Goal: Task Accomplishment & Management: Use online tool/utility

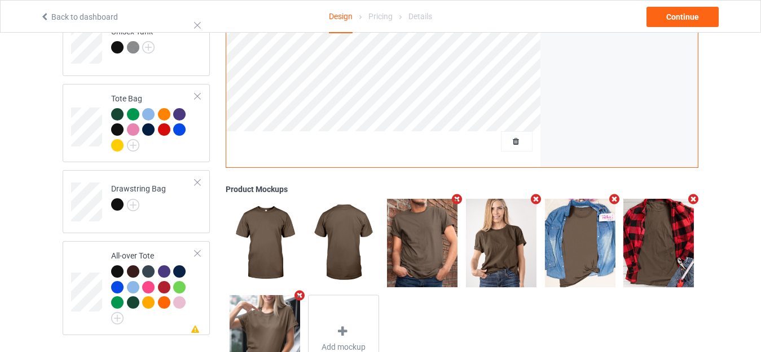
scroll to position [824, 0]
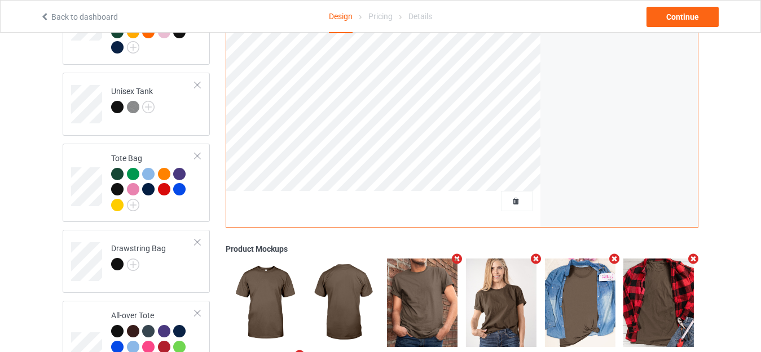
click at [513, 191] on div at bounding box center [517, 201] width 32 height 20
click at [510, 197] on span "Delete all designs" at bounding box center [491, 201] width 60 height 9
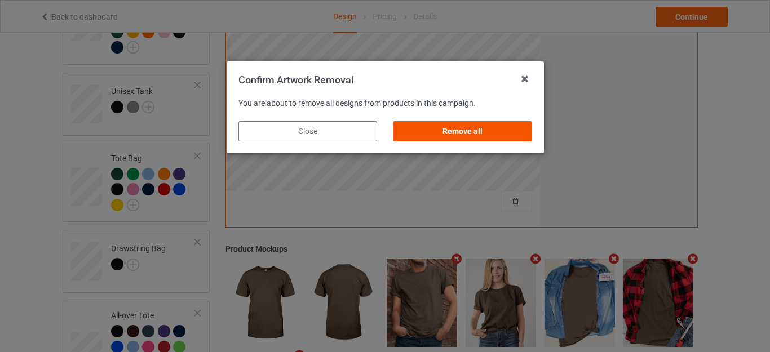
click at [456, 132] on div "Remove all" at bounding box center [462, 131] width 139 height 20
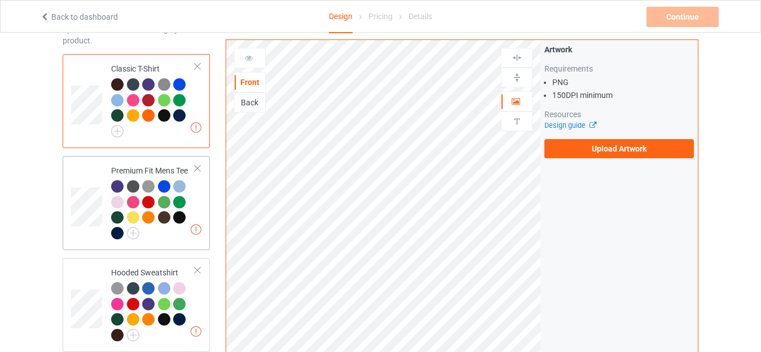
scroll to position [0, 0]
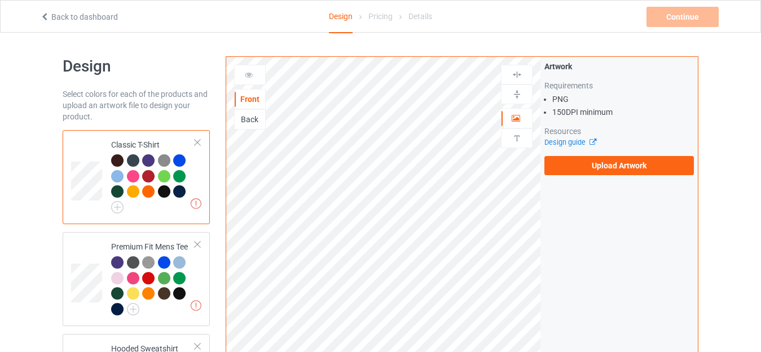
click at [149, 141] on div "Classic T-Shirt" at bounding box center [153, 174] width 84 height 70
click at [602, 167] on label "Upload Artwork" at bounding box center [618, 165] width 149 height 19
click at [0, 0] on input "Upload Artwork" at bounding box center [0, 0] width 0 height 0
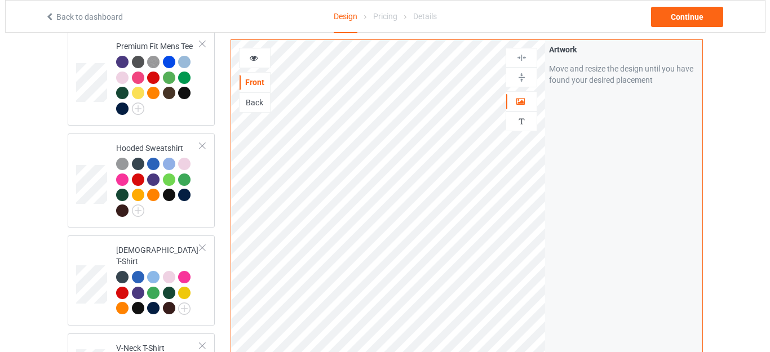
scroll to position [91, 0]
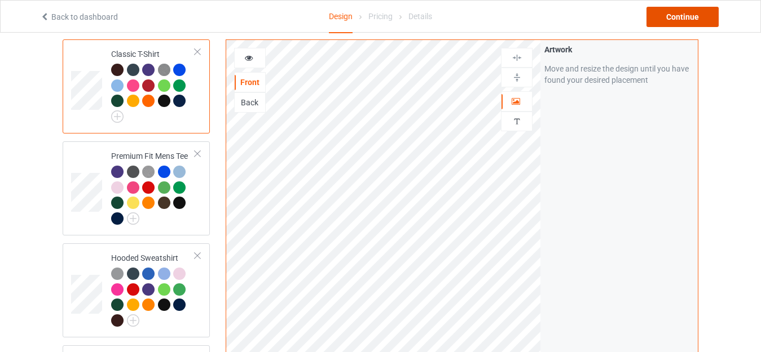
click at [672, 18] on div "Continue" at bounding box center [682, 17] width 72 height 20
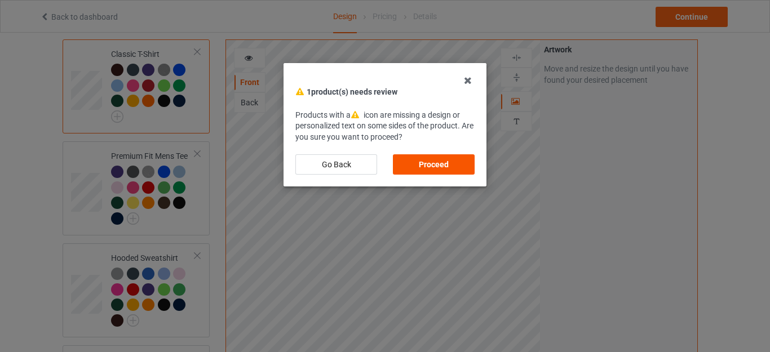
click at [439, 160] on div "Proceed" at bounding box center [434, 164] width 82 height 20
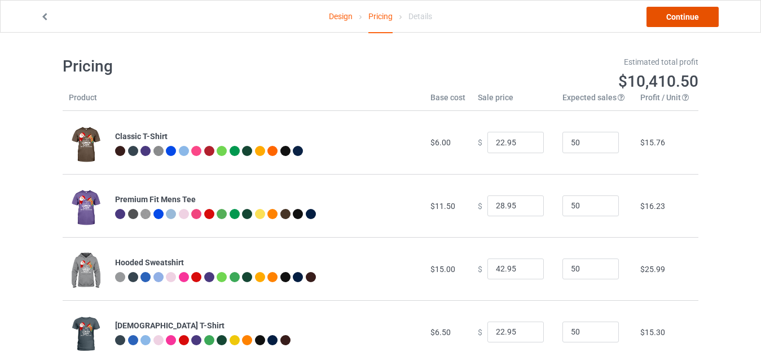
click at [675, 16] on link "Continue" at bounding box center [682, 17] width 72 height 20
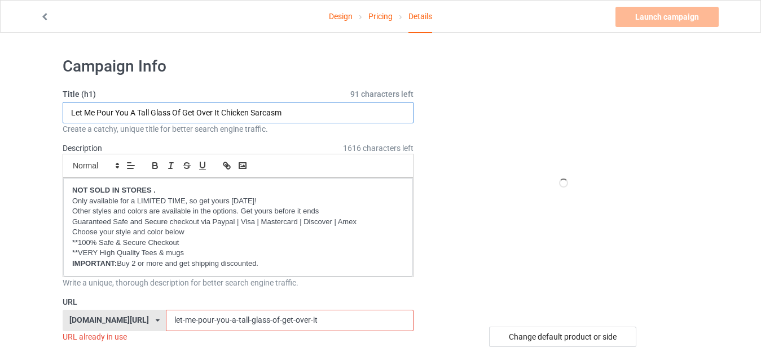
click at [284, 110] on input "Let Me Pour You A Tall Glass Of Get Over It Chicken Sarcasm" at bounding box center [238, 112] width 351 height 21
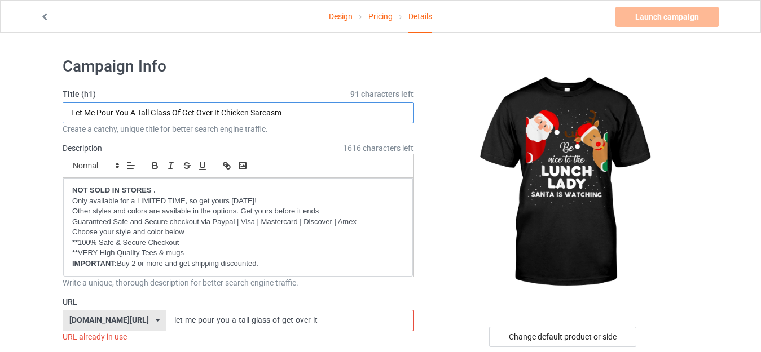
click at [293, 110] on input "Let Me Pour You A Tall Glass Of Get Over It Chicken Sarcasm" at bounding box center [238, 112] width 351 height 21
paste input "Be Nice To The Lunch Lady Santa Is Watching.png"
drag, startPoint x: 228, startPoint y: 112, endPoint x: 338, endPoint y: 113, distance: 110.5
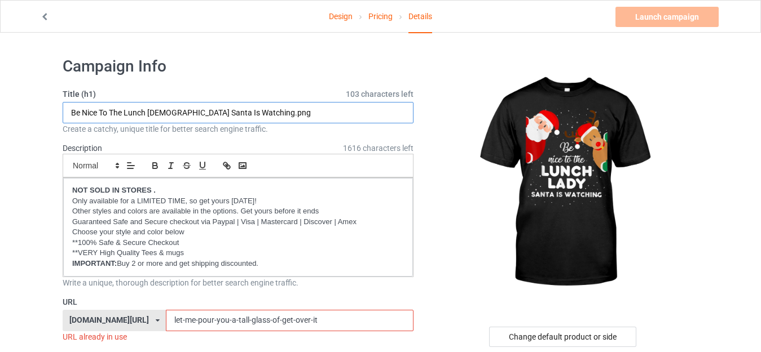
click at [337, 114] on input "Be Nice To The Lunch Lady Santa Is Watching.png" at bounding box center [238, 112] width 351 height 21
drag, startPoint x: 166, startPoint y: 111, endPoint x: 282, endPoint y: 109, distance: 116.7
click at [282, 109] on input "Be Nice To The Lunch [DEMOGRAPHIC_DATA] Santa Is Watching" at bounding box center [238, 112] width 351 height 21
type input "Be Nice To The Lunch [DEMOGRAPHIC_DATA] Santa Is Watching"
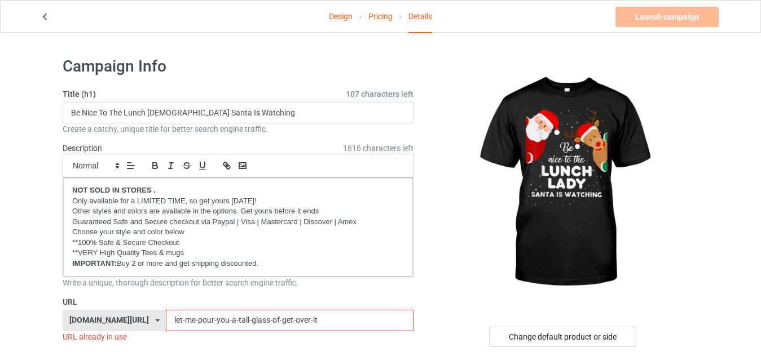
click at [314, 317] on input "let-me-pour-you-a-tall-glass-of-get-over-it" at bounding box center [289, 320] width 247 height 21
paste input "Santa Is Watching"
click at [184, 318] on input "Santa Is Watching" at bounding box center [289, 320] width 247 height 21
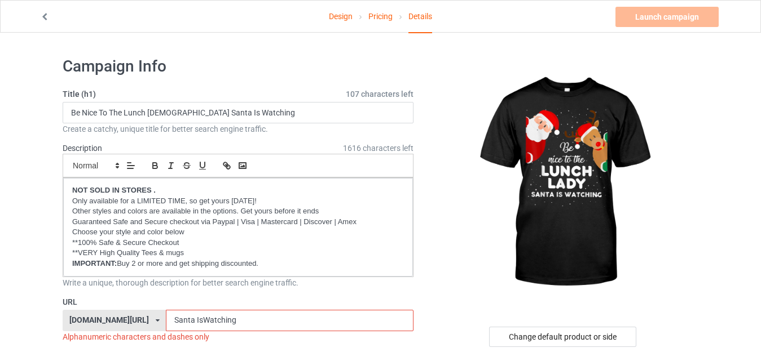
click at [176, 319] on input "Santa IsWatching" at bounding box center [289, 320] width 247 height 21
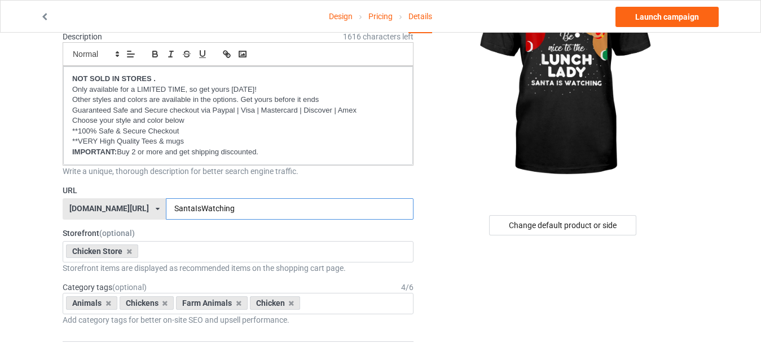
scroll to position [169, 0]
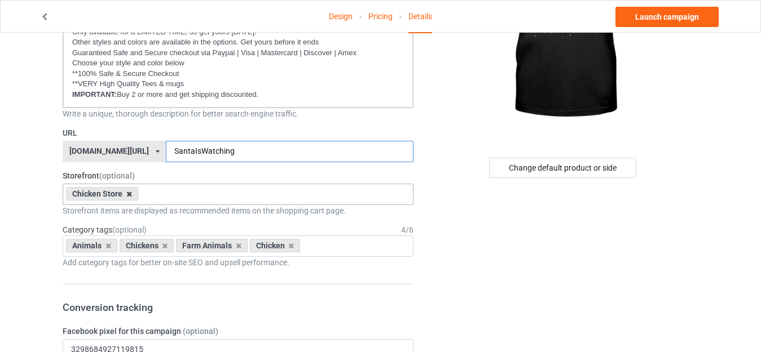
type input "SantaIsWatching"
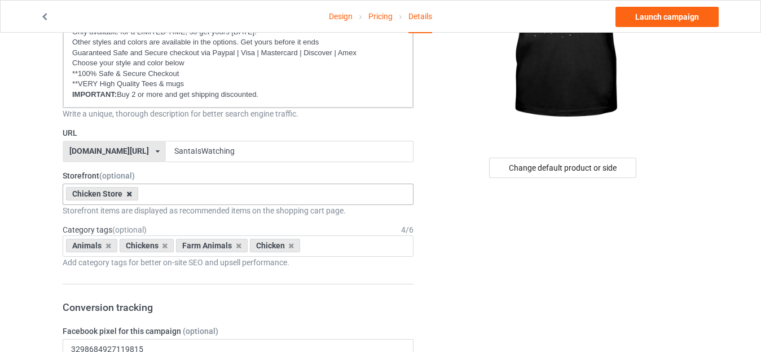
click at [127, 192] on icon at bounding box center [129, 194] width 6 height 7
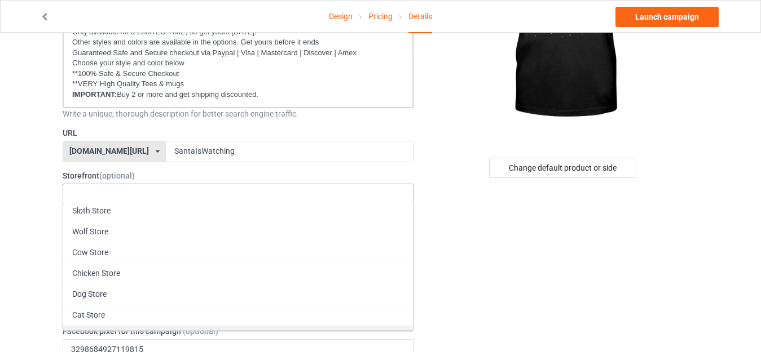
scroll to position [145, 0]
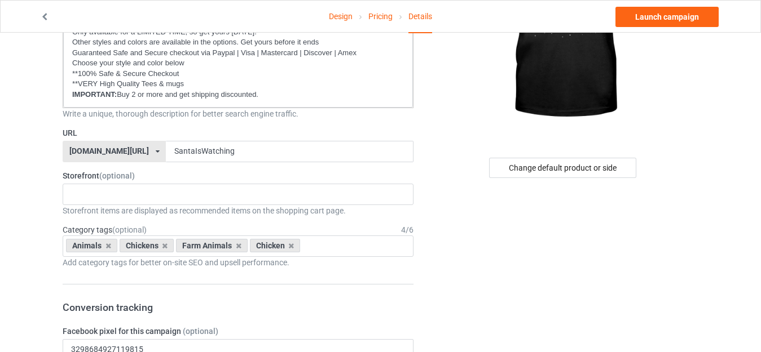
click at [105, 247] on icon at bounding box center [108, 245] width 6 height 7
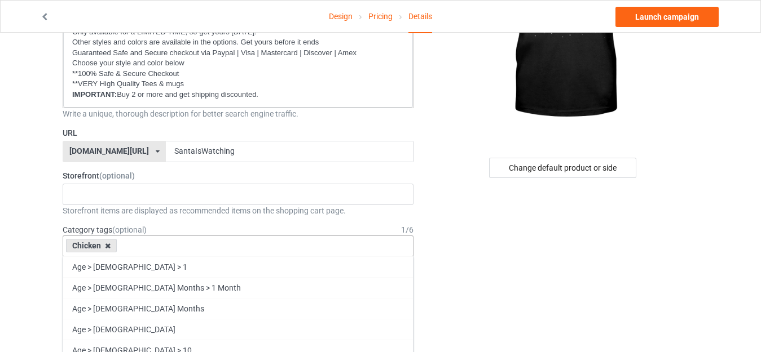
click at [109, 249] on icon at bounding box center [108, 245] width 6 height 7
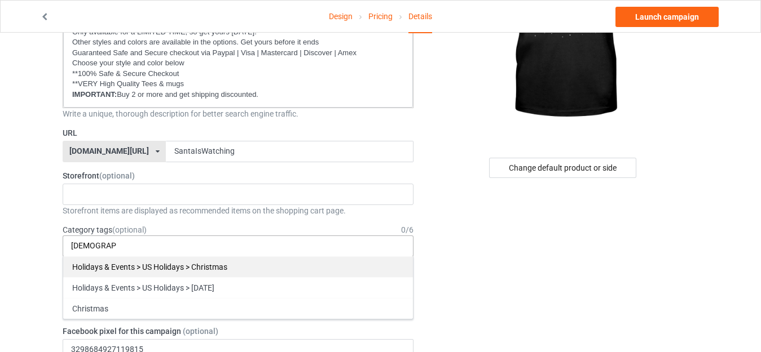
type input "christma"
click at [180, 267] on div "Holidays & Events > US Holidays > Christmas" at bounding box center [238, 267] width 350 height 21
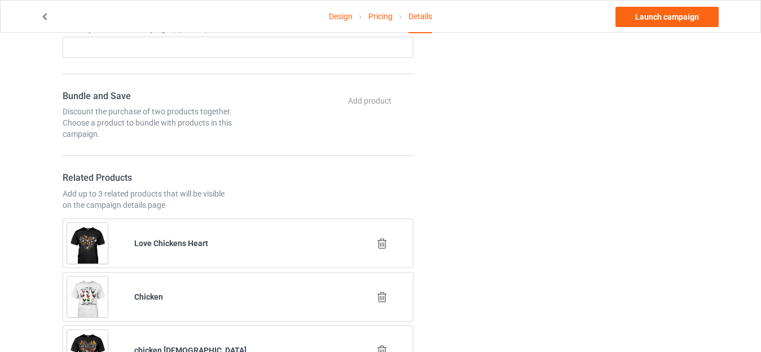
scroll to position [620, 0]
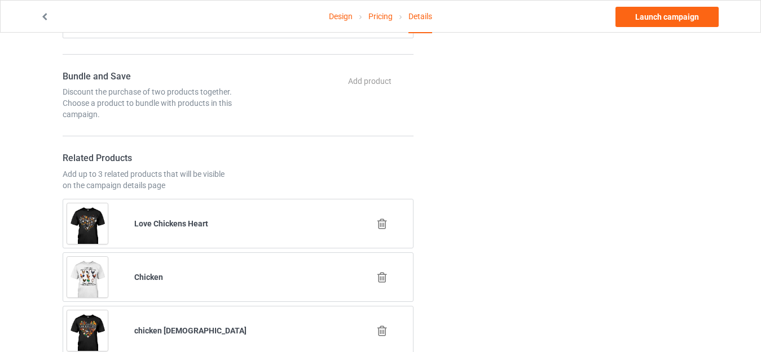
click at [384, 226] on icon at bounding box center [382, 224] width 14 height 12
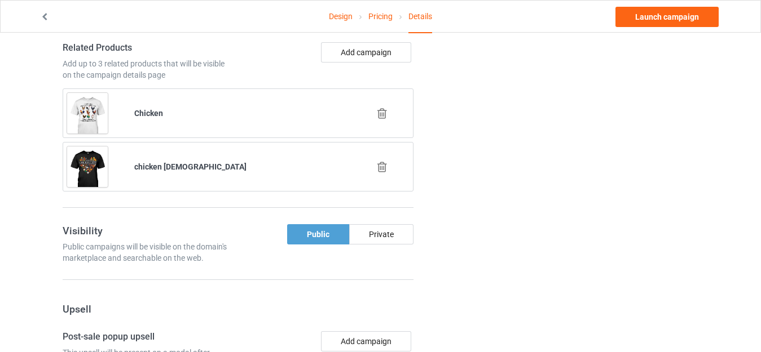
scroll to position [733, 0]
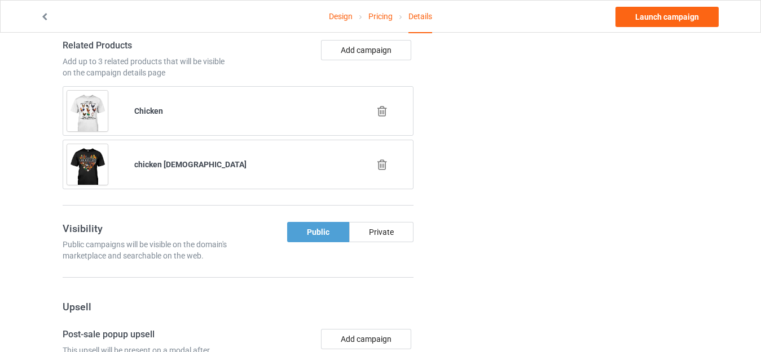
click at [381, 166] on icon at bounding box center [382, 165] width 14 height 12
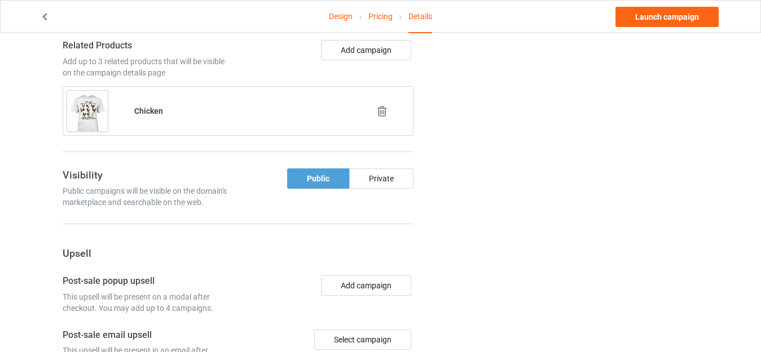
click at [382, 111] on icon at bounding box center [382, 111] width 14 height 12
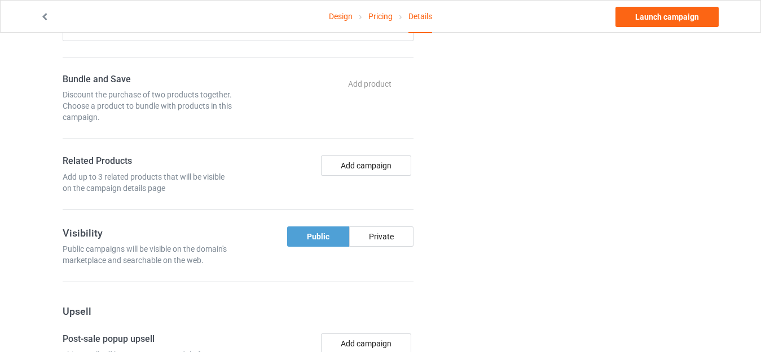
scroll to position [620, 0]
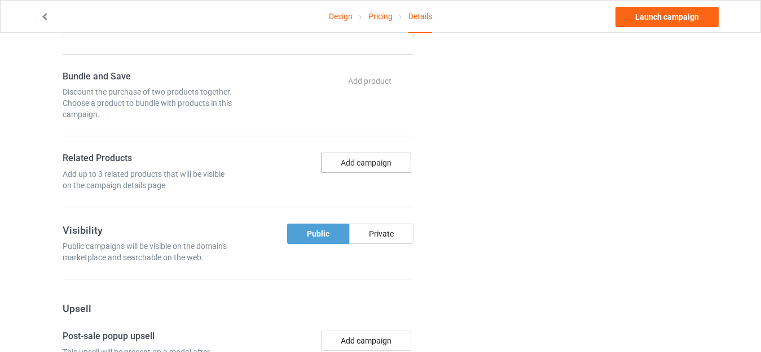
click at [361, 162] on button "Add campaign" at bounding box center [366, 163] width 90 height 20
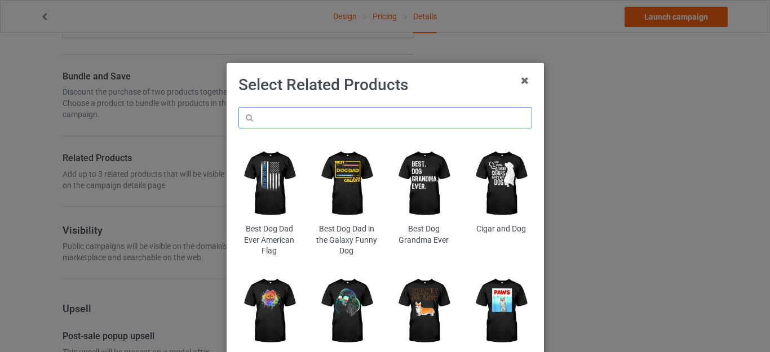
click at [304, 114] on input "text" at bounding box center [385, 117] width 294 height 21
paste input "my-favorite-color-is-christmas-lights?"
click at [439, 97] on div "Select Related Products my-favorite-color-is-christmas-lights Best Dog Dad Ever…" at bounding box center [385, 228] width 294 height 306
click at [405, 121] on input "my-favorite-color-is-christmas-lights" at bounding box center [385, 117] width 294 height 21
type input "my-favorite-color-is-christmas-lights"
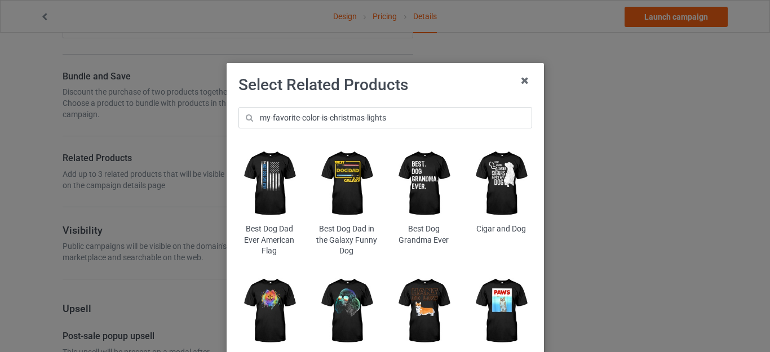
click at [452, 85] on h1 "Select Related Products" at bounding box center [385, 85] width 294 height 20
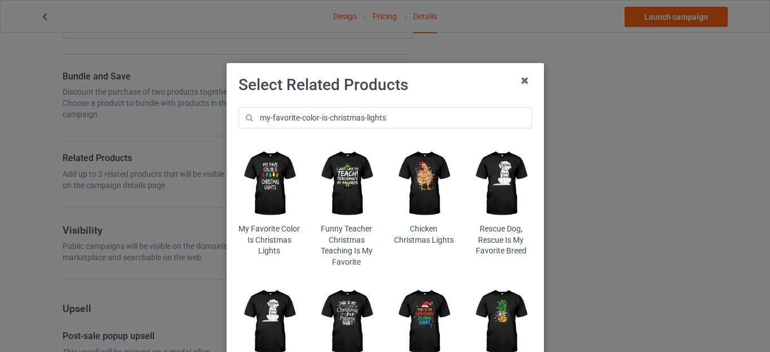
click at [253, 177] on img at bounding box center [268, 183] width 61 height 77
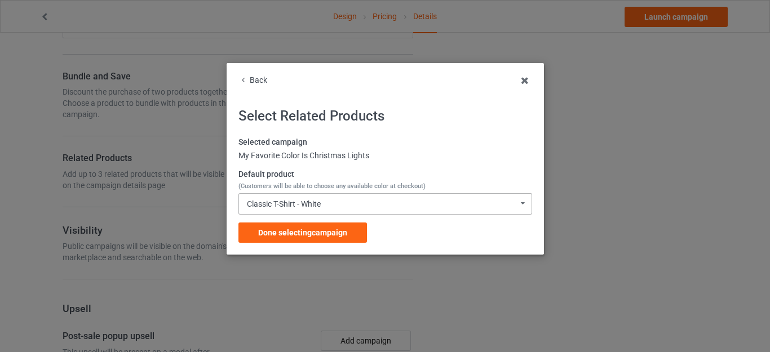
click at [330, 208] on div "Classic T-Shirt - White Classic T-Shirt - White Classic T-Shirt - Black Classic…" at bounding box center [385, 203] width 294 height 21
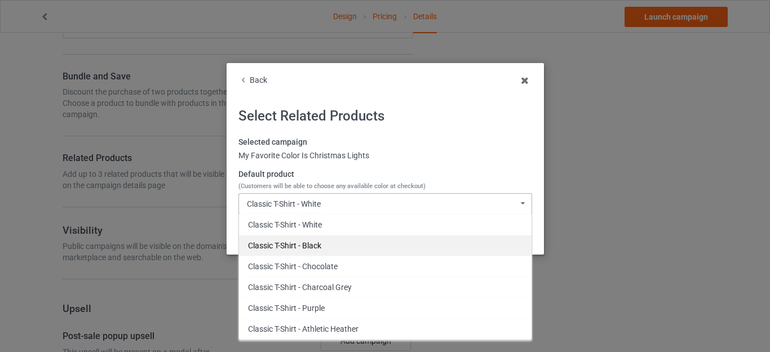
click at [313, 240] on div "Classic T-Shirt - Black" at bounding box center [385, 245] width 293 height 21
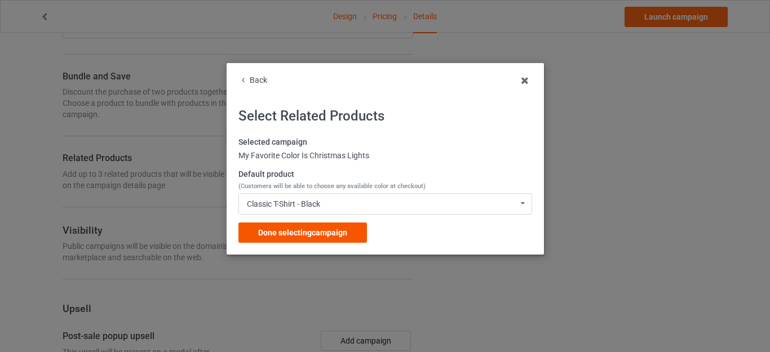
click at [326, 228] on div "Done selecting campaign" at bounding box center [302, 233] width 129 height 20
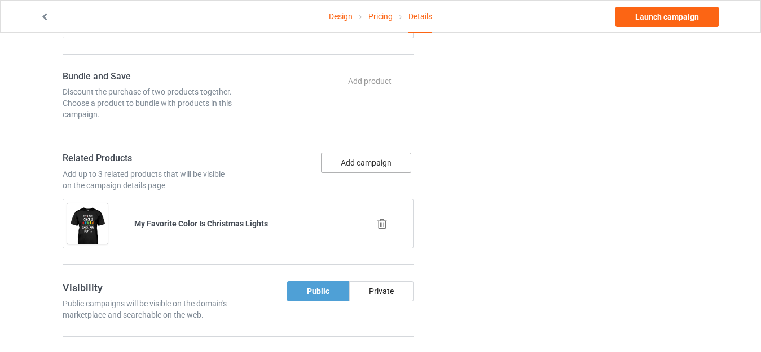
click at [365, 159] on button "Add campaign" at bounding box center [366, 163] width 90 height 20
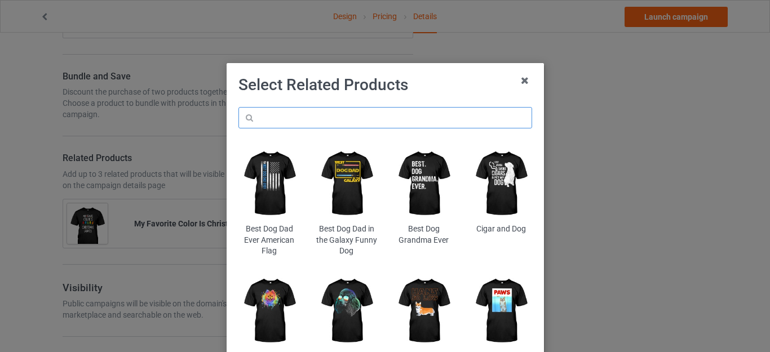
click at [298, 117] on input "text" at bounding box center [385, 117] width 294 height 21
paste input "/[PERSON_NAME]-christmas"
click at [441, 85] on h1 "Select Related Products" at bounding box center [385, 85] width 294 height 20
click at [257, 113] on input "/[PERSON_NAME]-christmas" at bounding box center [385, 117] width 294 height 21
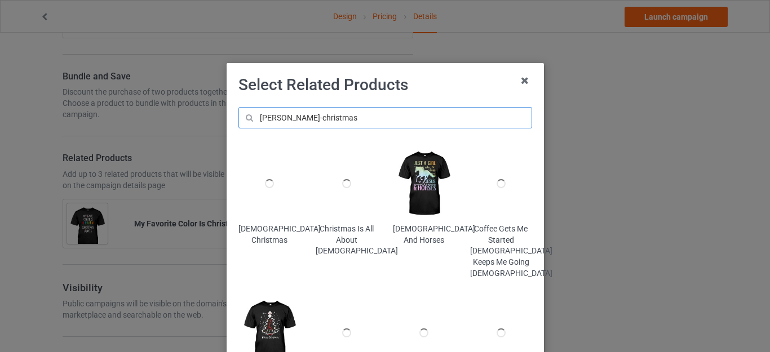
type input "jesus-christmas"
click at [440, 86] on h1 "Select Related Products" at bounding box center [385, 85] width 294 height 20
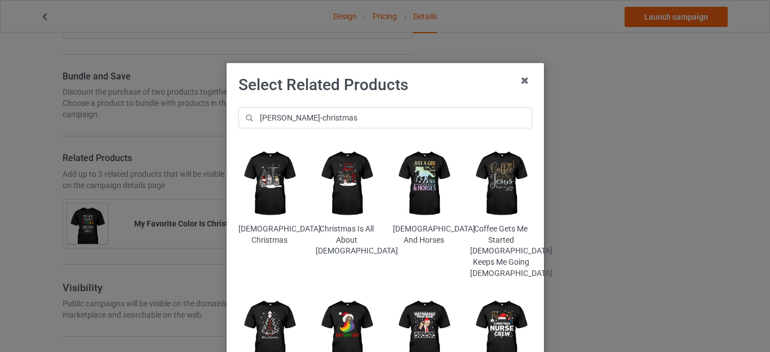
click at [269, 175] on img at bounding box center [268, 183] width 61 height 77
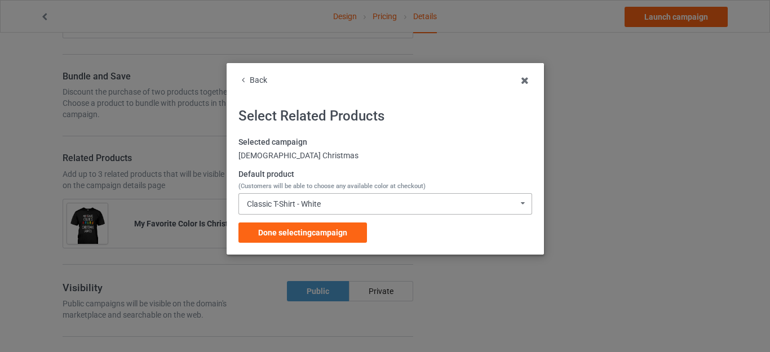
click at [331, 202] on div "Classic T-Shirt - White Classic T-Shirt - White Classic T-Shirt - Black Classic…" at bounding box center [385, 203] width 294 height 21
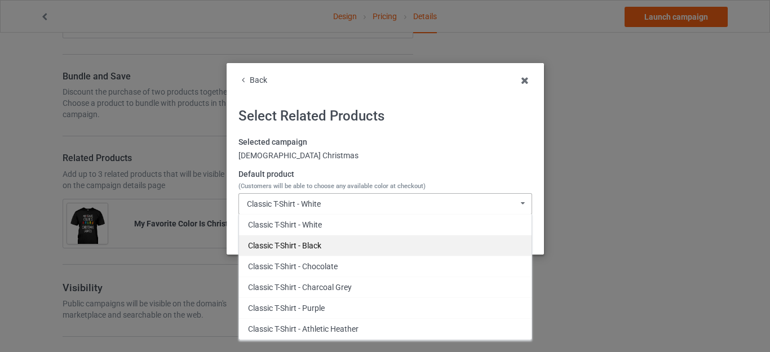
click at [315, 244] on div "Classic T-Shirt - Black" at bounding box center [385, 245] width 293 height 21
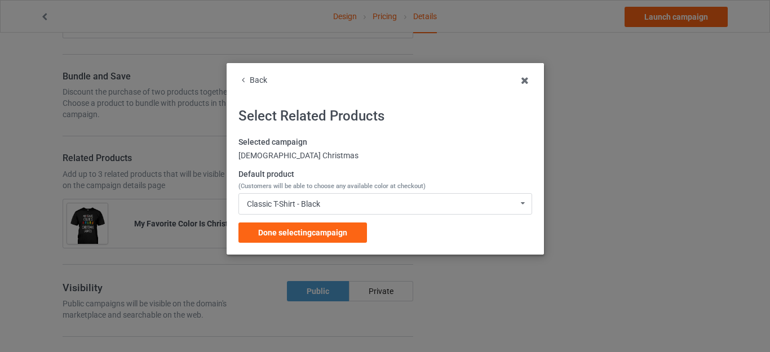
drag, startPoint x: 315, startPoint y: 233, endPoint x: 314, endPoint y: 225, distance: 8.5
click at [315, 233] on span "Done selecting campaign" at bounding box center [302, 232] width 89 height 9
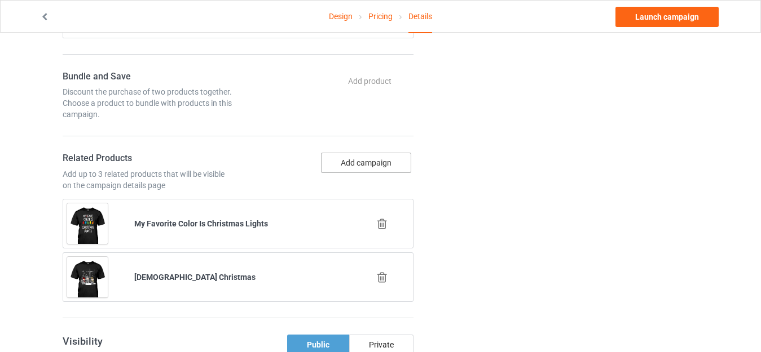
click at [352, 154] on button "Add campaign" at bounding box center [366, 163] width 90 height 20
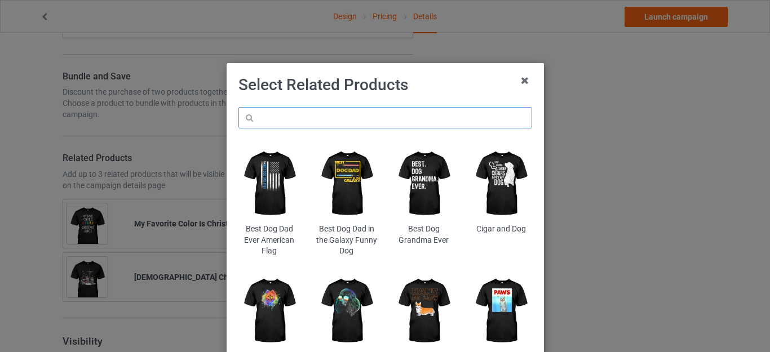
click at [324, 114] on input "text" at bounding box center [385, 117] width 294 height 21
paste input "cute-christmas"
type input "cute-christmas"
click at [450, 85] on h1 "Select Related Products" at bounding box center [385, 85] width 294 height 20
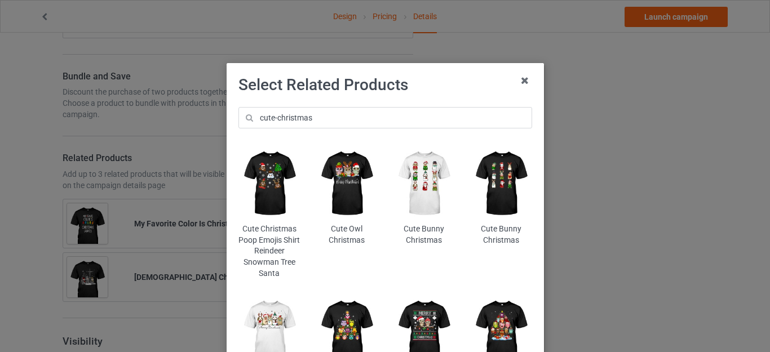
click at [269, 174] on img at bounding box center [268, 183] width 61 height 77
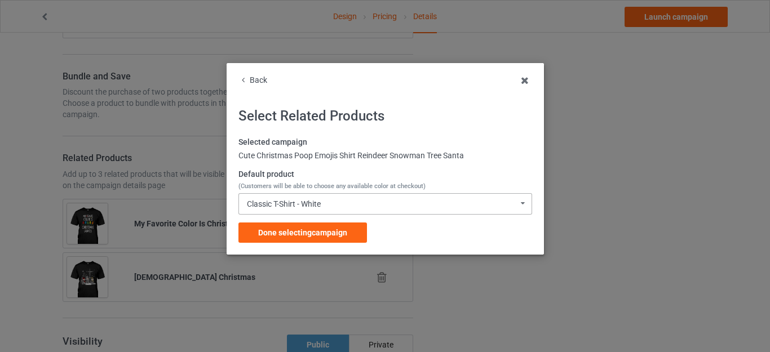
click at [341, 203] on div "Classic T-Shirt - White Classic T-Shirt - White Classic T-Shirt - Black Classic…" at bounding box center [385, 203] width 294 height 21
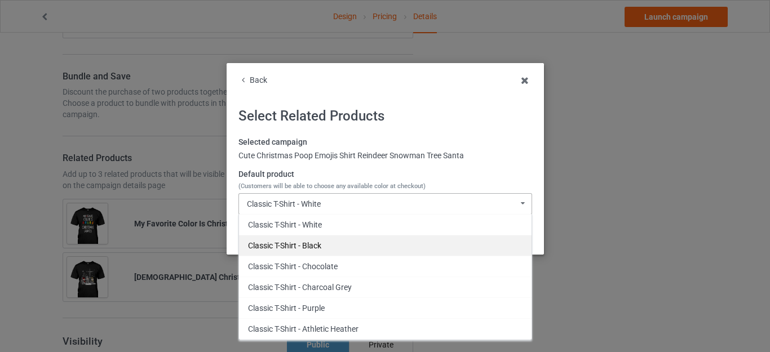
click at [316, 241] on div "Classic T-Shirt - Black" at bounding box center [385, 245] width 293 height 21
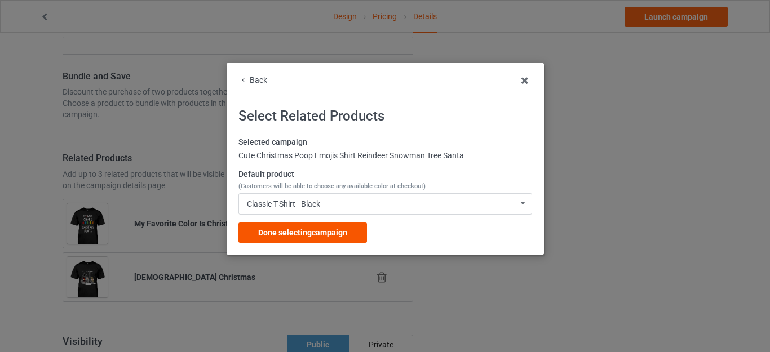
click at [317, 230] on span "Done selecting campaign" at bounding box center [302, 232] width 89 height 9
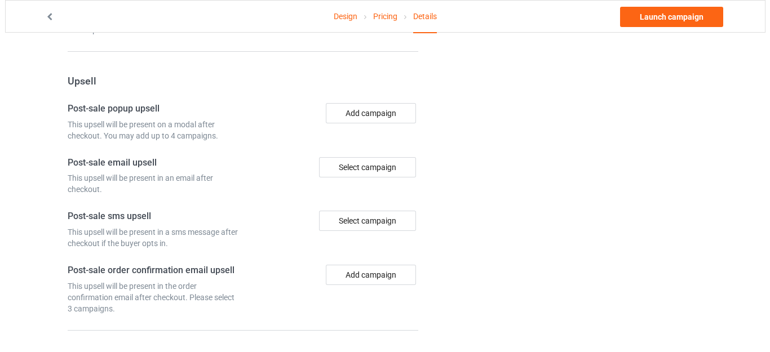
scroll to position [1015, 0]
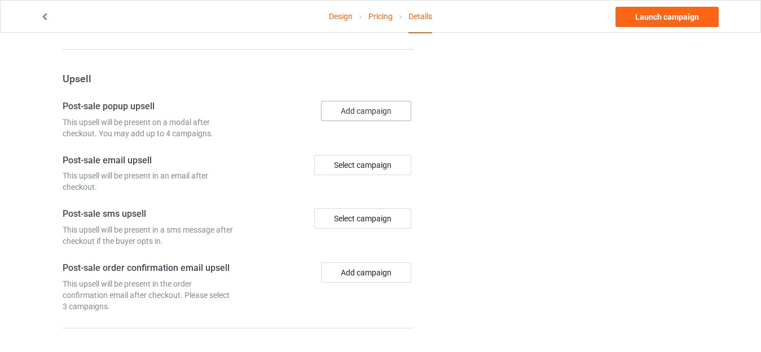
click at [348, 110] on button "Add campaign" at bounding box center [366, 111] width 90 height 20
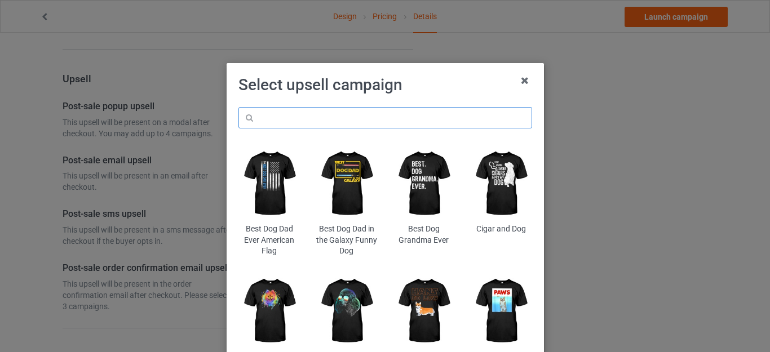
click at [301, 110] on input "text" at bounding box center [385, 117] width 294 height 21
paste input "cooking-baking-"
type input "cooking-baking-"
click at [463, 81] on h1 "Select upsell campaign" at bounding box center [385, 85] width 294 height 20
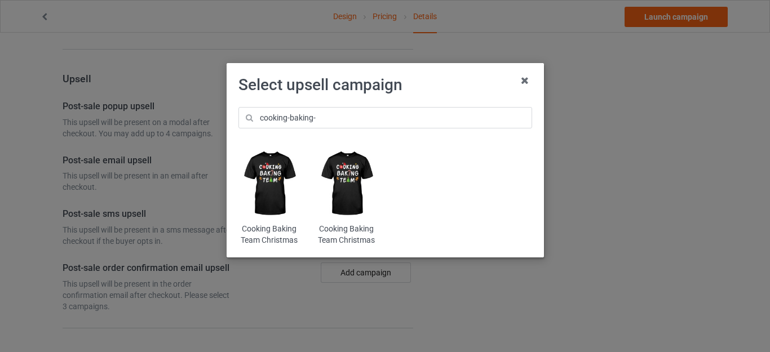
click at [270, 176] on img at bounding box center [268, 183] width 61 height 77
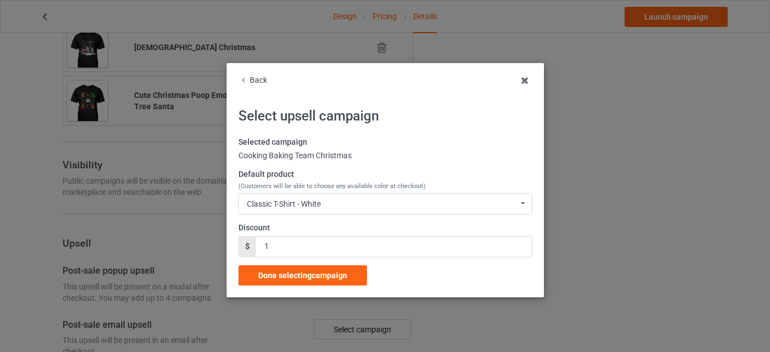
scroll to position [1015, 0]
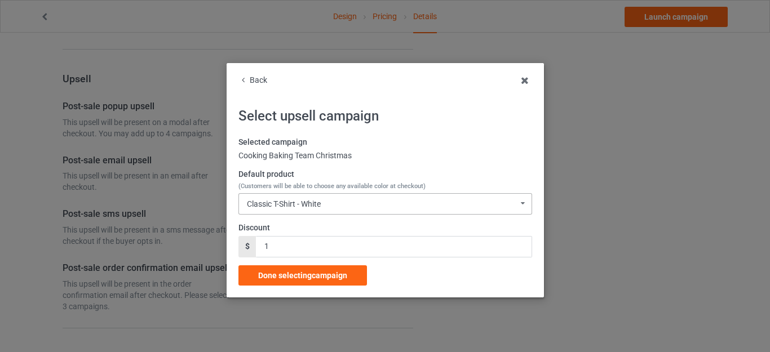
click at [326, 203] on div "Classic T-Shirt - White Classic T-Shirt - White Classic T-Shirt - Black Classic…" at bounding box center [385, 203] width 294 height 21
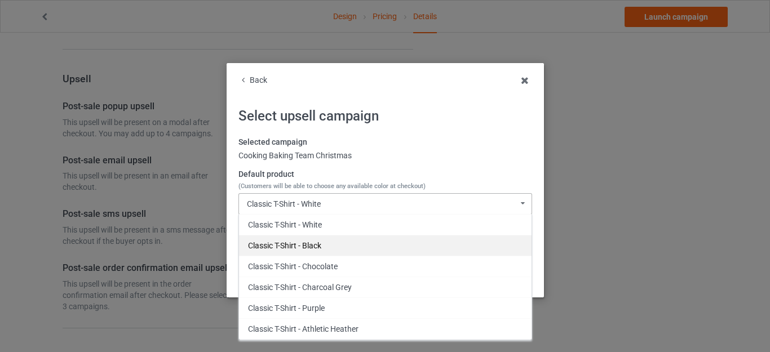
click at [300, 242] on div "Classic T-Shirt - Black" at bounding box center [385, 245] width 293 height 21
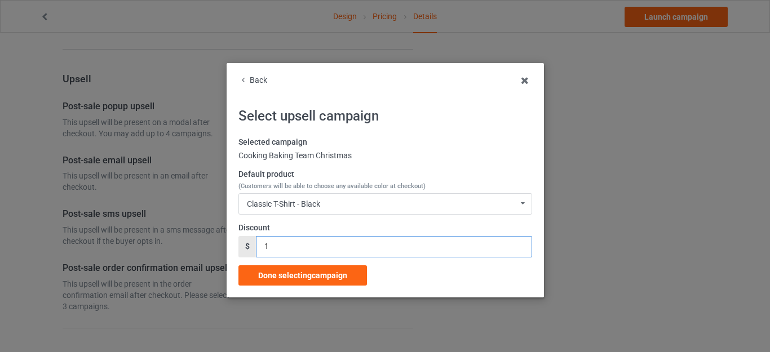
drag, startPoint x: 276, startPoint y: 242, endPoint x: 241, endPoint y: 240, distance: 35.1
click at [241, 244] on div "$ 1" at bounding box center [385, 246] width 294 height 21
type input "5"
click at [308, 267] on div "Done selecting campaign" at bounding box center [302, 276] width 129 height 20
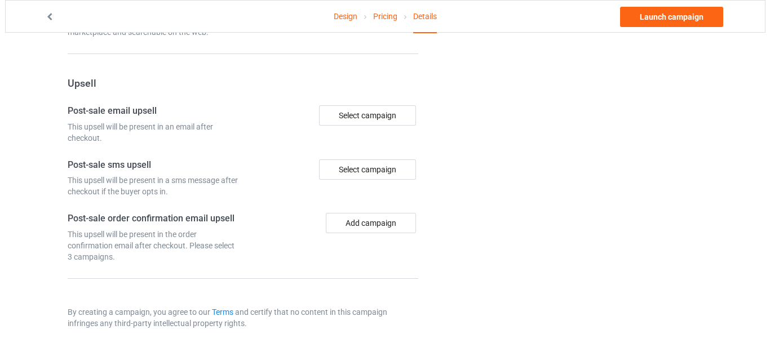
scroll to position [1010, 0]
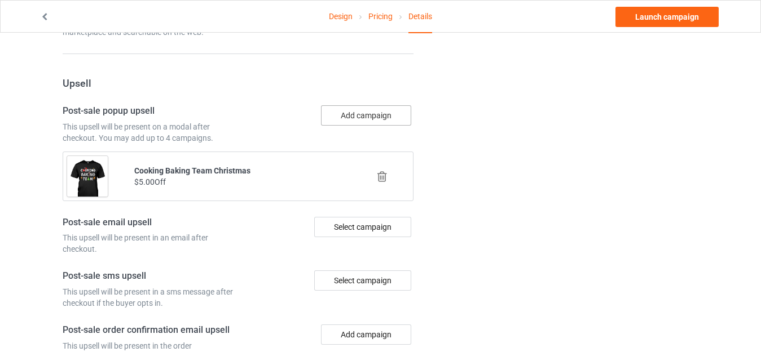
click at [354, 117] on button "Add campaign" at bounding box center [366, 115] width 90 height 20
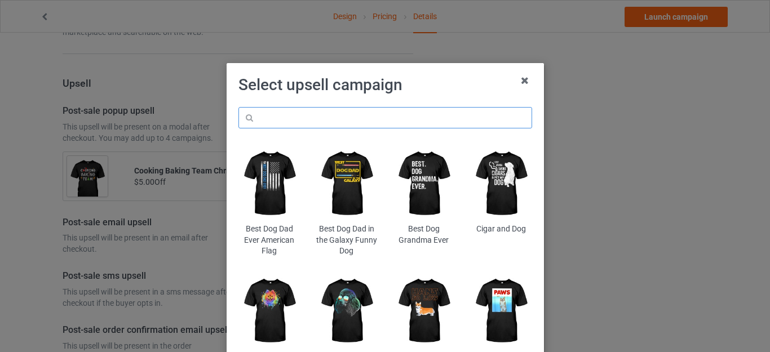
click at [304, 118] on input "text" at bounding box center [385, 117] width 294 height 21
click at [435, 88] on h1 "Select upsell campaign" at bounding box center [385, 85] width 294 height 20
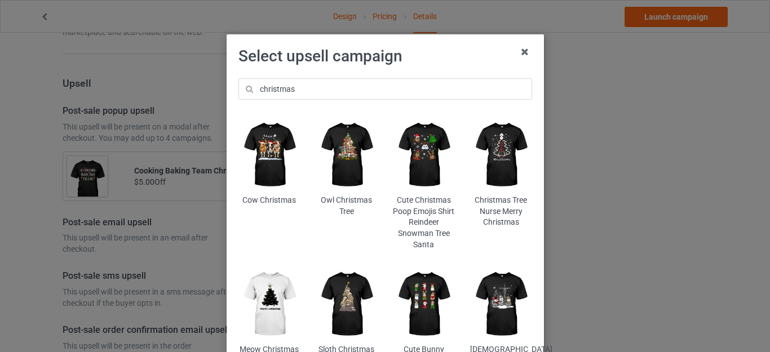
scroll to position [56, 0]
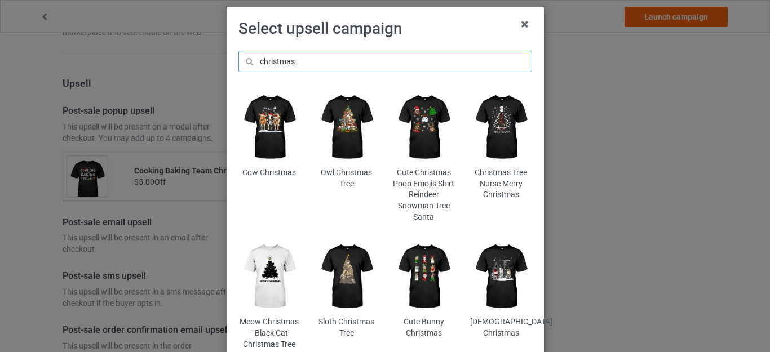
click at [297, 59] on input "christmas" at bounding box center [385, 61] width 294 height 21
paste input "this-is-my-it-s-too-hot-for-ugly-"
type input "this-is-my-it-s-too-hot-for-ugly-christmas"
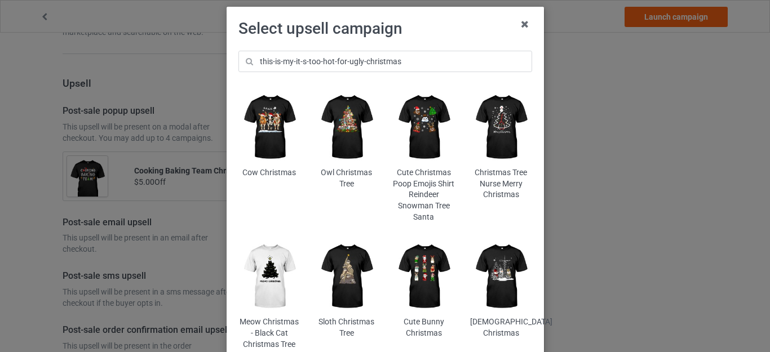
click at [459, 34] on h1 "Select upsell campaign" at bounding box center [385, 29] width 294 height 20
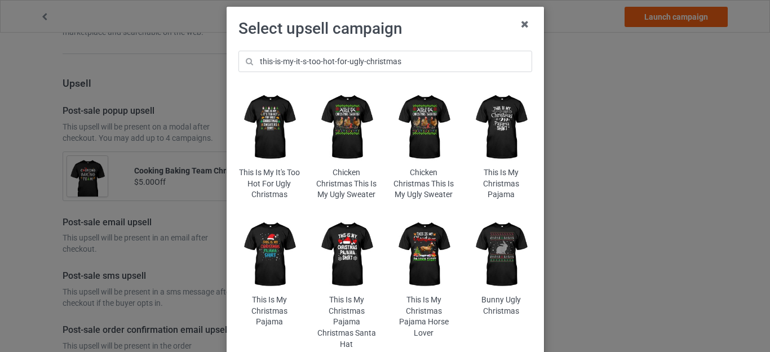
click at [261, 127] on img at bounding box center [268, 127] width 61 height 77
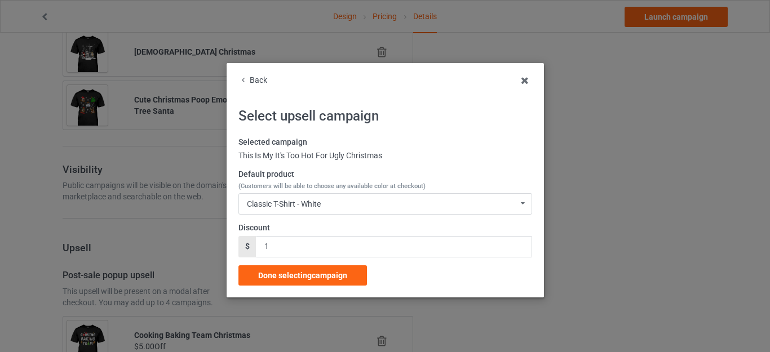
scroll to position [1010, 0]
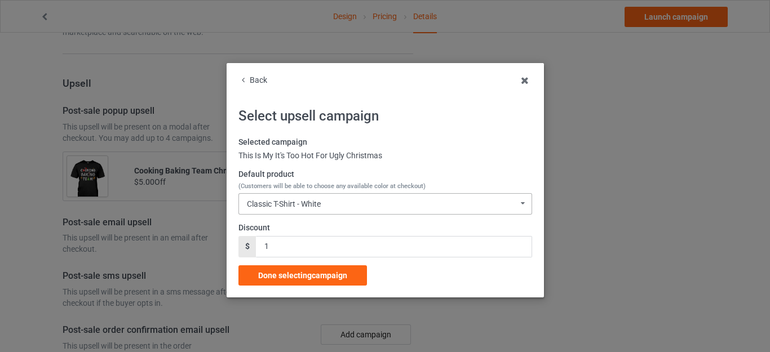
click at [319, 204] on div "Classic T-Shirt - White Classic T-Shirt - White Classic T-Shirt - Black Classic…" at bounding box center [385, 203] width 294 height 21
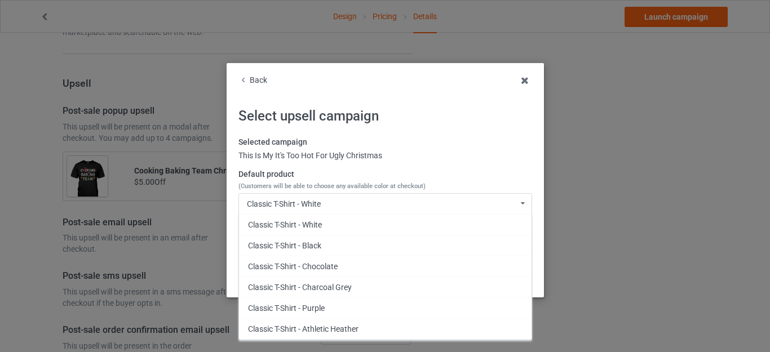
click at [305, 240] on div "Classic T-Shirt - Black" at bounding box center [385, 245] width 293 height 21
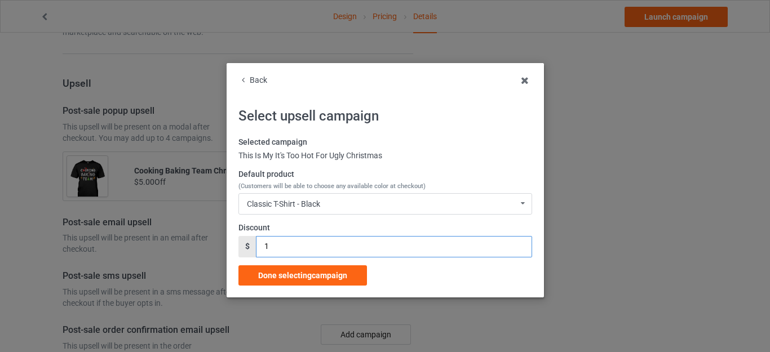
drag, startPoint x: 277, startPoint y: 243, endPoint x: 235, endPoint y: 243, distance: 41.7
click at [238, 243] on div "$ 1" at bounding box center [385, 246] width 294 height 21
type input "5"
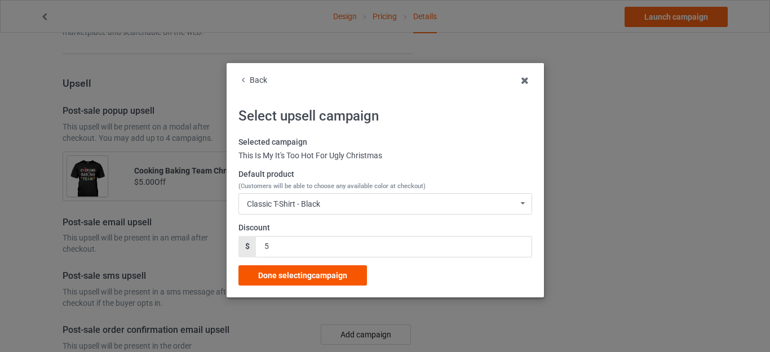
click at [322, 273] on span "Done selecting campaign" at bounding box center [302, 275] width 89 height 9
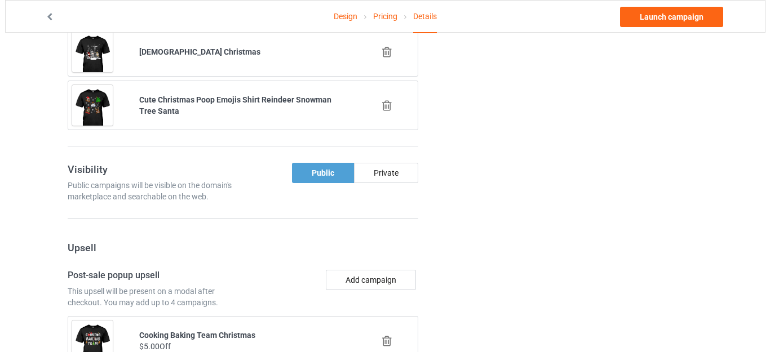
scroll to position [1010, 0]
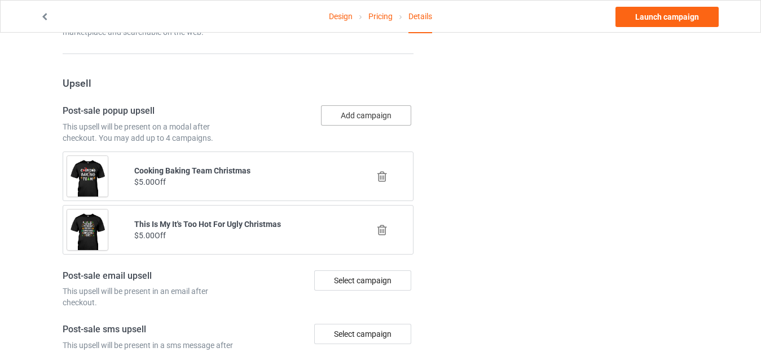
click at [360, 118] on button "Add campaign" at bounding box center [366, 115] width 90 height 20
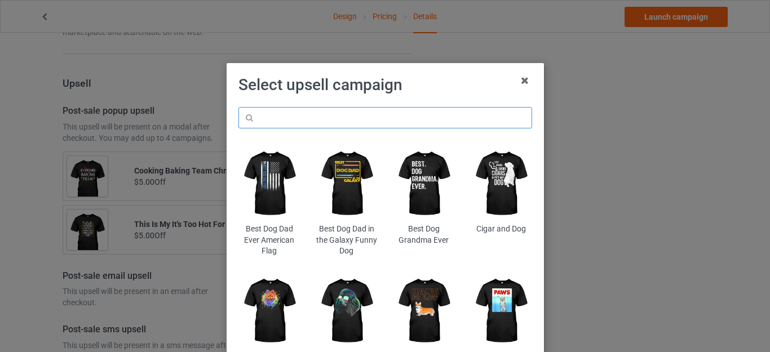
click at [302, 110] on input "text" at bounding box center [385, 117] width 294 height 21
paste input "dabbing-santa-elf-friends-christmas"
type input "dabbing-santa-elf-friends-christmas"
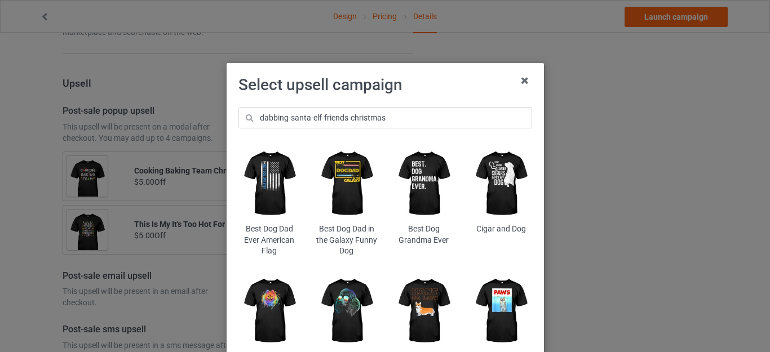
click at [449, 98] on div "Select upsell campaign dabbing-santa-elf-friends-christmas Best Dog Dad Ever Am…" at bounding box center [385, 228] width 294 height 306
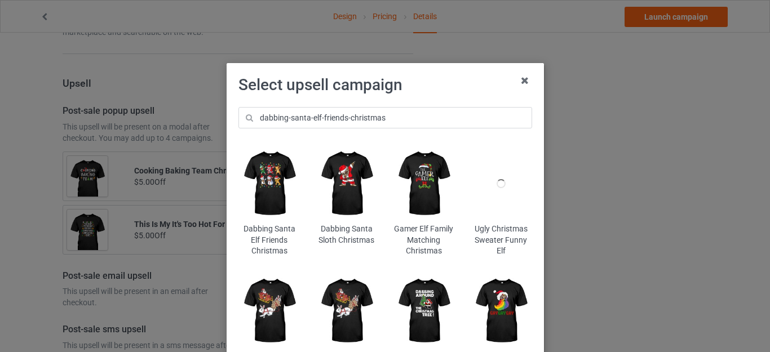
click at [266, 176] on img at bounding box center [268, 183] width 61 height 77
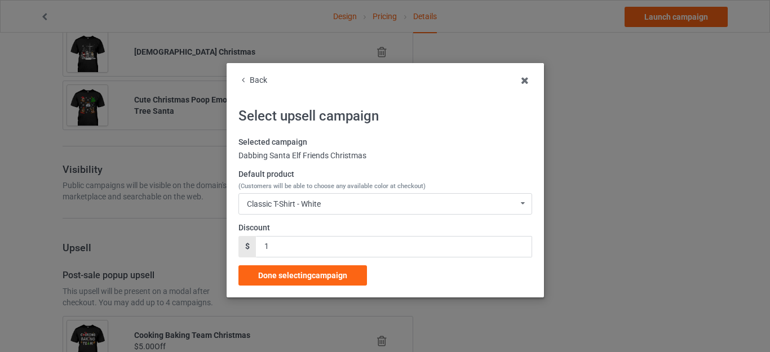
scroll to position [1010, 0]
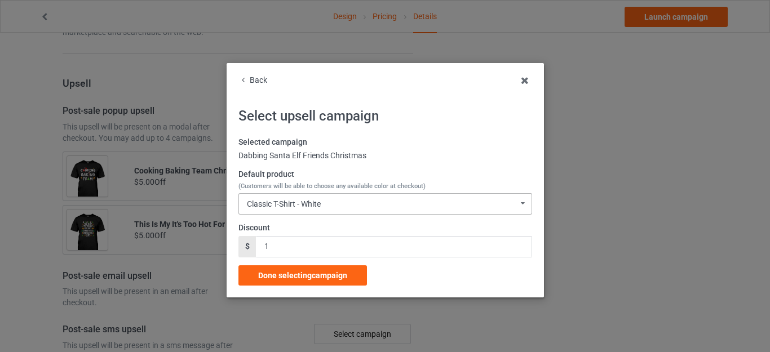
click at [327, 201] on div "Classic T-Shirt - White Classic T-Shirt - White Classic T-Shirt - Black Classic…" at bounding box center [385, 203] width 294 height 21
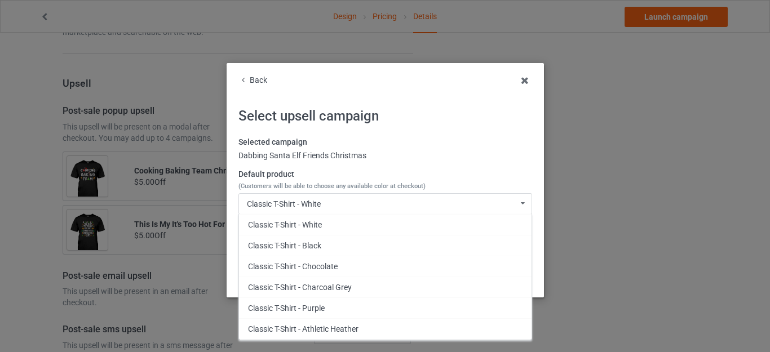
click at [331, 250] on div "Classic T-Shirt - Black" at bounding box center [385, 245] width 293 height 21
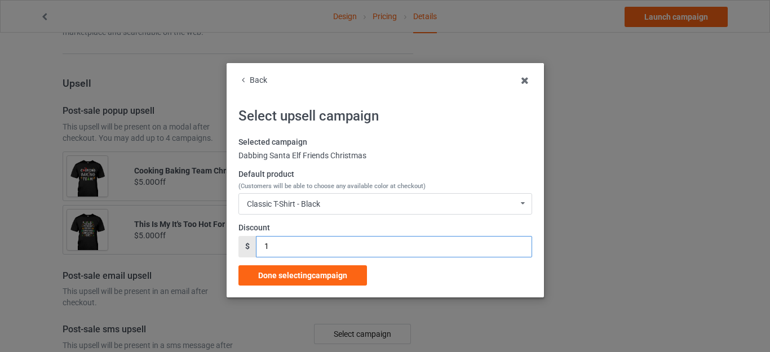
drag, startPoint x: 275, startPoint y: 245, endPoint x: 229, endPoint y: 238, distance: 46.8
click at [238, 242] on div "$ 1" at bounding box center [385, 246] width 294 height 21
type input "5"
click at [316, 280] on span "Done selecting campaign" at bounding box center [302, 275] width 89 height 9
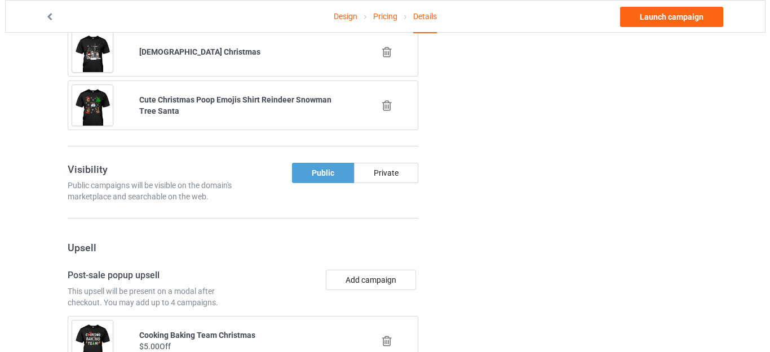
scroll to position [1010, 0]
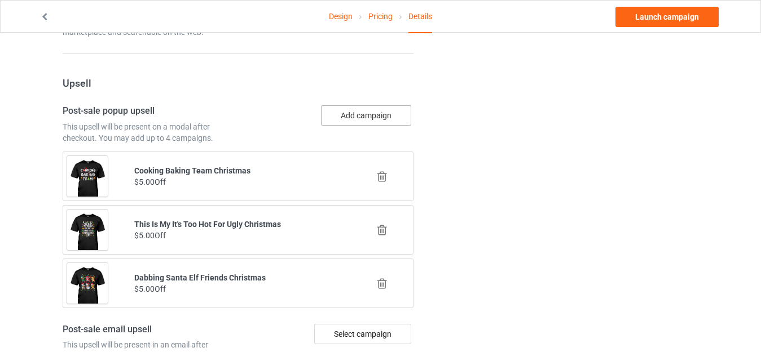
click at [368, 109] on button "Add campaign" at bounding box center [366, 115] width 90 height 20
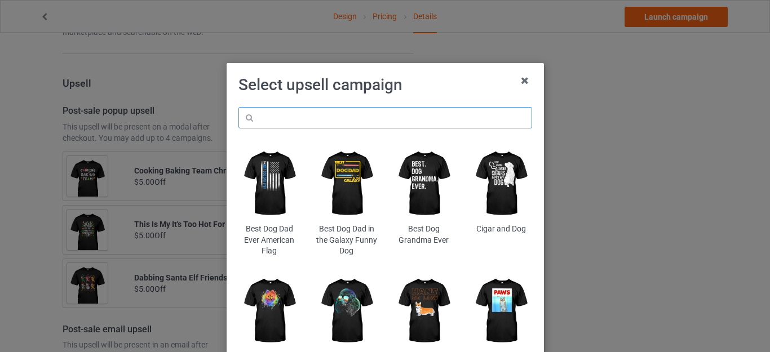
click at [331, 116] on input "text" at bounding box center [385, 117] width 294 height 21
paste input "being-related"
type input "being-related"
click at [455, 83] on h1 "Select upsell campaign" at bounding box center [385, 85] width 294 height 20
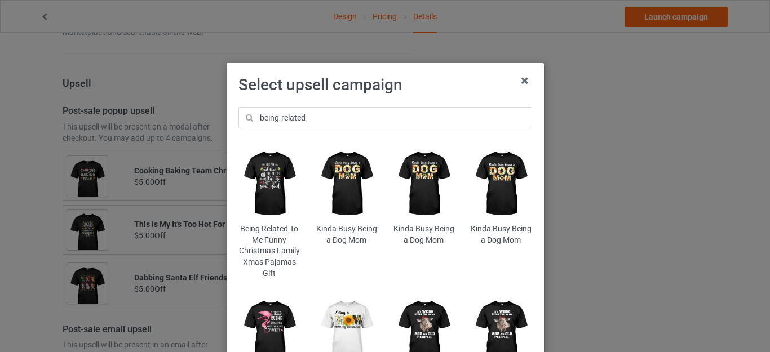
click at [258, 175] on img at bounding box center [268, 183] width 61 height 77
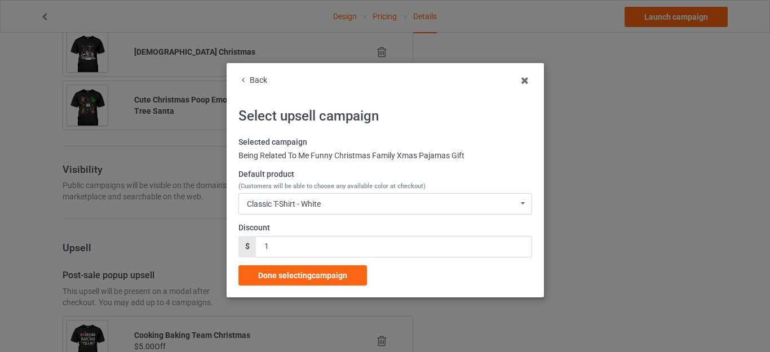
scroll to position [1010, 0]
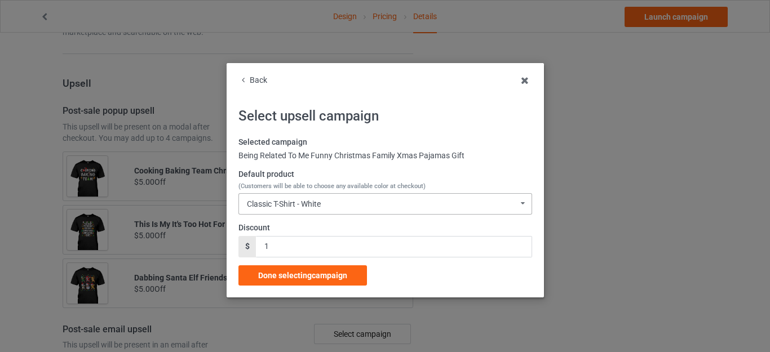
click at [308, 202] on div "Classic T-Shirt - White" at bounding box center [284, 204] width 74 height 8
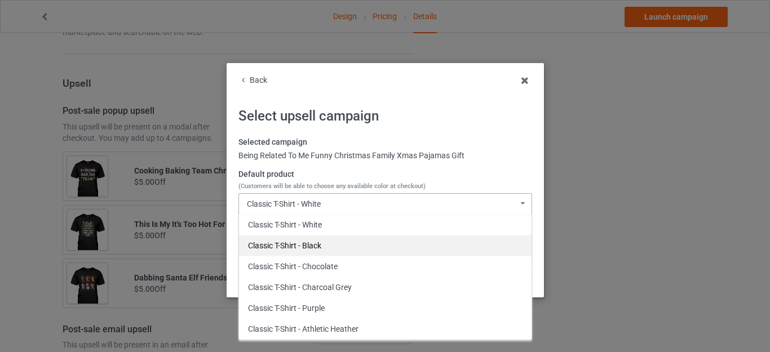
click at [294, 238] on div "Classic T-Shirt - Black" at bounding box center [385, 245] width 293 height 21
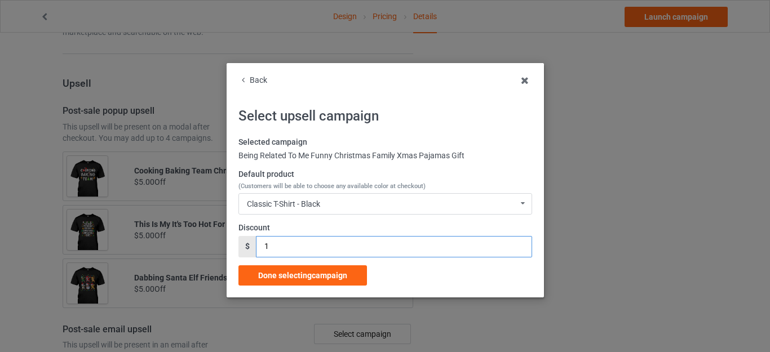
drag, startPoint x: 272, startPoint y: 244, endPoint x: 250, endPoint y: 241, distance: 22.7
click at [250, 244] on div "$ 1" at bounding box center [385, 246] width 294 height 21
type input "5"
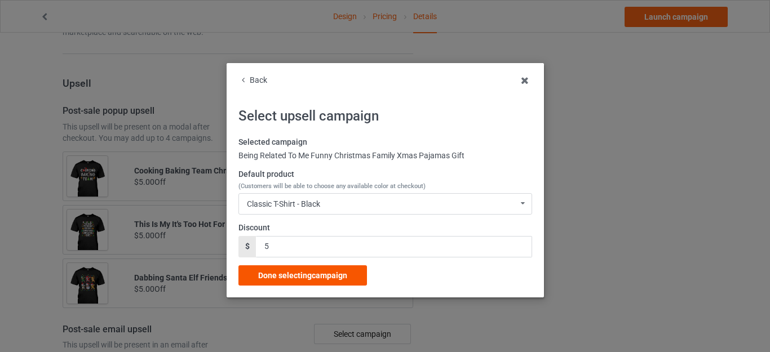
click at [317, 276] on span "Done selecting campaign" at bounding box center [302, 275] width 89 height 9
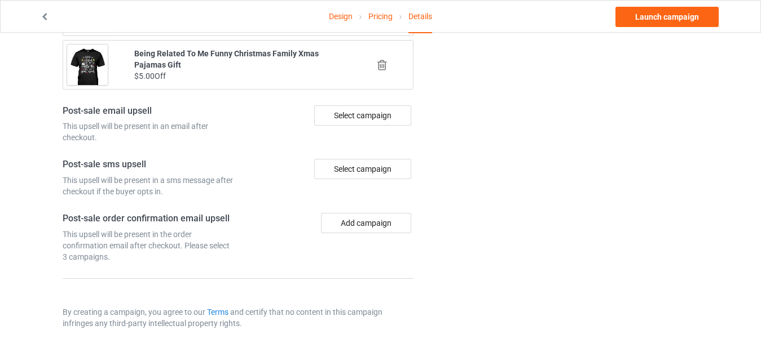
scroll to position [1057, 0]
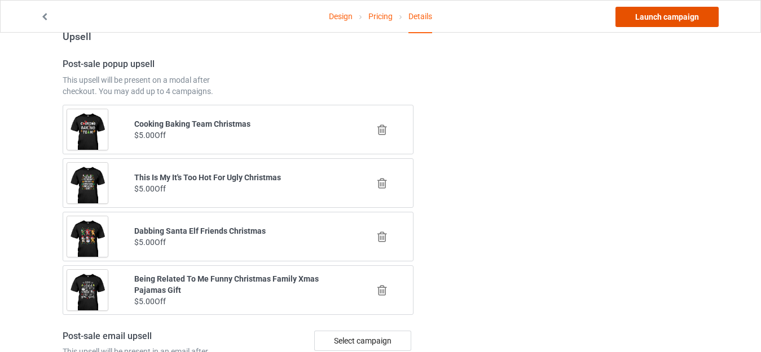
click at [652, 16] on link "Launch campaign" at bounding box center [666, 17] width 103 height 20
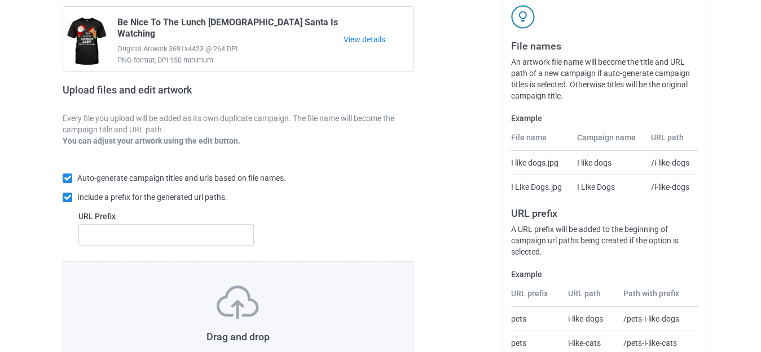
scroll to position [197, 0]
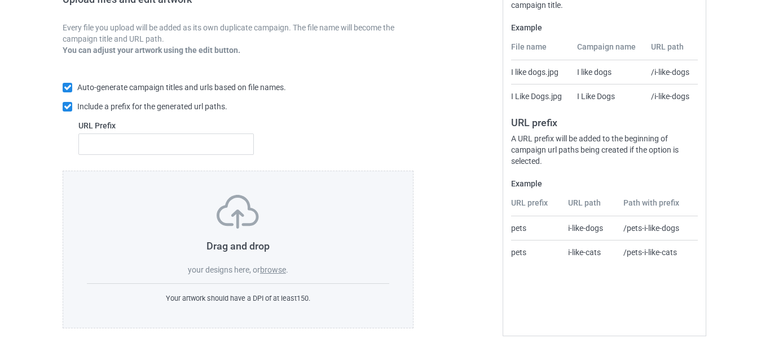
click at [277, 266] on label "browse" at bounding box center [273, 270] width 26 height 9
click at [0, 0] on input "browse" at bounding box center [0, 0] width 0 height 0
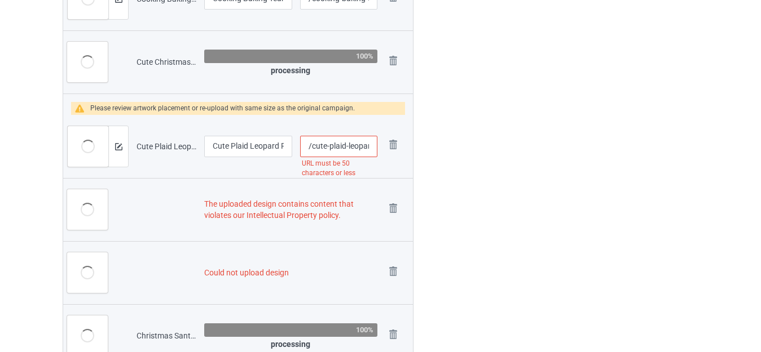
scroll to position [833, 0]
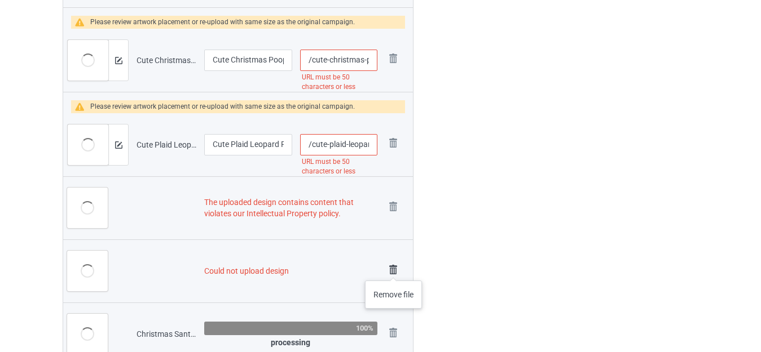
click at [393, 269] on img at bounding box center [393, 270] width 16 height 16
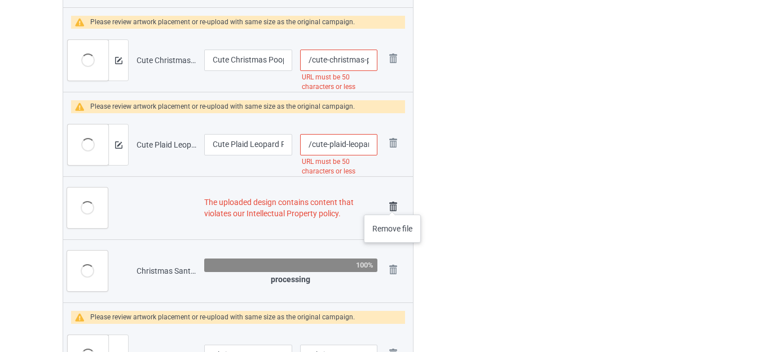
click at [392, 204] on img at bounding box center [393, 207] width 16 height 16
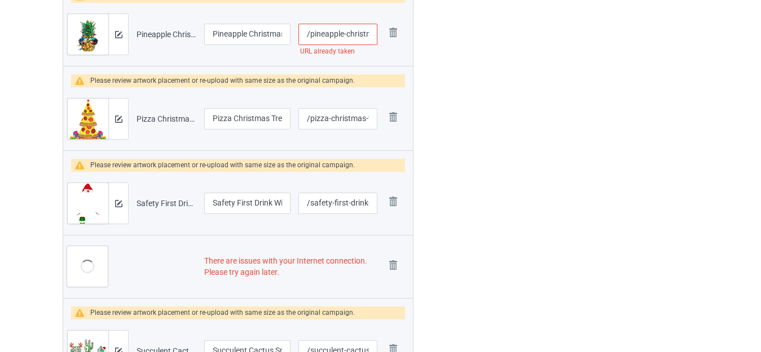
scroll to position [3384, 0]
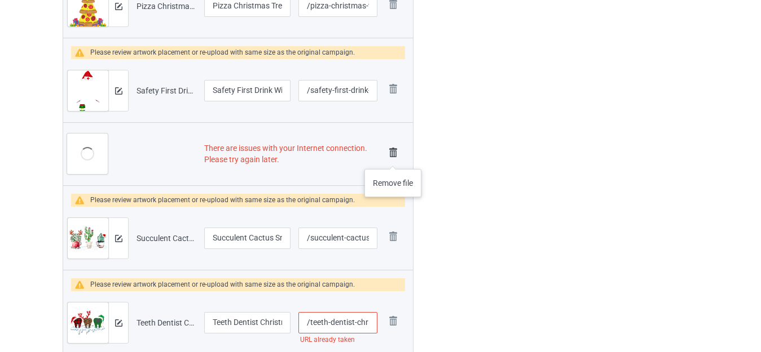
click at [392, 158] on img at bounding box center [393, 153] width 16 height 16
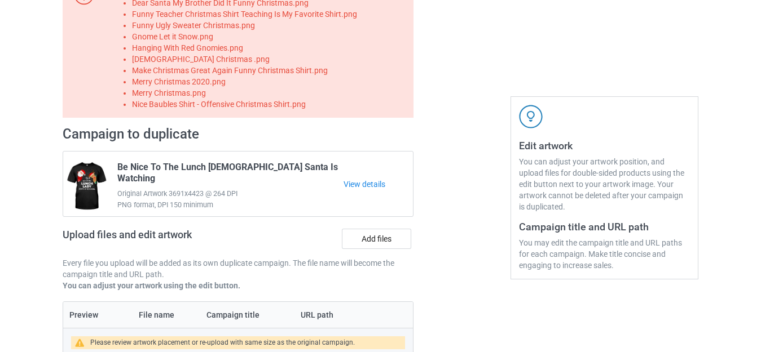
scroll to position [160, 0]
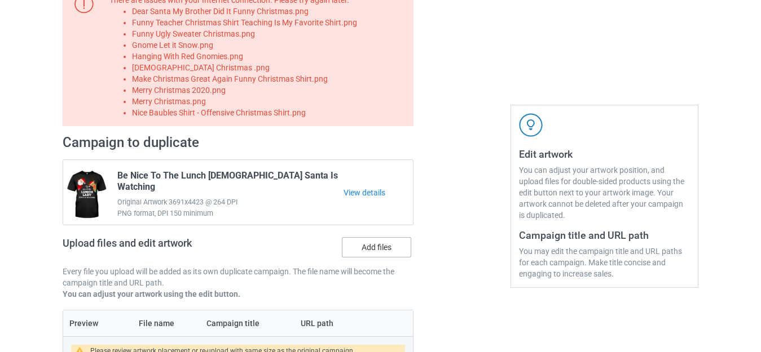
click at [375, 247] on label "Add files" at bounding box center [376, 247] width 69 height 20
click at [0, 0] on input "Add files" at bounding box center [0, 0] width 0 height 0
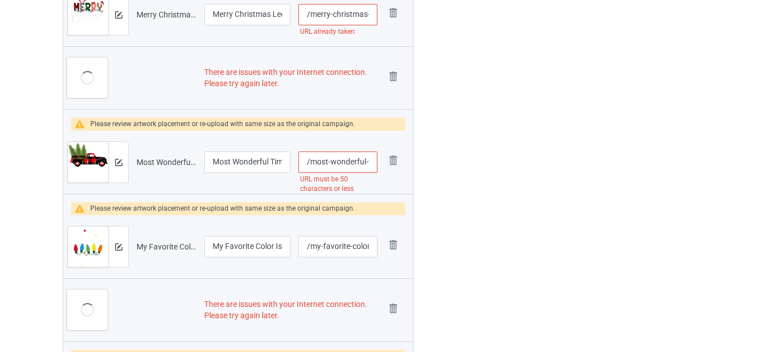
scroll to position [2754, 0]
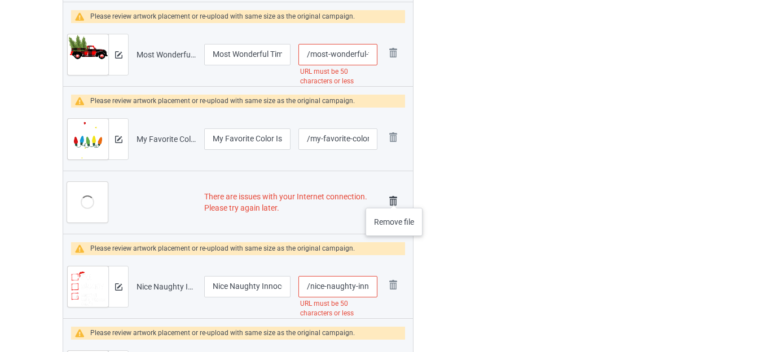
click at [394, 198] on img at bounding box center [393, 201] width 16 height 16
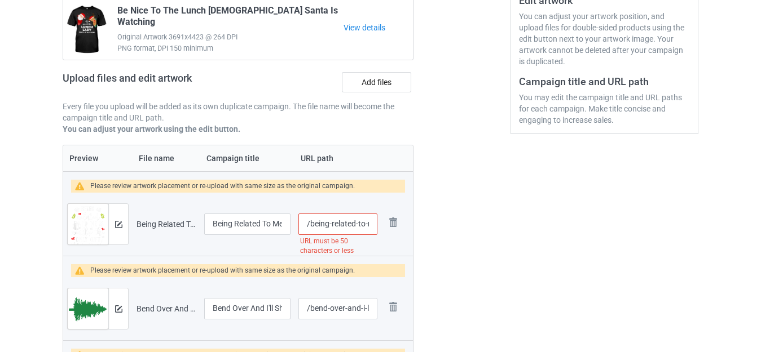
scroll to position [338, 0]
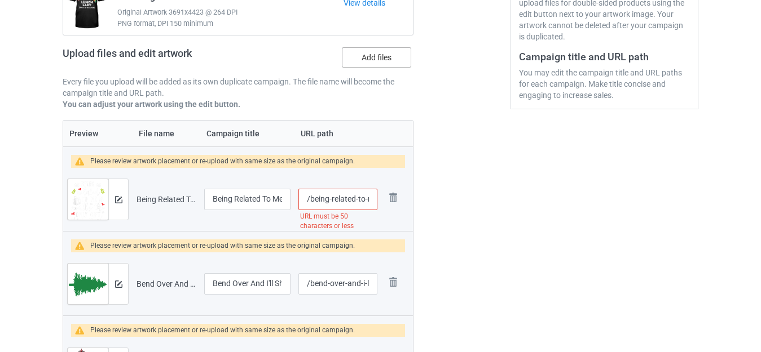
click at [365, 65] on label "Add files" at bounding box center [376, 57] width 69 height 20
click at [0, 0] on input "Add files" at bounding box center [0, 0] width 0 height 0
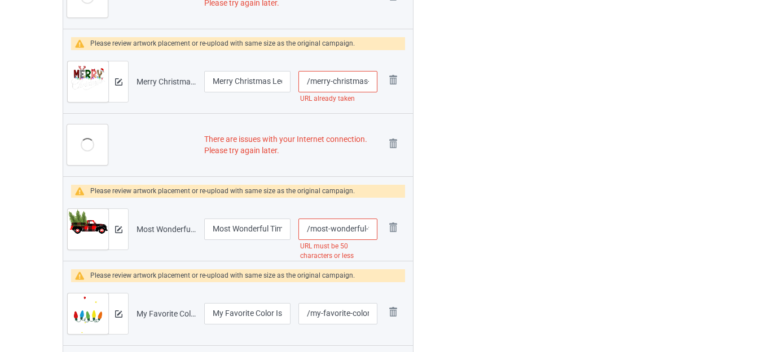
scroll to position [2568, 0]
drag, startPoint x: 390, startPoint y: 139, endPoint x: 406, endPoint y: 139, distance: 16.3
click at [0, 0] on img at bounding box center [0, 0] width 0 height 0
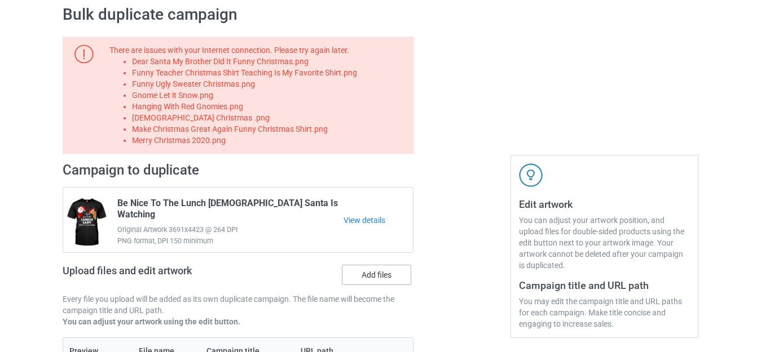
scroll to position [226, 0]
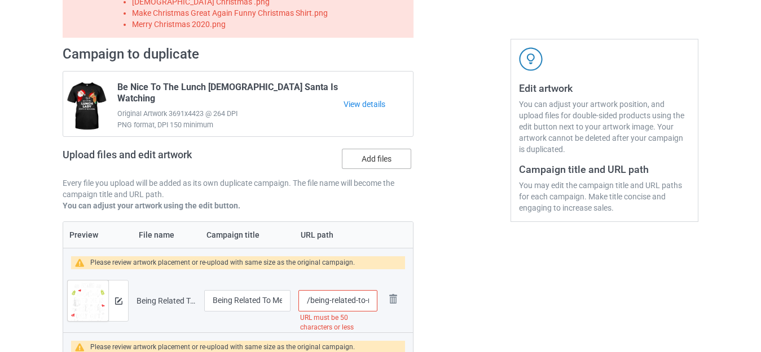
click at [375, 161] on label "Add files" at bounding box center [376, 159] width 69 height 20
click at [0, 0] on input "Add files" at bounding box center [0, 0] width 0 height 0
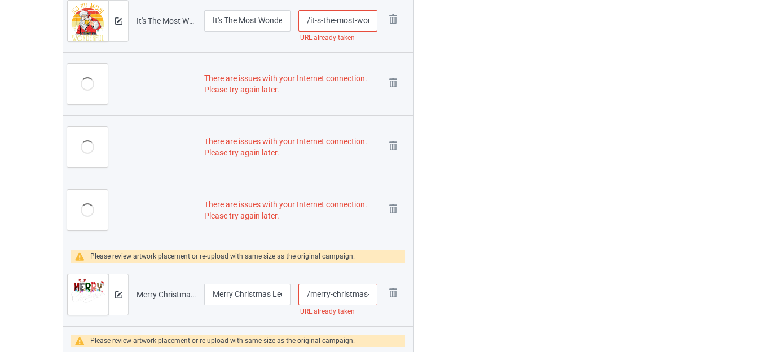
scroll to position [2324, 0]
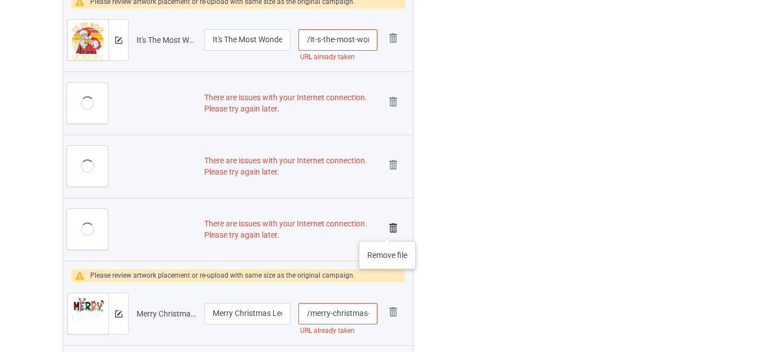
click at [387, 231] on img at bounding box center [393, 228] width 16 height 16
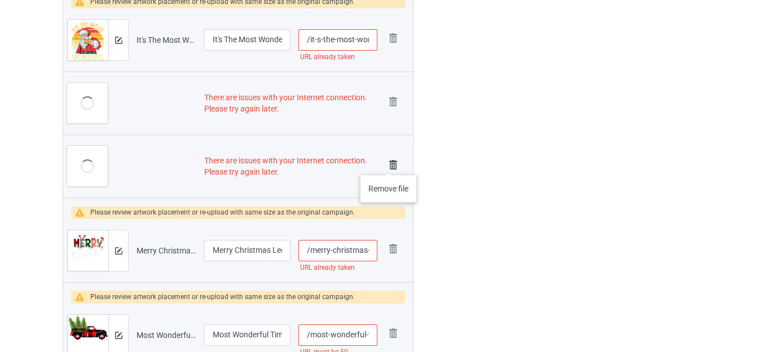
click at [388, 163] on img at bounding box center [393, 165] width 16 height 16
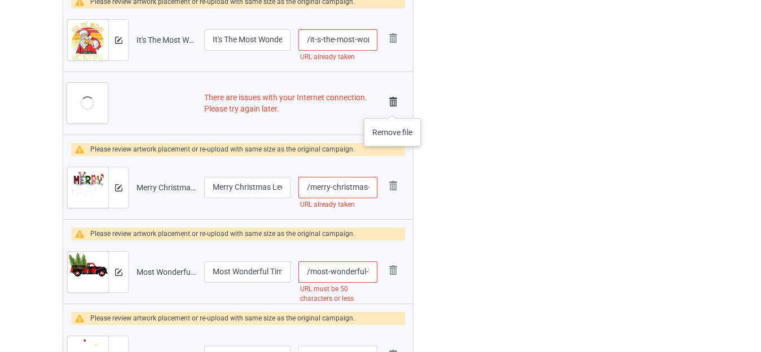
click at [392, 104] on img at bounding box center [393, 102] width 16 height 16
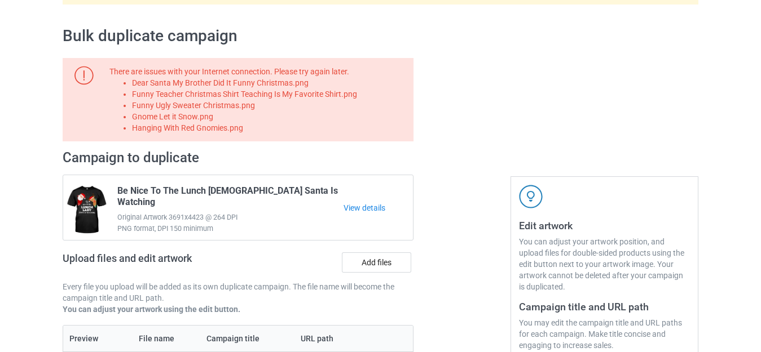
scroll to position [169, 0]
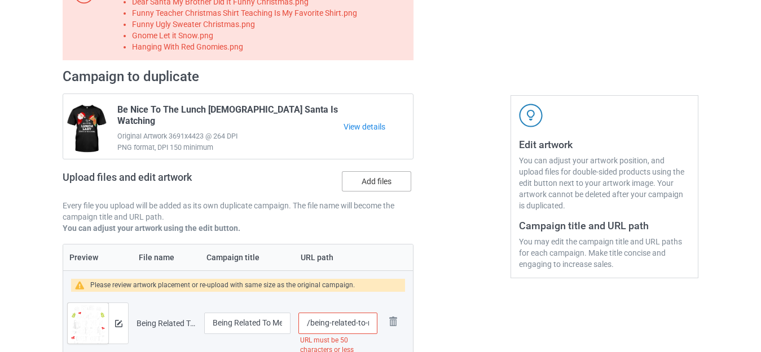
click at [364, 179] on label "Add files" at bounding box center [376, 181] width 69 height 20
click at [0, 0] on input "Add files" at bounding box center [0, 0] width 0 height 0
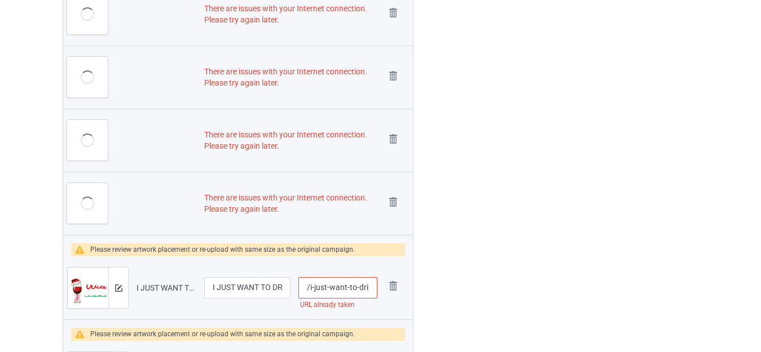
scroll to position [1923, 0]
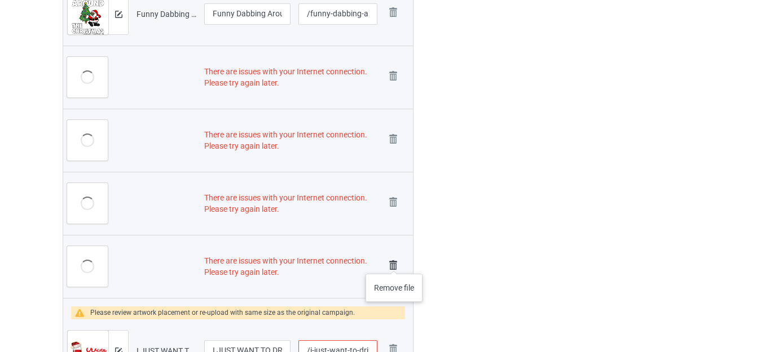
click at [392, 264] on img at bounding box center [393, 266] width 16 height 16
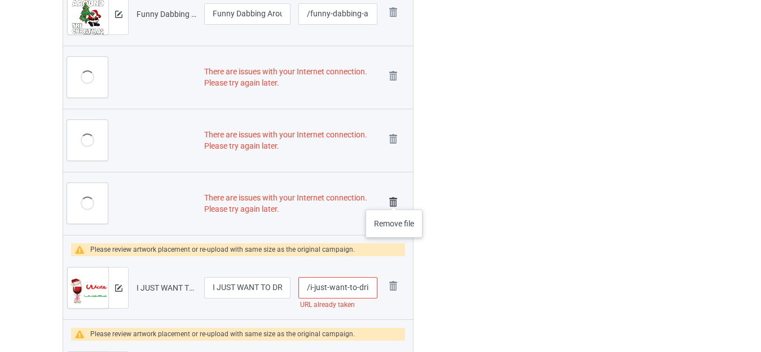
click at [394, 198] on img at bounding box center [393, 202] width 16 height 16
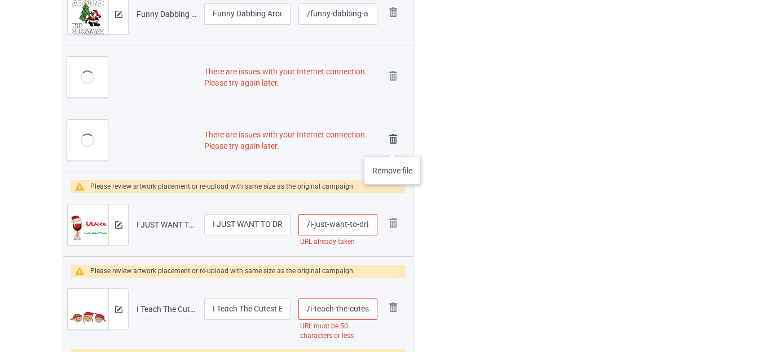
click at [392, 145] on img at bounding box center [393, 139] width 16 height 16
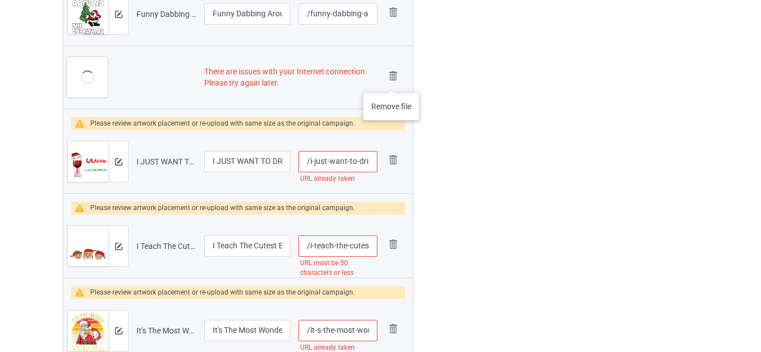
drag, startPoint x: 392, startPoint y: 81, endPoint x: 399, endPoint y: 78, distance: 7.9
click at [0, 0] on img at bounding box center [0, 0] width 0 height 0
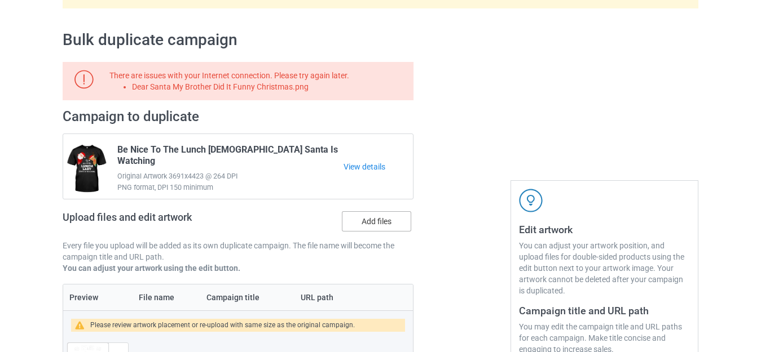
scroll to position [226, 0]
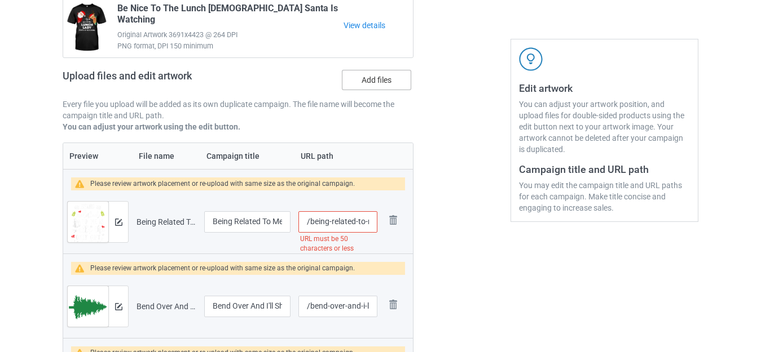
click at [369, 72] on label "Add files" at bounding box center [376, 80] width 69 height 20
click at [0, 0] on input "Add files" at bounding box center [0, 0] width 0 height 0
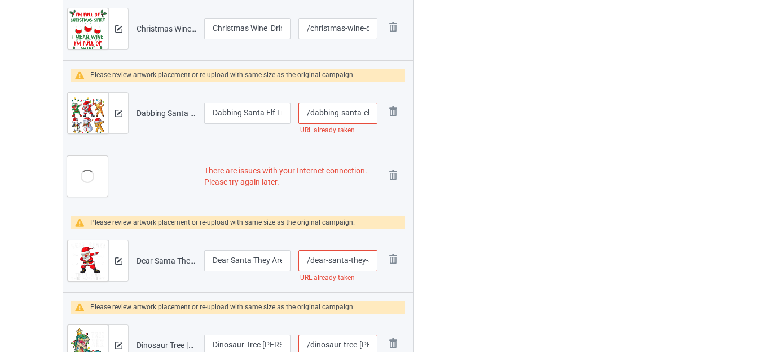
scroll to position [1267, 0]
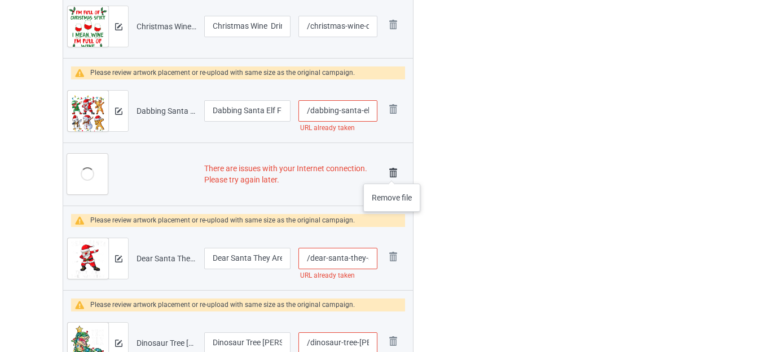
click at [391, 173] on img at bounding box center [393, 173] width 16 height 16
click at [391, 227] on td "Remove file" at bounding box center [397, 258] width 32 height 63
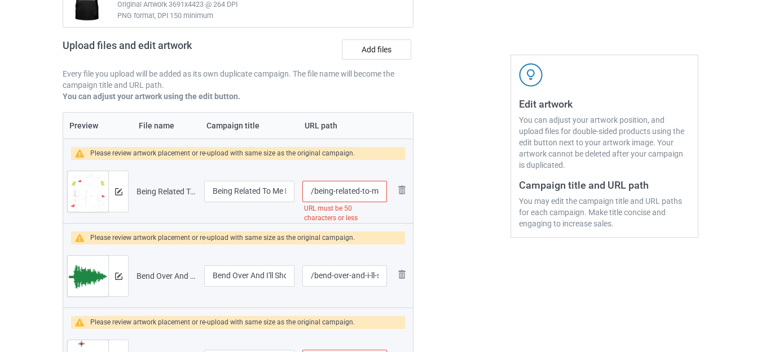
scroll to position [37, 0]
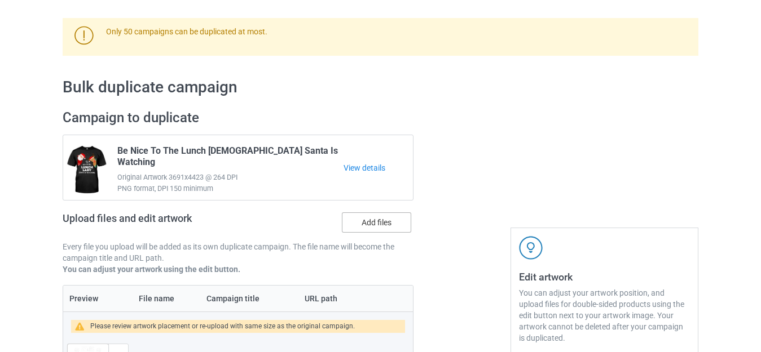
click at [370, 216] on label "Add files" at bounding box center [376, 223] width 69 height 20
click at [0, 0] on input "Add files" at bounding box center [0, 0] width 0 height 0
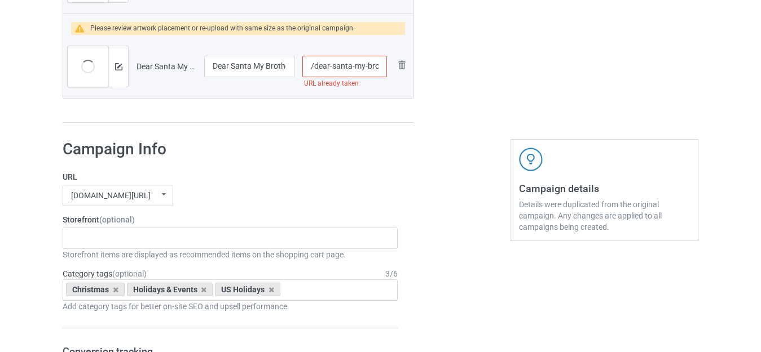
scroll to position [4309, 0]
click at [366, 65] on input "/dear-santa-my-brother-did-it-funny-christmas" at bounding box center [344, 66] width 85 height 21
type input "/dear-santa-my--brother-did-it-funny-christmas"
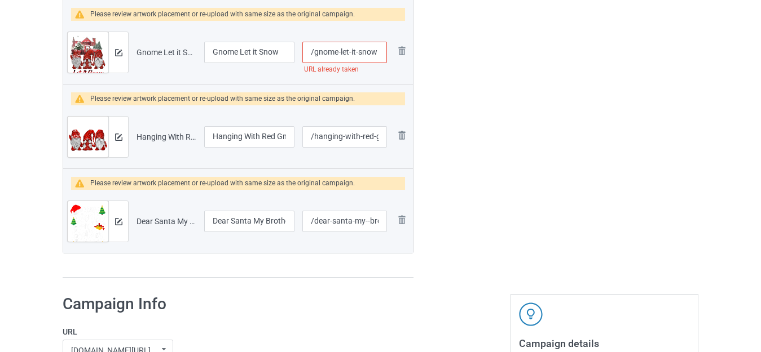
scroll to position [4083, 0]
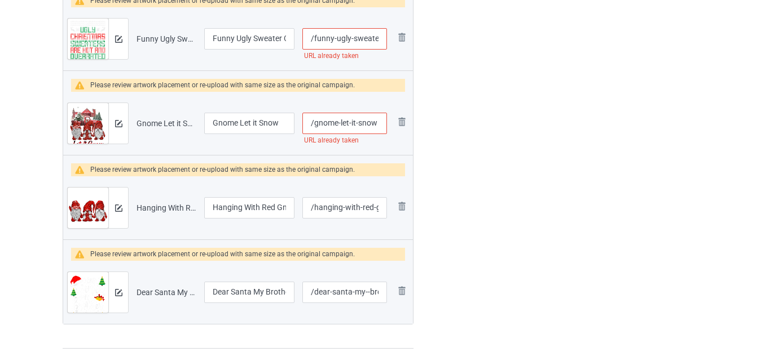
click at [356, 122] on input "/gnome-let-it-snow" at bounding box center [344, 123] width 85 height 21
type input "/gnome-let-it--snow"
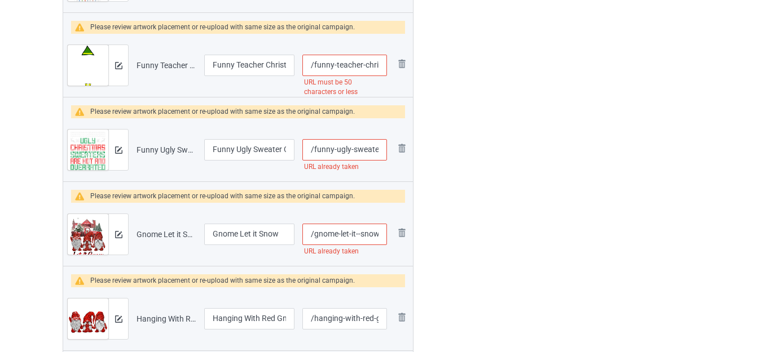
scroll to position [3971, 0]
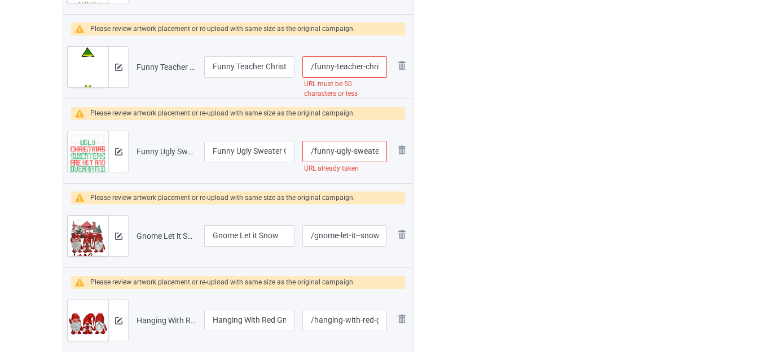
click at [352, 152] on input "/funny-ugly-sweater-christmas" at bounding box center [344, 151] width 85 height 21
type input "/funny-ugly--sweater-christmas"
drag, startPoint x: 372, startPoint y: 68, endPoint x: 380, endPoint y: 72, distance: 8.6
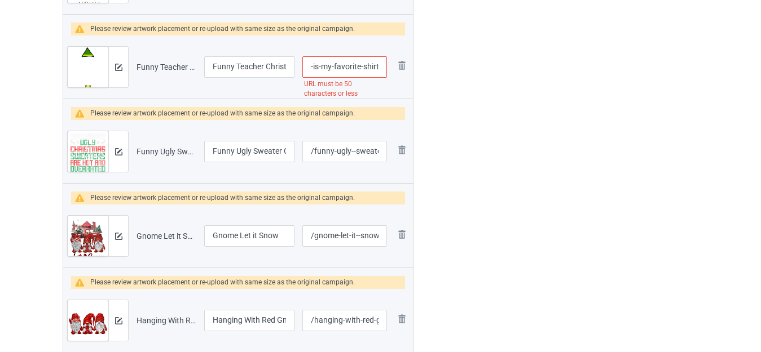
click at [380, 72] on input "/funny-teacher-christmas-shirt-teaching-is-my-favorite-shirt" at bounding box center [344, 66] width 85 height 21
click at [361, 67] on input "/funny-teacher-christmas-shirt-teaching-is-my-favorite-shirt" at bounding box center [344, 66] width 85 height 21
drag, startPoint x: 333, startPoint y: 64, endPoint x: 466, endPoint y: 76, distance: 134.1
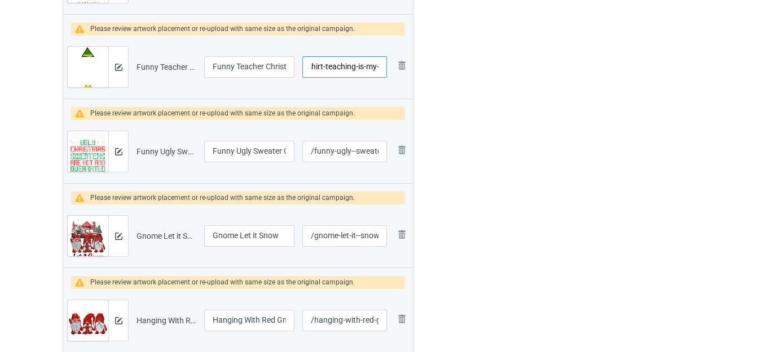
type input "/funny-teacher-christmas-shirt-teaching-is-my-"
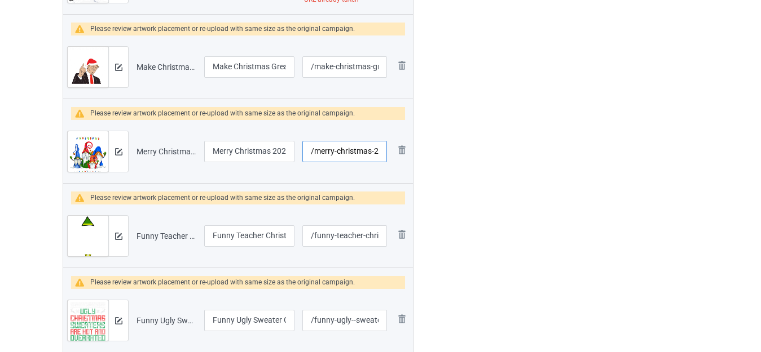
scroll to position [0, 13]
drag, startPoint x: 372, startPoint y: 151, endPoint x: 428, endPoint y: 153, distance: 56.4
type input "/merry-christmas"
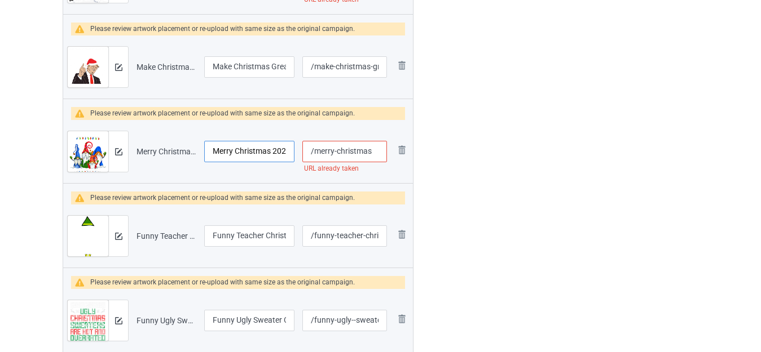
scroll to position [0, 5]
drag, startPoint x: 272, startPoint y: 149, endPoint x: 313, endPoint y: 152, distance: 40.7
click at [313, 152] on tr "Preview and edit artwork Merry Christmas 2020.png Merry Christmas 2020 /merry-c…" at bounding box center [238, 151] width 350 height 63
type input "Merry Christmas"
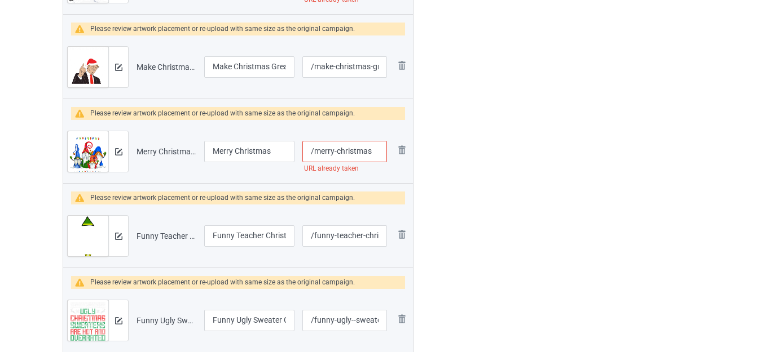
click at [382, 151] on input "/merry-christmas" at bounding box center [344, 151] width 85 height 21
type input "/merry-christmas34"
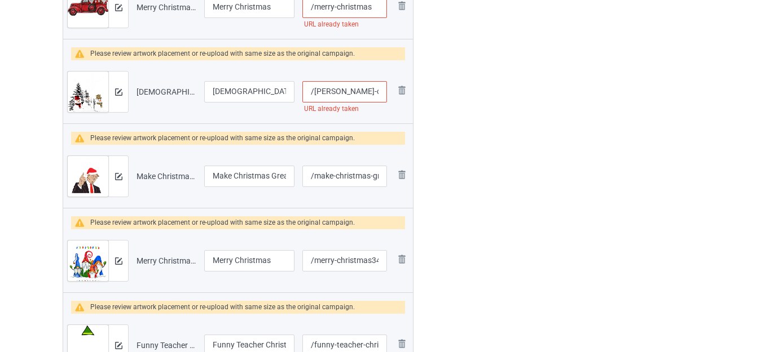
scroll to position [3689, 0]
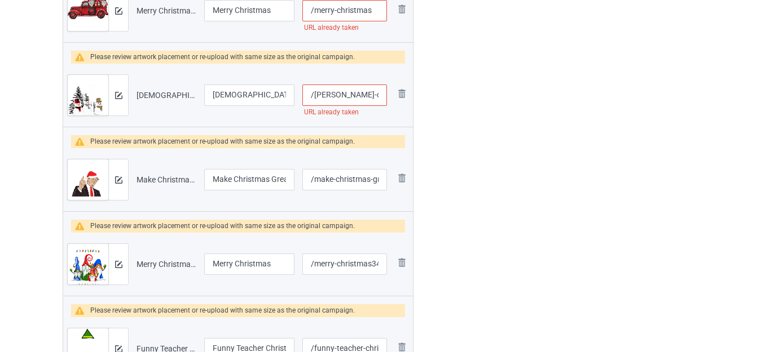
click at [370, 96] on input "/[PERSON_NAME]-christmas" at bounding box center [344, 95] width 85 height 21
type input "/[PERSON_NAME]-christmas-"
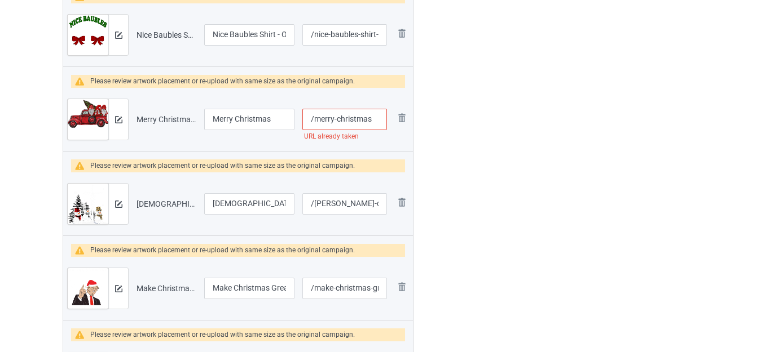
scroll to position [3576, 0]
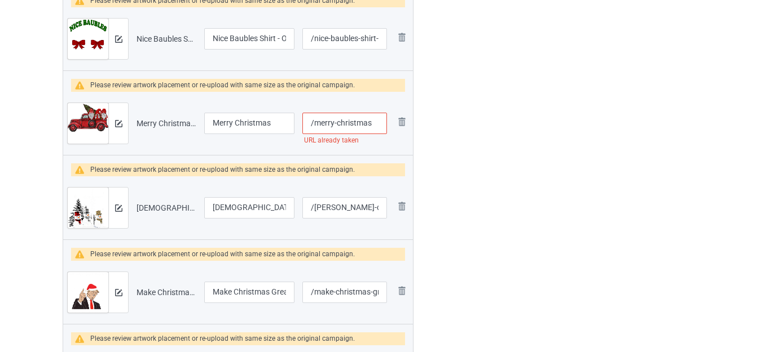
click at [374, 122] on input "/merry-christmas" at bounding box center [344, 123] width 85 height 21
type input "/merry-christmas-s"
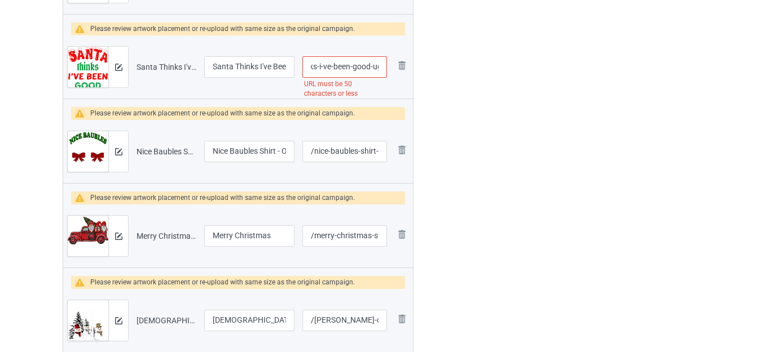
scroll to position [0, 126]
drag, startPoint x: 365, startPoint y: 64, endPoint x: 391, endPoint y: 73, distance: 28.0
click at [391, 73] on tr "Preview and edit artwork Santa Thinks I've Been Good Ugly Christmas Xmas Shirt.…" at bounding box center [238, 67] width 350 height 63
click at [356, 67] on input "/santa-thinks-i-ve-been-good-ugly-christmas-xmas-shirt" at bounding box center [344, 66] width 85 height 21
drag, startPoint x: 339, startPoint y: 67, endPoint x: 444, endPoint y: 79, distance: 106.2
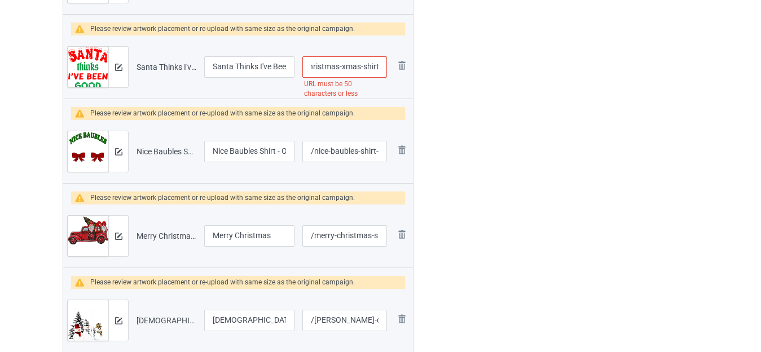
type input "/santa-thinks-i-ve-been-good-ugly-christmas"
drag, startPoint x: 254, startPoint y: 68, endPoint x: 287, endPoint y: 75, distance: 33.9
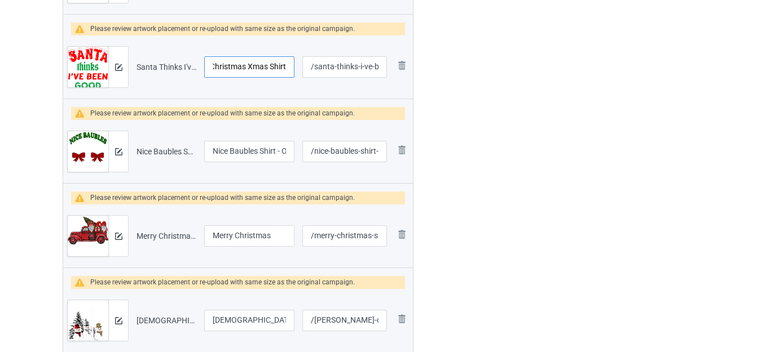
click at [285, 75] on input "Santa Thinks I've Been Good Ugly Christmas Xmas Shirt" at bounding box center [249, 66] width 90 height 21
click at [265, 67] on input "Santa Thinks I've Been Good Ugly Christmas Xmas Shirt" at bounding box center [249, 66] width 90 height 21
drag, startPoint x: 268, startPoint y: 65, endPoint x: 289, endPoint y: 67, distance: 20.4
click at [289, 67] on input "Santa Thinks I've Been Good Ugly Christmas Xmas Shirt" at bounding box center [249, 66] width 90 height 21
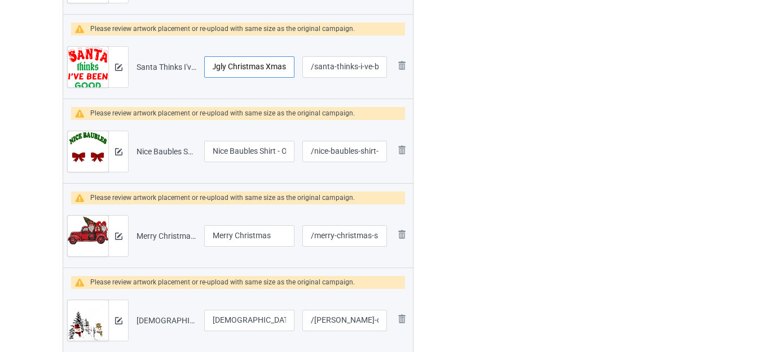
type input "Santa Thinks I've Been Good Ugly Christmas Xmas"
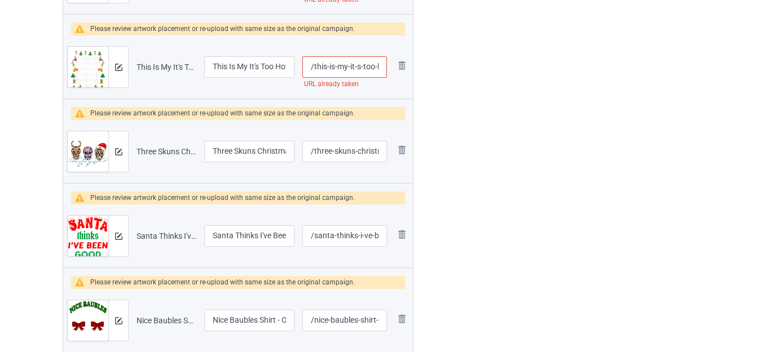
scroll to position [0, 77]
drag, startPoint x: 359, startPoint y: 69, endPoint x: 372, endPoint y: 72, distance: 13.3
click at [383, 76] on input "/this-is-my-it-s-too-hot-for-ugly-christmas" at bounding box center [344, 66] width 85 height 21
click at [359, 67] on input "/this-is-my-it-s-too-hot-for-ugly-christmas" at bounding box center [344, 66] width 85 height 21
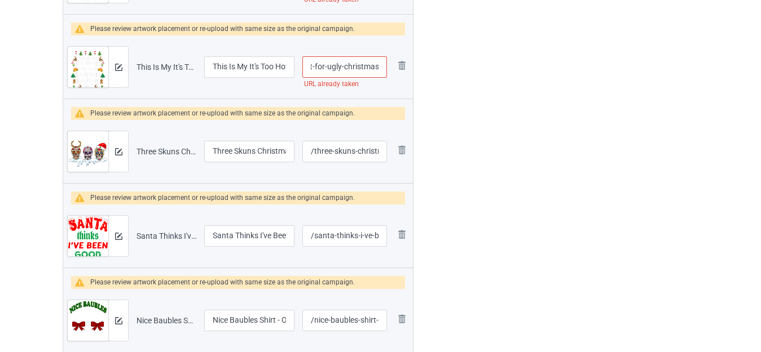
click at [359, 67] on input "/this-is-my-it-s-too-hot-for-ugly-christmas" at bounding box center [344, 66] width 85 height 21
type input "/this-is-my-it-s-too-hot-for-ugly-"
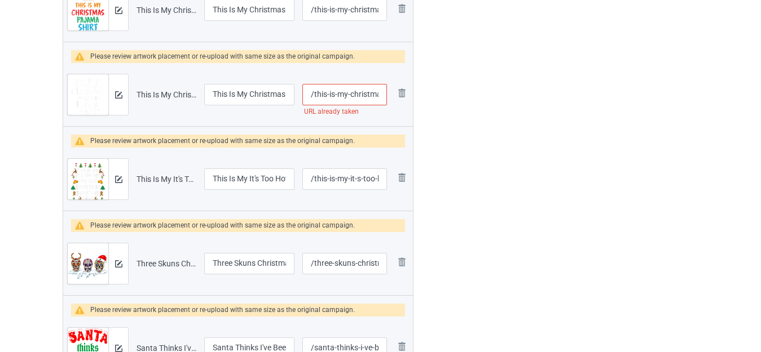
scroll to position [3181, 0]
click at [351, 91] on input "/this-is-my-christmas-pajama" at bounding box center [344, 95] width 85 height 21
type input "/this-is-my--christmas-pajama"
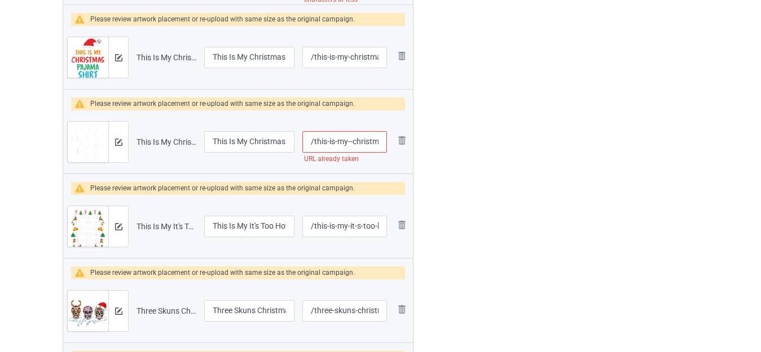
scroll to position [0, 0]
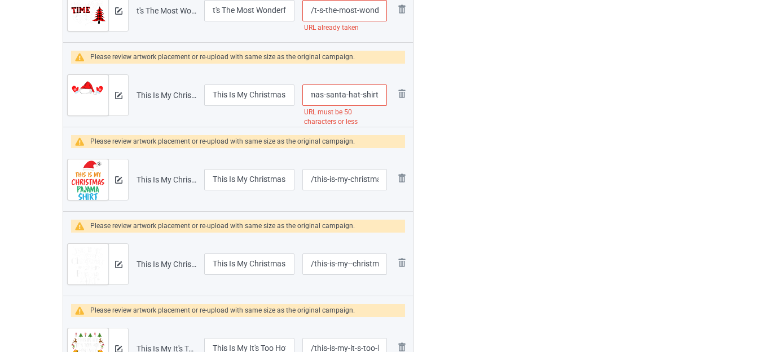
drag, startPoint x: 366, startPoint y: 95, endPoint x: 391, endPoint y: 100, distance: 24.7
click at [391, 100] on tr "Preview and edit artwork This Is My Christmas Pajama Shirt Funny Christmas Sant…" at bounding box center [238, 95] width 350 height 63
click at [341, 96] on input "/this-is-my-christmas-pajama-shirt-funny-christmas-santa-hat-shirt" at bounding box center [344, 95] width 85 height 21
drag, startPoint x: 325, startPoint y: 94, endPoint x: 472, endPoint y: 95, distance: 146.6
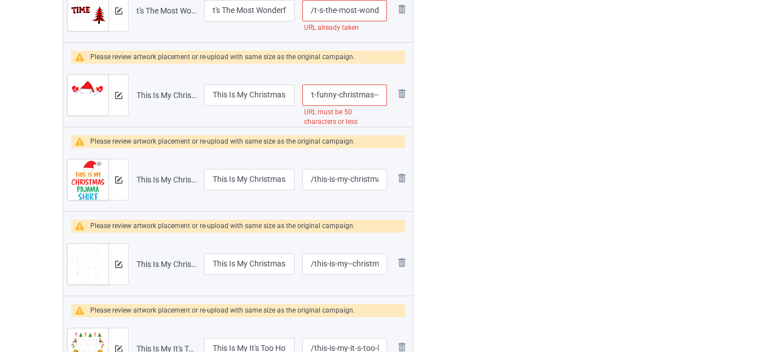
type input "/this-is-my-christmas-pajama-shirt-funny-christmas--"
drag, startPoint x: 274, startPoint y: 93, endPoint x: 302, endPoint y: 98, distance: 28.0
click at [302, 98] on tr "Preview and edit artwork This Is My Christmas Pajama Shirt Funny Christmas Sant…" at bounding box center [238, 95] width 350 height 63
click at [275, 95] on input "This Is My Christmas Pajama Shirt Funny Christmas Santa Hat Shirt" at bounding box center [249, 95] width 90 height 21
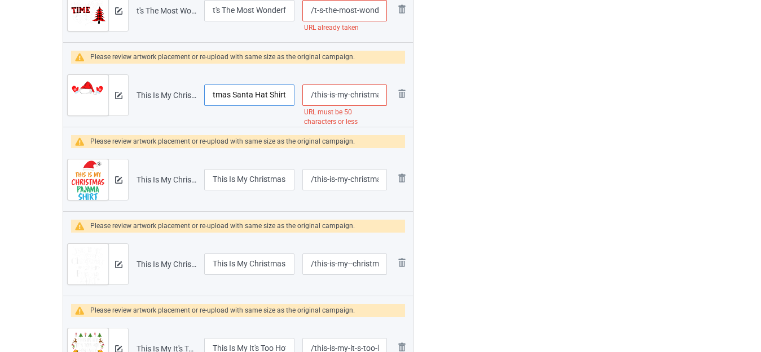
click at [275, 95] on input "This Is My Christmas Pajama Shirt Funny Christmas Santa Hat Shirt" at bounding box center [249, 95] width 90 height 21
type input "This Is My Christmas Pajama Shirt Funny Christmas Santa Hat"
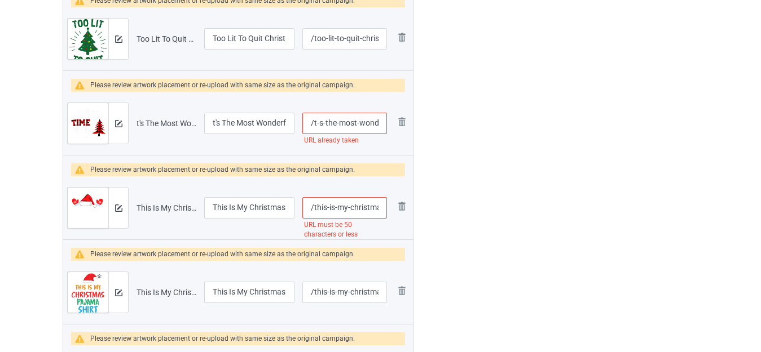
click at [360, 210] on input "/this-is-my-christmas-pajama-shirt-funny-christmas--" at bounding box center [344, 207] width 85 height 21
click at [368, 208] on input "/this-is-my-christmas-pajama-shirt-funny-christmas--" at bounding box center [344, 207] width 85 height 21
drag, startPoint x: 370, startPoint y: 208, endPoint x: 382, endPoint y: 210, distance: 11.5
click at [386, 210] on input "/this-is-my-christmas-pajama-shirt-funny-christmas--" at bounding box center [344, 207] width 85 height 21
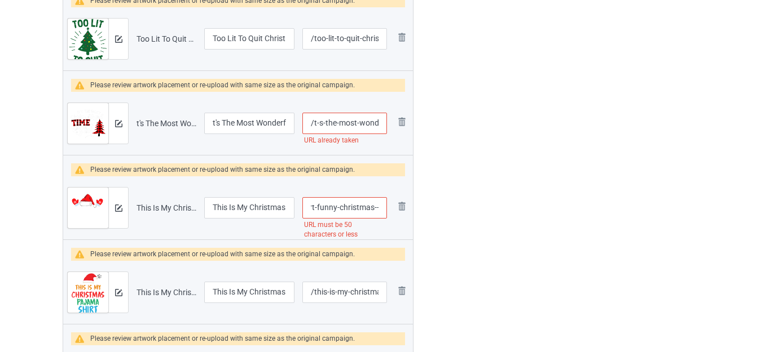
click at [364, 209] on input "/this-is-my-christmas-pajama-shirt-funny-christmas--" at bounding box center [344, 207] width 85 height 21
drag, startPoint x: 337, startPoint y: 206, endPoint x: 403, endPoint y: 210, distance: 66.6
click at [371, 210] on input "/this-is-my-christmas-pajama-shirt-funny-christmas--" at bounding box center [344, 207] width 85 height 21
drag, startPoint x: 314, startPoint y: 207, endPoint x: 492, endPoint y: 215, distance: 177.8
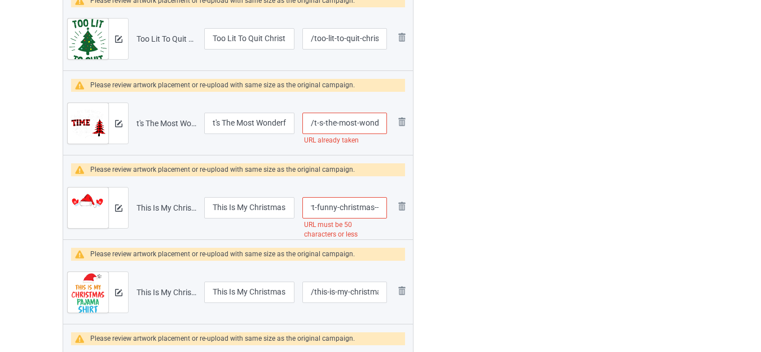
drag, startPoint x: 362, startPoint y: 207, endPoint x: 419, endPoint y: 214, distance: 57.3
type input "/this-is-my-christmas-pajama-"
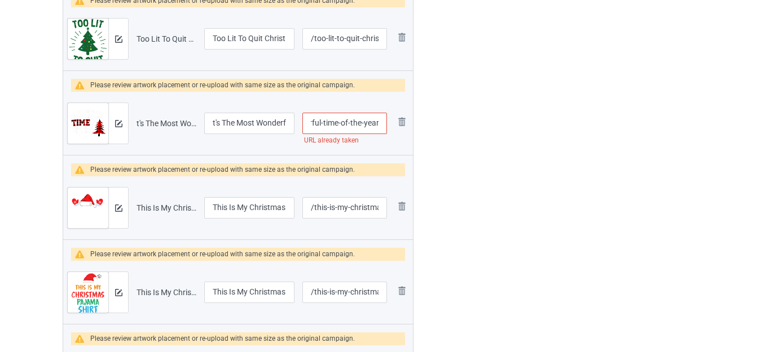
drag, startPoint x: 376, startPoint y: 121, endPoint x: 388, endPoint y: 128, distance: 13.6
click at [387, 128] on td "/t-s-the-most-wonderful-time-of-the-year URL already taken" at bounding box center [344, 123] width 92 height 63
click at [362, 124] on input "/t-s-the-most-wonderful-time-of-the-year" at bounding box center [344, 123] width 85 height 21
type input "/t-s-the-most-wonderful-time-of-the--year"
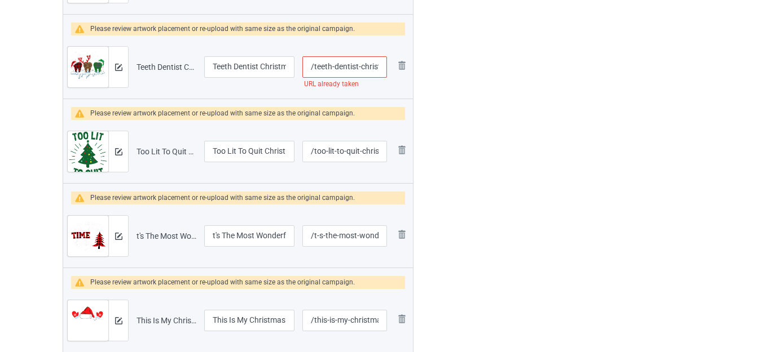
click at [358, 65] on input "/teeth-dentist-christmas" at bounding box center [344, 66] width 85 height 21
type input "/teeth-dentist--christmas"
drag, startPoint x: 268, startPoint y: 63, endPoint x: 303, endPoint y: 72, distance: 35.4
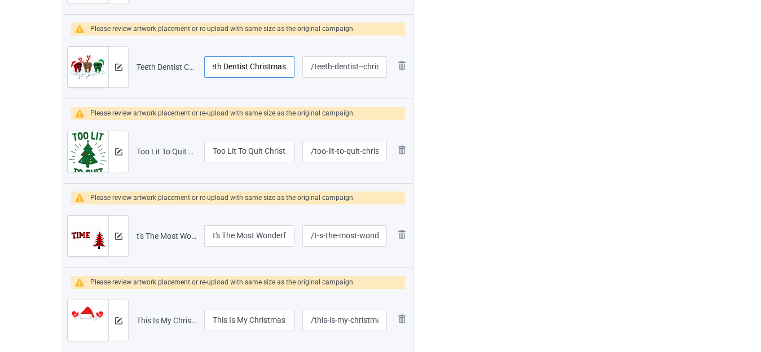
click at [299, 68] on tr "Preview and edit artwork Teeth Dentist Christmas.png Teeth Dentist Christmas /t…" at bounding box center [238, 67] width 350 height 63
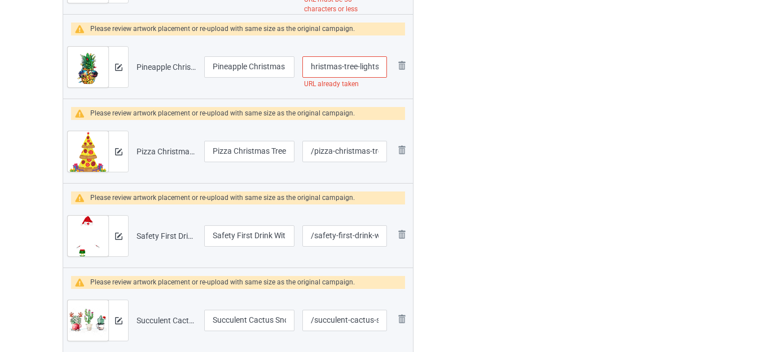
drag, startPoint x: 347, startPoint y: 77, endPoint x: 375, endPoint y: 76, distance: 28.2
click at [378, 78] on div "/pineapple-christmas-tree-lights URL already taken" at bounding box center [344, 66] width 85 height 21
click at [367, 66] on input "/pineapple-christmas-tree-lights" at bounding box center [344, 66] width 85 height 21
click at [351, 66] on input "/pineapple-christmas-tree-lights" at bounding box center [344, 66] width 85 height 21
type input "/pineapple-christmas-tr-ee-lights"
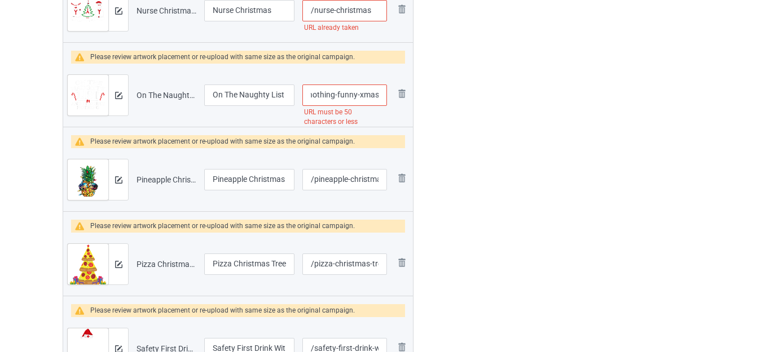
drag, startPoint x: 369, startPoint y: 93, endPoint x: 484, endPoint y: 102, distance: 115.4
type input "/on-the-naughty-"
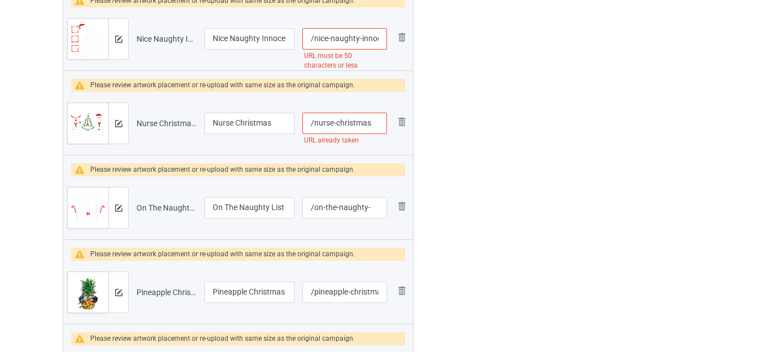
click at [374, 120] on input "/nurse-christmas" at bounding box center [344, 123] width 85 height 21
type input "/nurse-christmas-"
click at [479, 112] on div at bounding box center [461, 66] width 81 height 4303
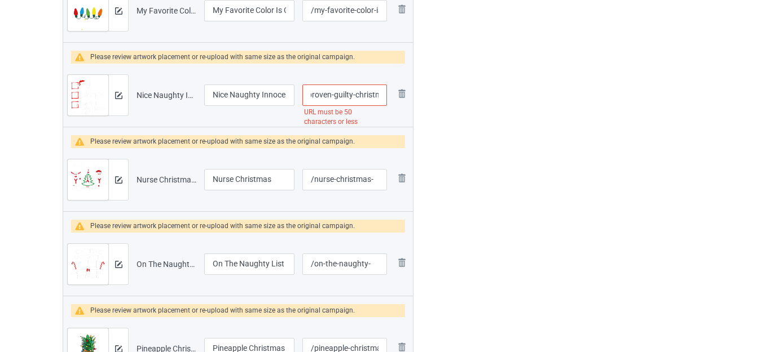
click at [383, 98] on input "/nice-naughty-innocent-until-proven-guilty-christmas-list" at bounding box center [344, 95] width 85 height 21
click at [334, 94] on input "/nice-naughty-innocent-until-proven-guilty-christmas-list" at bounding box center [344, 95] width 85 height 21
drag, startPoint x: 339, startPoint y: 94, endPoint x: 497, endPoint y: 101, distance: 158.1
click at [498, 101] on div "Campaign to duplicate Be Nice To The Lunch [DEMOGRAPHIC_DATA] Santa Is Watching…" at bounding box center [380, 123] width 651 height 4303
type input "/nice-naughty-innocent-until-proven-guilty-"
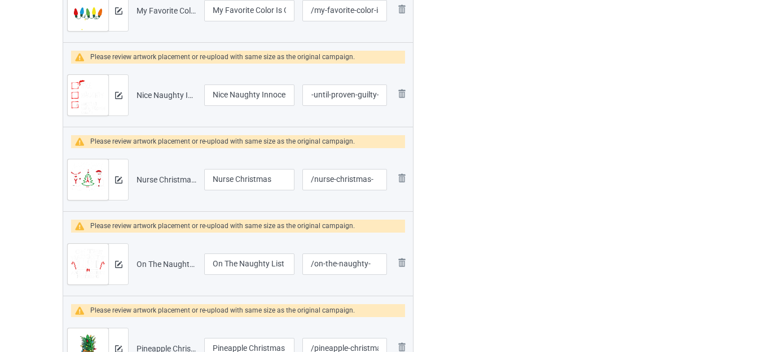
click at [489, 101] on div at bounding box center [461, 123] width 81 height 4303
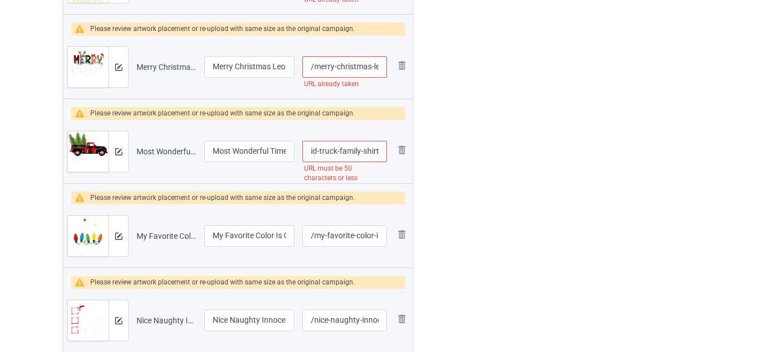
drag, startPoint x: 370, startPoint y: 149, endPoint x: 489, endPoint y: 154, distance: 119.1
click at [489, 154] on div "Campaign to duplicate Be Nice To The Lunch [DEMOGRAPHIC_DATA] Santa Is Watching…" at bounding box center [380, 348] width 651 height 4303
type input "/most-wonderful-"
click at [480, 151] on div at bounding box center [461, 348] width 81 height 4303
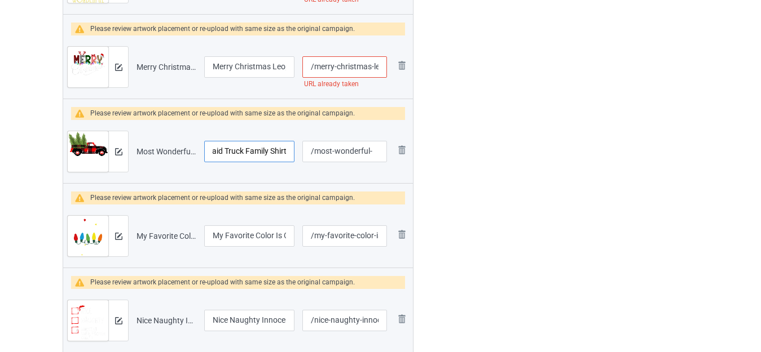
drag, startPoint x: 285, startPoint y: 152, endPoint x: 297, endPoint y: 152, distance: 11.8
click at [304, 153] on tr "Preview and edit artwork Most Wonderful Time Of The Year Christmas Buffalo Plai…" at bounding box center [238, 151] width 350 height 63
click at [281, 149] on input "Most Wonderful Time Of The Year Christmas Buffalo Plaid Truck Family Shirt" at bounding box center [249, 151] width 90 height 21
click at [280, 149] on input "Most Wonderful Time Of The Year Christmas Buffalo Plaid Truck Family Shirt" at bounding box center [249, 151] width 90 height 21
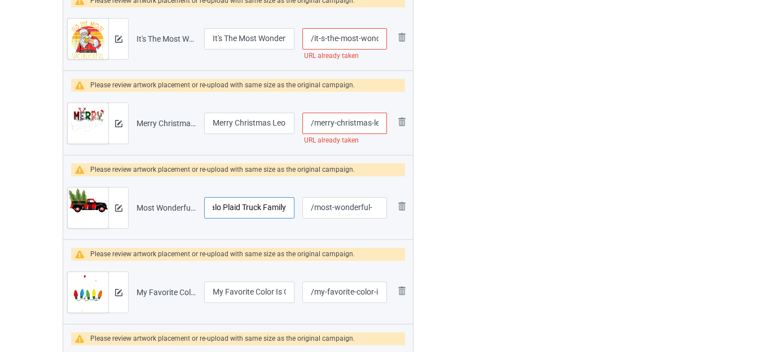
type input "Most Wonderful Time Of The Year Christmas Buffalo Plaid Truck Family"
drag, startPoint x: 372, startPoint y: 125, endPoint x: 397, endPoint y: 132, distance: 26.6
click at [397, 132] on tr "Preview and edit artwork Merry Christmas Leopard Buffalo Red Plaid.png Merry Ch…" at bounding box center [238, 123] width 350 height 63
click at [341, 121] on input "/merry-christmas-leopard-buffalo-red-plaid" at bounding box center [344, 123] width 85 height 21
drag, startPoint x: 346, startPoint y: 122, endPoint x: 450, endPoint y: 127, distance: 104.4
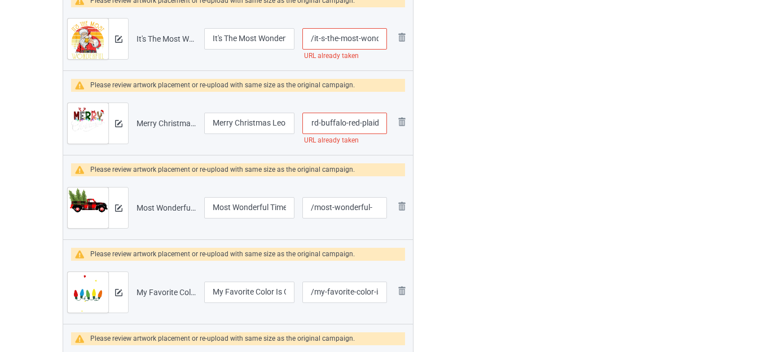
type input "/merry-christmas-leopard-buffalo-"
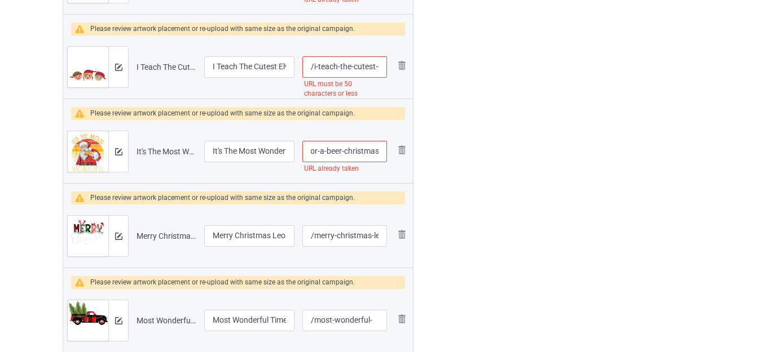
drag, startPoint x: 365, startPoint y: 151, endPoint x: 378, endPoint y: 155, distance: 13.6
click at [387, 156] on input "/it-s-the-most-wonderful-time-for-a-beer-christmas" at bounding box center [344, 151] width 85 height 21
click at [379, 151] on input "/it-s-the-most-wonderful-time-for-a-beer-christmas" at bounding box center [344, 151] width 85 height 21
type input "/it-s-the-most-w-"
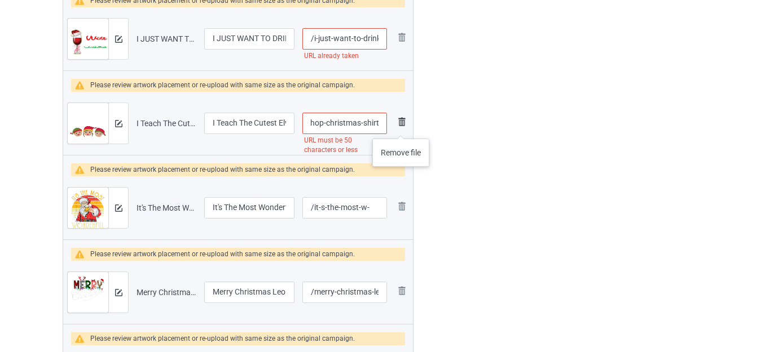
drag, startPoint x: 374, startPoint y: 122, endPoint x: 406, endPoint y: 129, distance: 32.7
click at [406, 129] on tr "Preview and edit artwork I Teach The Cutest Elves In The Workshop Christmas Shi…" at bounding box center [238, 123] width 350 height 63
type input "/i-teach-the-cutes-"
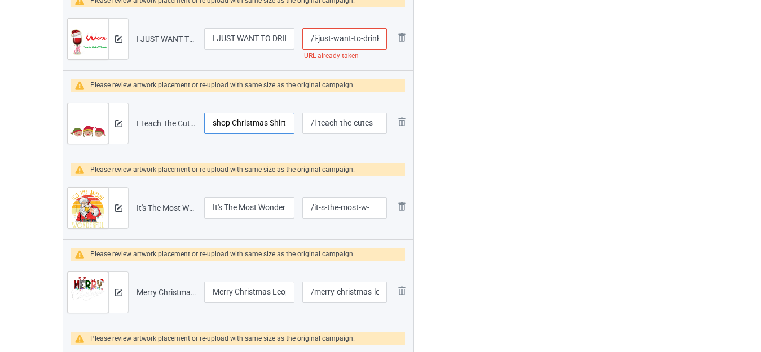
drag, startPoint x: 269, startPoint y: 121, endPoint x: 284, endPoint y: 123, distance: 14.2
click at [300, 127] on tr "Preview and edit artwork I Teach The Cutest Elves In The Workshop Christmas Shi…" at bounding box center [238, 123] width 350 height 63
click at [272, 118] on input "I Teach The Cutest Elves In The Workshop Christmas Shirt" at bounding box center [249, 123] width 90 height 21
click at [272, 120] on input "I Teach The Cutest Elves In The Workshop Christmas Shirt" at bounding box center [249, 123] width 90 height 21
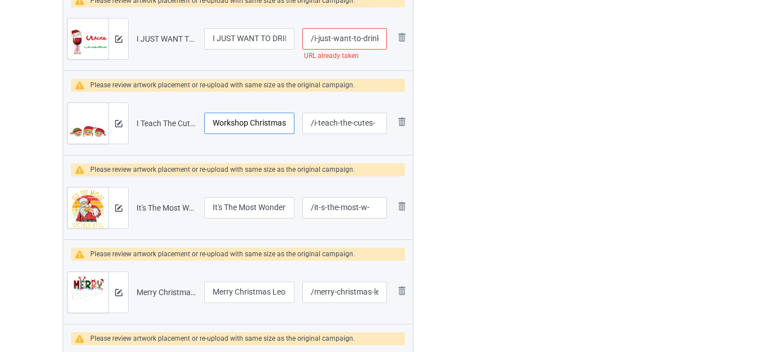
type input "I Teach The Cutest Elves In The Workshop Christmas"
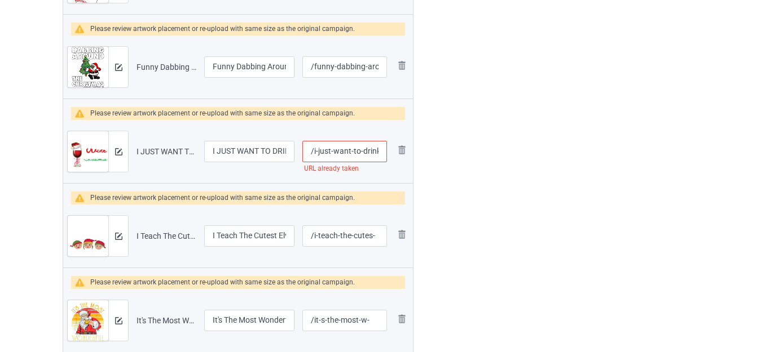
click at [355, 153] on input "/i-just-want-to-drink-wine" at bounding box center [344, 151] width 85 height 21
click at [356, 153] on input "/i-just-want-to-drink-wine" at bounding box center [344, 151] width 85 height 21
click at [360, 152] on input "/i-just-want-to-drink-wine" at bounding box center [344, 151] width 85 height 21
type input "/i-just-want-to--drink-wine"
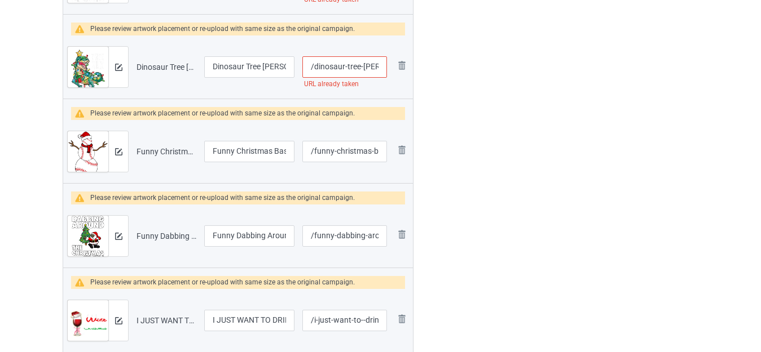
click at [373, 65] on input "/dinosaur-tree-[PERSON_NAME]-christmas-lights" at bounding box center [344, 66] width 85 height 21
type input "/dinosaur-tree-[PERSON_NAME]--christmas-lights"
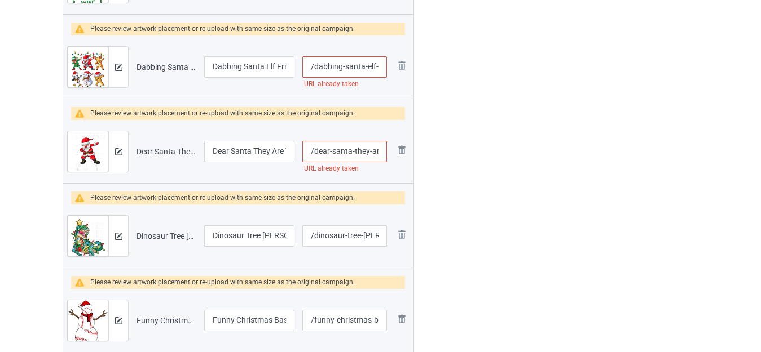
click at [368, 153] on input "/dear-santa-they-are-the-naughty-ones" at bounding box center [344, 151] width 85 height 21
type input "/dear-santa-the-y-are-the-naughty-ones"
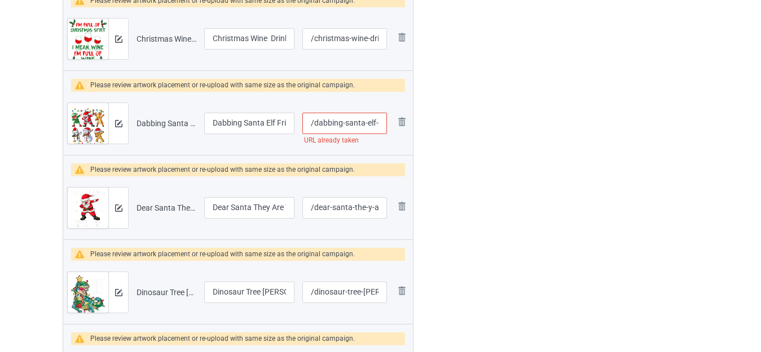
click at [363, 122] on input "/dabbing-santa-elf-friends-christmas" at bounding box center [344, 123] width 85 height 21
type input "/dabbing-santa--elf-friends-christmas"
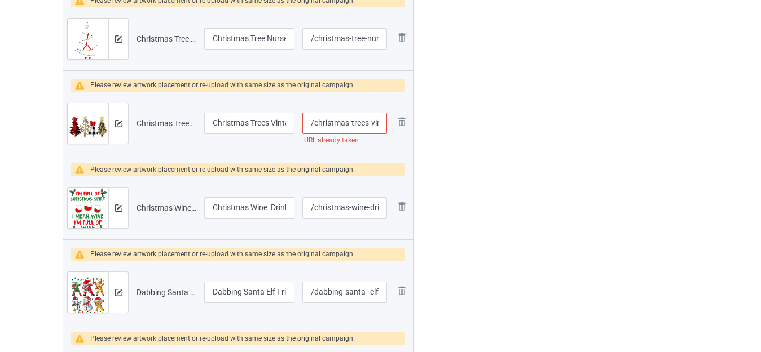
click at [370, 125] on input "/christmas-trees-vintage" at bounding box center [344, 123] width 85 height 21
type input "/christmas-trees--vintage"
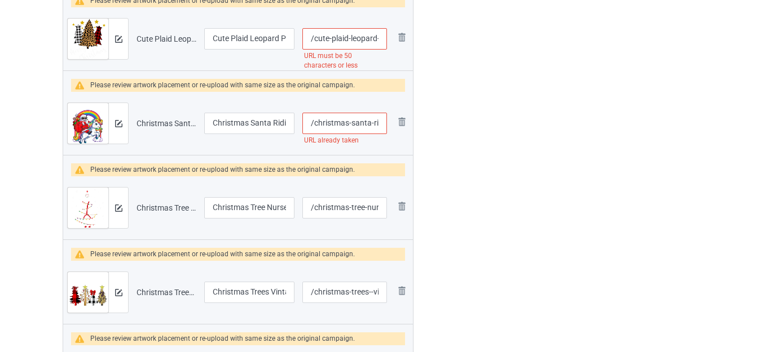
click at [372, 125] on input "/christmas-santa-riding-unicorn-xmas" at bounding box center [344, 123] width 85 height 21
type input "/christmas-santa--riding-unicorn-xmas"
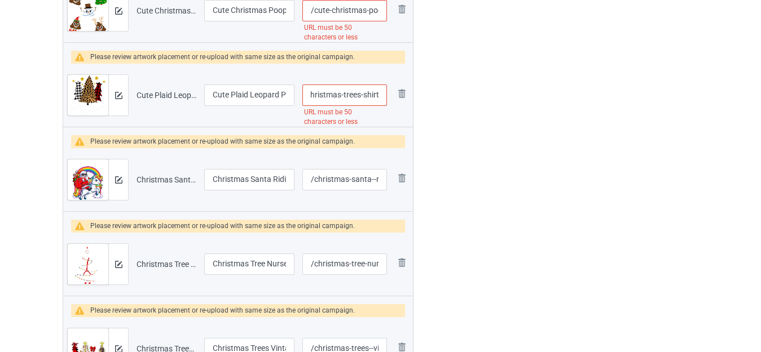
drag, startPoint x: 378, startPoint y: 94, endPoint x: 390, endPoint y: 99, distance: 12.1
click at [390, 99] on td "/cute-plaid-leopard-printed-merry-christmas-trees-shirt URL must be 50 characte…" at bounding box center [344, 95] width 92 height 63
click at [355, 95] on input "/cute-plaid-leopard-printed-merry-christmas-trees-shirt" at bounding box center [344, 95] width 85 height 21
drag, startPoint x: 340, startPoint y: 92, endPoint x: 430, endPoint y: 102, distance: 90.1
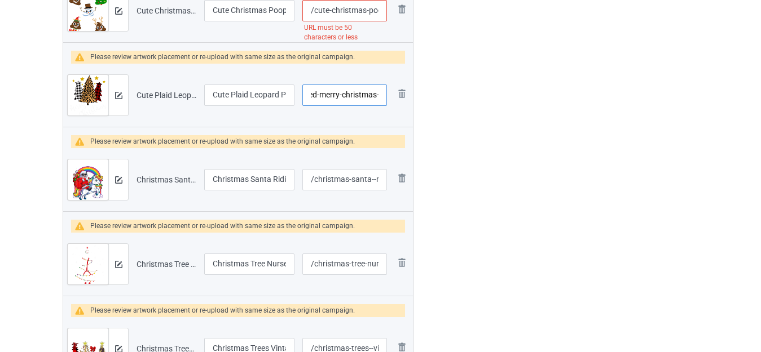
type input "/cute-plaid-leopard-printed-merry-christmas-"
drag, startPoint x: 282, startPoint y: 93, endPoint x: 298, endPoint y: 95, distance: 15.9
click at [298, 95] on tr "Preview and edit artwork Cute Plaid Leopard Printed Merry Christmas Trees Shirt…" at bounding box center [238, 95] width 350 height 63
click at [275, 95] on input "Cute Plaid Leopard Printed Merry Christmas Trees Shirt" at bounding box center [249, 95] width 90 height 21
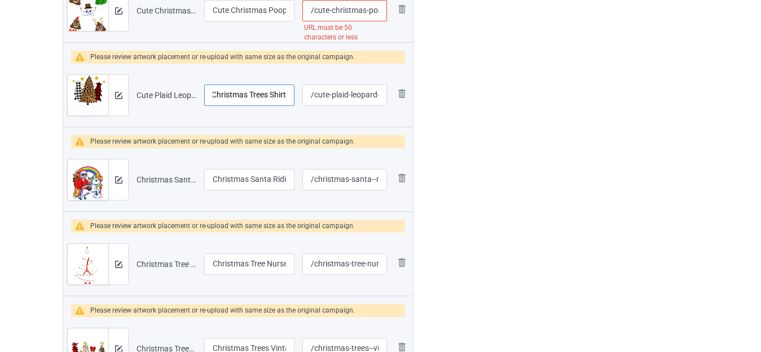
click at [279, 95] on input "Cute Plaid Leopard Printed Merry Christmas Trees Shirt" at bounding box center [249, 95] width 90 height 21
click at [280, 92] on input "Cute Plaid Leopard Printed Merry Christmas Trees Shirt" at bounding box center [249, 95] width 90 height 21
type input "Cute Plaid Leopard Printed Merry Christmas Trees"
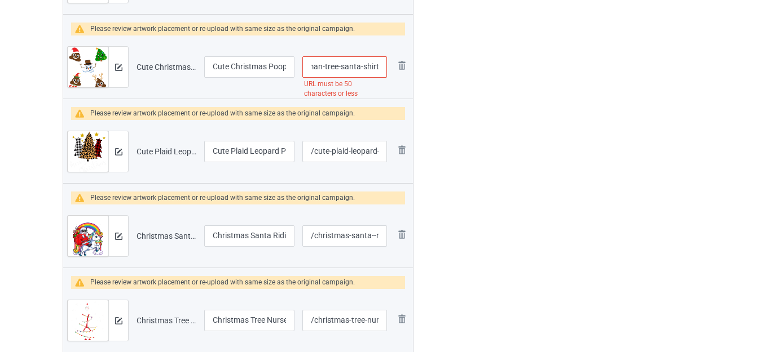
drag, startPoint x: 366, startPoint y: 63, endPoint x: 389, endPoint y: 70, distance: 23.7
click at [389, 70] on td "/cute-christmas-poop-emojis-shirt-reindeer-snowman-tree-santa-shirt URL must be…" at bounding box center [344, 67] width 92 height 63
click at [362, 67] on input "/cute-christmas-poop-emojis-shirt-reindeer-snowman-tree-santa-shirt" at bounding box center [344, 66] width 85 height 21
click at [360, 64] on input "/cute-christmas-poop-emojis-shirt-reindeer-snowman-tree-santa-shirt" at bounding box center [344, 66] width 85 height 21
drag, startPoint x: 338, startPoint y: 64, endPoint x: 441, endPoint y: 69, distance: 103.3
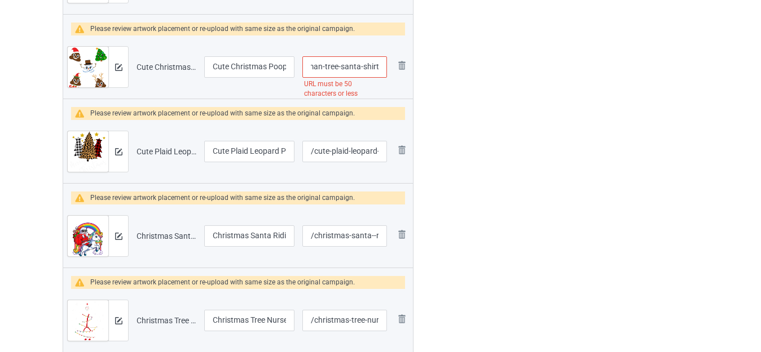
drag, startPoint x: 373, startPoint y: 65, endPoint x: 392, endPoint y: 70, distance: 19.8
click at [392, 70] on tr "Preview and edit artwork Cute Christmas Poop Emojis Shirt Reindeer Snowman Tree…" at bounding box center [238, 67] width 350 height 63
click at [364, 65] on input "/cute-christmas-poop-emojis-shirt-reindeer-snowman-tree-" at bounding box center [344, 66] width 85 height 21
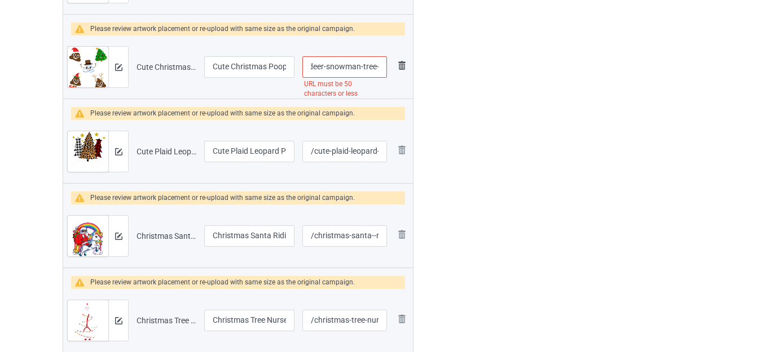
drag, startPoint x: 361, startPoint y: 67, endPoint x: 404, endPoint y: 70, distance: 43.0
click at [404, 70] on tr "Preview and edit artwork Cute Christmas Poop Emojis Shirt Reindeer Snowman Tree…" at bounding box center [238, 67] width 350 height 63
type input "/cute-christmas-poop-emojis-shirt-reindeer-snowman-"
drag, startPoint x: 278, startPoint y: 68, endPoint x: 304, endPoint y: 70, distance: 25.5
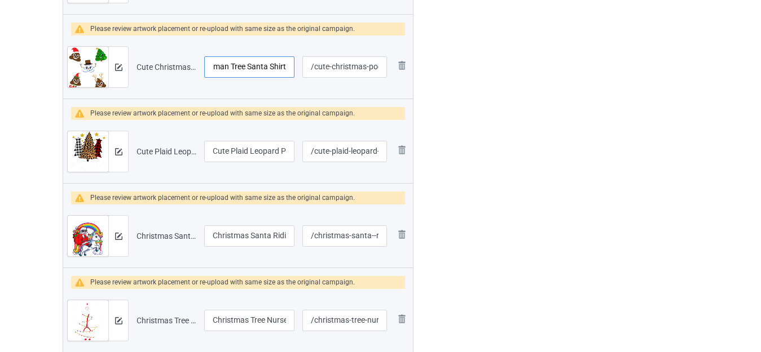
click at [306, 71] on tr "Preview and edit artwork Cute Christmas Poop Emojis Shirt Reindeer Snowman Tree…" at bounding box center [238, 67] width 350 height 63
click at [281, 65] on input "Cute Christmas Poop Emojis Shirt Reindeer Snowman Tree Santa Shirt" at bounding box center [249, 66] width 90 height 21
click at [276, 65] on input "Cute Christmas Poop Emojis Shirt Reindeer Snowman Tree Santa Shirt" at bounding box center [249, 66] width 90 height 21
type input "Cute Christmas Poop Emojis Shirt Reindeer Snowman Tree Santa"
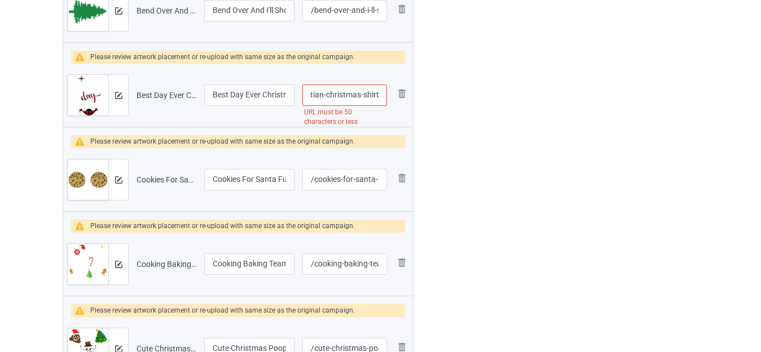
drag, startPoint x: 386, startPoint y: 96, endPoint x: 394, endPoint y: 99, distance: 8.4
click at [394, 99] on tr "Preview and edit artwork Best Day Ever Christmas Shirt [DEMOGRAPHIC_DATA] Chris…" at bounding box center [238, 95] width 350 height 63
click at [362, 98] on input "/best-day-ever-christmas-shirt-christian-christmas-shirt" at bounding box center [344, 95] width 85 height 21
click at [361, 94] on input "/best-day-ever-christmas-shirt-christian-christmas-shirt" at bounding box center [344, 95] width 85 height 21
drag, startPoint x: 324, startPoint y: 94, endPoint x: 470, endPoint y: 99, distance: 145.5
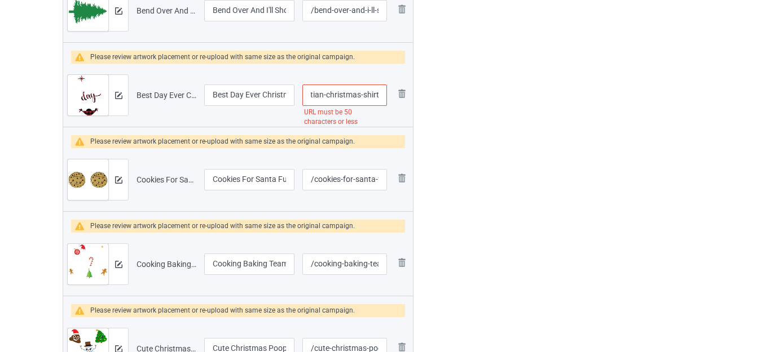
type input "/best-day-ever-christmas-shirt-[DEMOGRAPHIC_DATA]"
drag, startPoint x: 267, startPoint y: 98, endPoint x: 277, endPoint y: 101, distance: 10.9
click at [291, 103] on input "Best Day Ever Christmas Shirt [DEMOGRAPHIC_DATA] Christmas Shirt" at bounding box center [249, 95] width 90 height 21
click at [265, 97] on input "Best Day Ever Christmas Shirt [DEMOGRAPHIC_DATA] Christmas Shirt" at bounding box center [249, 95] width 90 height 21
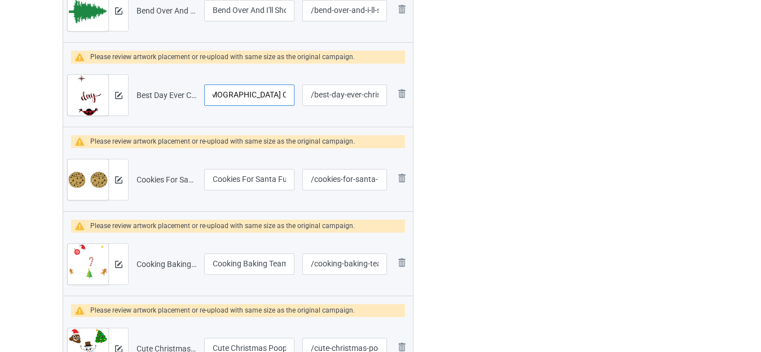
drag, startPoint x: 267, startPoint y: 92, endPoint x: 288, endPoint y: 95, distance: 21.0
click at [287, 95] on input "Best Day Ever Christmas Shirt [DEMOGRAPHIC_DATA] Christmas Shirt" at bounding box center [249, 95] width 90 height 21
type input "Best Day Ever Christmas Shirt [DEMOGRAPHIC_DATA] Christmas"
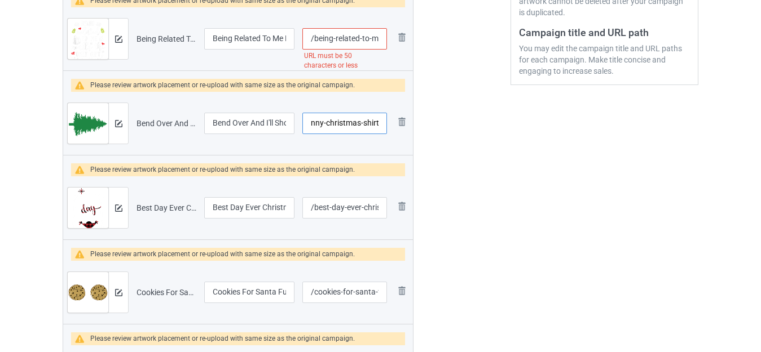
drag, startPoint x: 350, startPoint y: 121, endPoint x: 391, endPoint y: 127, distance: 41.7
click at [391, 127] on tr "Preview and edit artwork Bend Over And I'll Show You - Funny Christmas Shirt.pn…" at bounding box center [238, 123] width 350 height 63
click at [362, 124] on input "/bend-over-and-i-ll-show-you-funny-christmas-shirt" at bounding box center [344, 123] width 85 height 21
drag, startPoint x: 274, startPoint y: 121, endPoint x: 290, endPoint y: 124, distance: 16.0
click at [290, 124] on input "Bend Over And I'll Show You - Funny Christmas Shirt" at bounding box center [249, 123] width 90 height 21
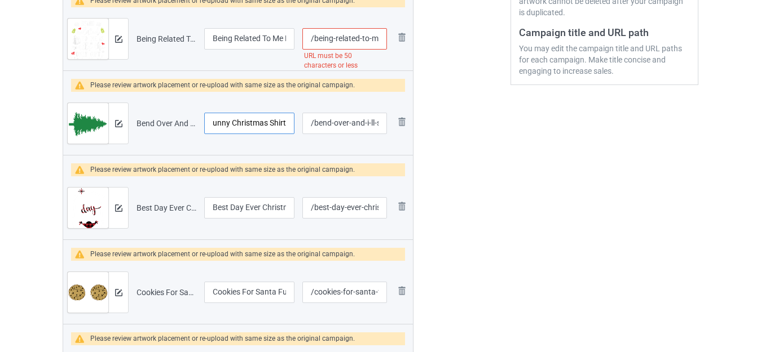
click at [269, 124] on input "Bend Over And I'll Show You - Funny Christmas Shirt" at bounding box center [249, 123] width 90 height 21
click at [272, 123] on input "Bend Over And I'll Show You - Funny Christmas Shirt" at bounding box center [249, 123] width 90 height 21
type input "Bend Over And I'll Show You - Funny Christmas"
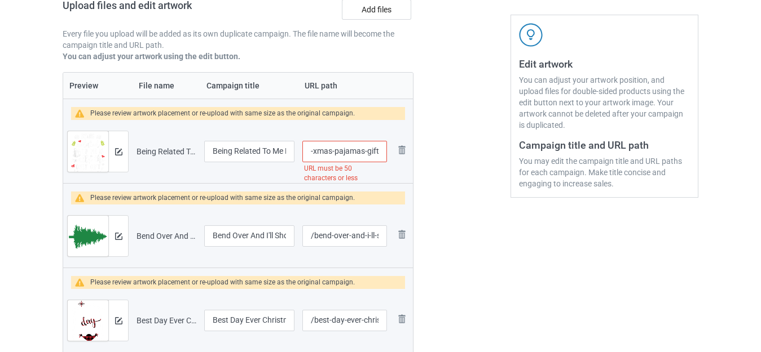
drag, startPoint x: 364, startPoint y: 152, endPoint x: 385, endPoint y: 154, distance: 21.5
click at [386, 154] on input "/being-related-to-me-funny-christmas-family-xmas-pajamas-gift" at bounding box center [344, 151] width 85 height 21
click at [354, 150] on input "/being-related-to-me-funny-christmas-family-xmas-pajamas-gift" at bounding box center [344, 151] width 85 height 21
drag, startPoint x: 332, startPoint y: 149, endPoint x: 425, endPoint y: 154, distance: 93.2
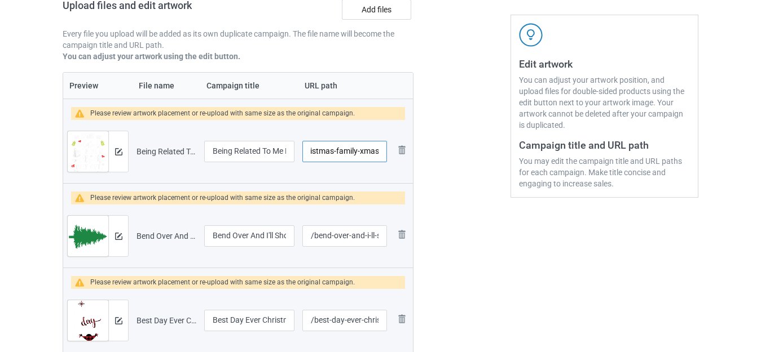
type input "/being-related-to-me-funny-christmas-family-xmas"
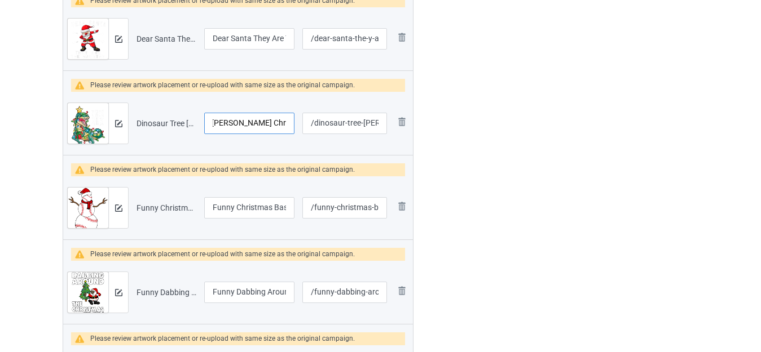
drag, startPoint x: 251, startPoint y: 126, endPoint x: 325, endPoint y: 136, distance: 74.5
click at [325, 136] on tr "Preview and edit artwork Dinosaur Tree [PERSON_NAME] Christmas Lights.png Dinos…" at bounding box center [238, 123] width 350 height 63
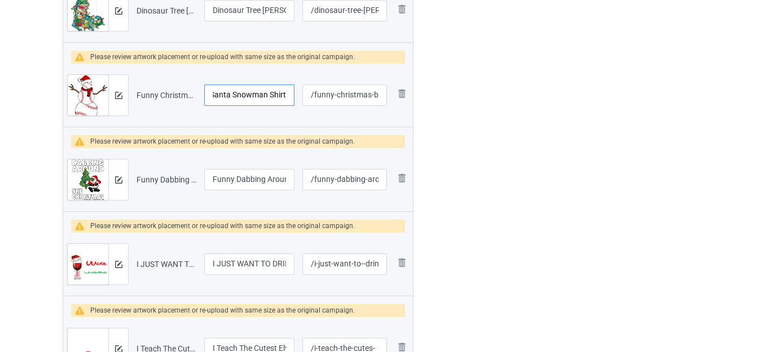
drag, startPoint x: 262, startPoint y: 96, endPoint x: 310, endPoint y: 102, distance: 48.8
click at [310, 102] on tr "Preview and edit artwork Funny Christmas Baseball Balls Santa Snowman Shirt.png…" at bounding box center [238, 95] width 350 height 63
click at [268, 95] on input "Funny Christmas Baseball Balls Santa Snowman Shirt" at bounding box center [249, 95] width 90 height 21
click at [273, 94] on input "Funny Christmas Baseball Balls Santa Snowman Shirt" at bounding box center [249, 95] width 90 height 21
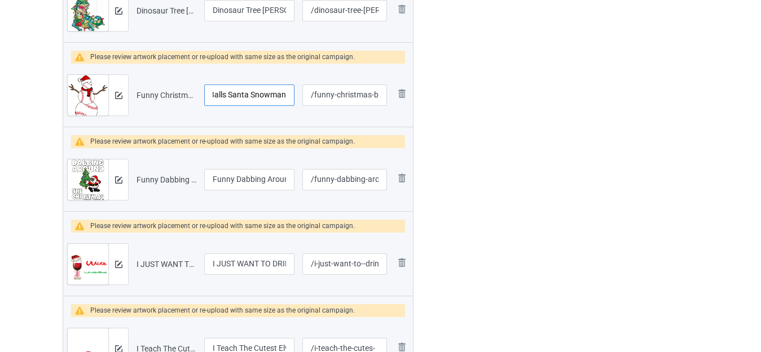
type input "Funny Christmas Baseball Balls Santa Snowman"
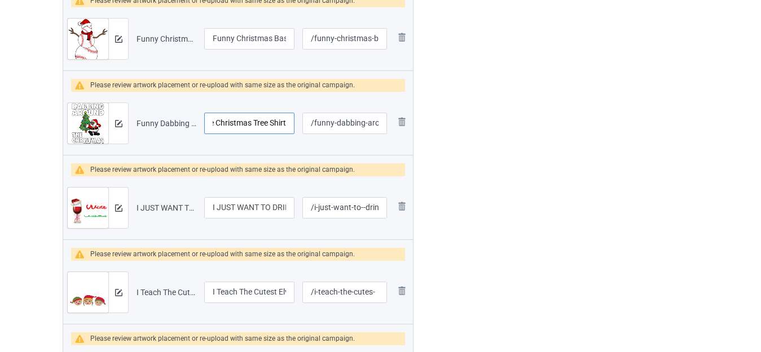
drag, startPoint x: 264, startPoint y: 125, endPoint x: 316, endPoint y: 132, distance: 52.3
click at [316, 132] on tr "Preview and edit artwork Funny Dabbing Around the Christmas Tree Shirt.png Funn…" at bounding box center [238, 123] width 350 height 63
click at [276, 123] on input "Funny Dabbing Around the Christmas Tree Shirt" at bounding box center [249, 123] width 90 height 21
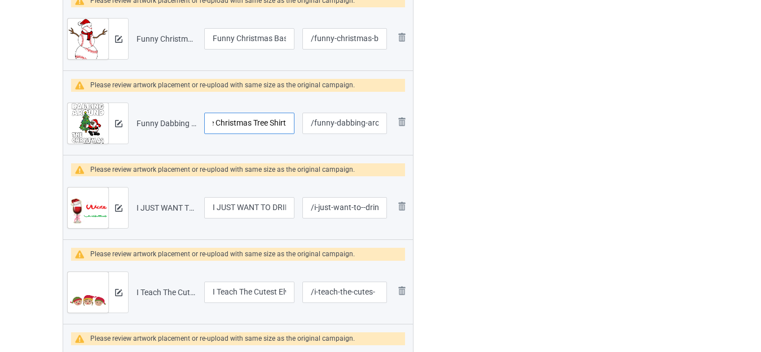
click at [277, 123] on input "Funny Dabbing Around the Christmas Tree Shirt" at bounding box center [249, 123] width 90 height 21
click at [278, 123] on input "Funny Dabbing Around the Christmas Tree Shirt" at bounding box center [249, 123] width 90 height 21
type input "Funny Dabbing Around the Christmas Tree"
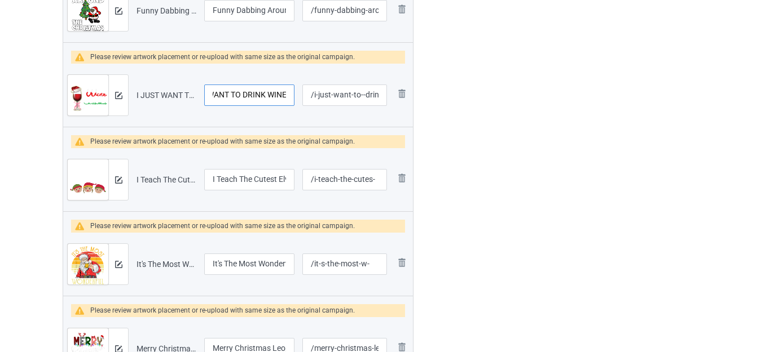
drag, startPoint x: 259, startPoint y: 96, endPoint x: 301, endPoint y: 104, distance: 42.5
click at [300, 104] on tr "Preview and edit artwork I JUST WANT TO DRINK WINE.png I JUST WANT TO DRINK WIN…" at bounding box center [238, 95] width 350 height 63
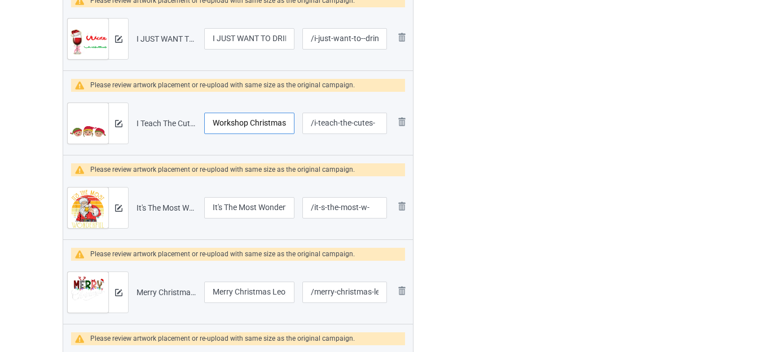
drag, startPoint x: 266, startPoint y: 130, endPoint x: 308, endPoint y: 135, distance: 42.5
click at [305, 135] on tr "Preview and edit artwork I Teach The Cutest Elves In The Workshop Christmas Shi…" at bounding box center [238, 123] width 350 height 63
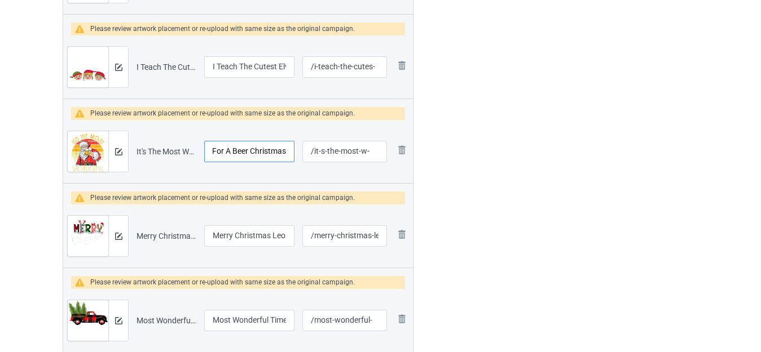
drag, startPoint x: 267, startPoint y: 153, endPoint x: 297, endPoint y: 156, distance: 30.1
click at [297, 156] on td "It's The Most Wonderful Time For A Beer Christmas" at bounding box center [249, 151] width 98 height 63
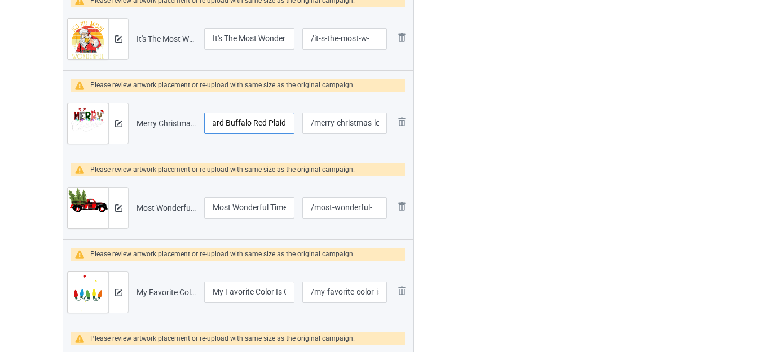
drag, startPoint x: 265, startPoint y: 126, endPoint x: 288, endPoint y: 130, distance: 23.4
click at [288, 130] on input "Merry Christmas Leopard Buffalo Red Plaid" at bounding box center [249, 123] width 90 height 21
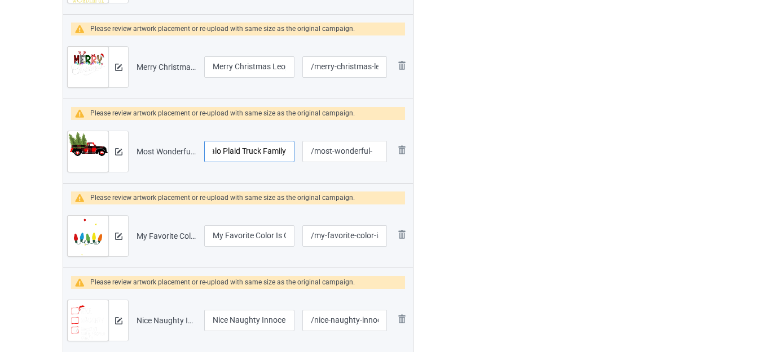
drag, startPoint x: 255, startPoint y: 148, endPoint x: 290, endPoint y: 155, distance: 35.0
click at [290, 155] on input "Most Wonderful Time Of The Year Christmas Buffalo Plaid Truck Family" at bounding box center [249, 151] width 90 height 21
click at [253, 153] on input "Most Wonderful Time Of The Year Christmas Buffalo Plaid Truck Family" at bounding box center [249, 151] width 90 height 21
drag, startPoint x: 260, startPoint y: 148, endPoint x: 249, endPoint y: 156, distance: 13.8
click at [249, 156] on input "Most Wonderful Time Of The Year Christmas Buffalo Plaid Truck Family" at bounding box center [249, 151] width 90 height 21
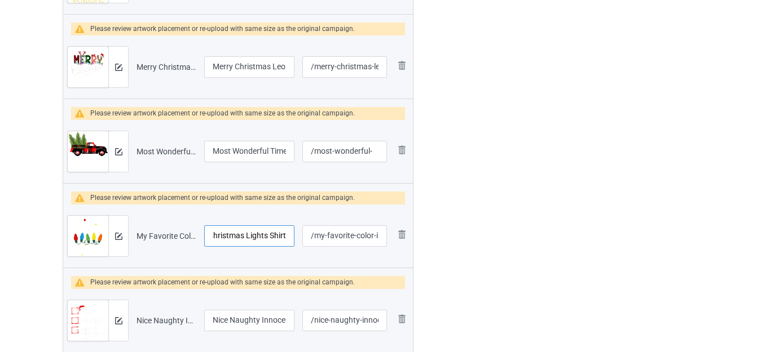
drag, startPoint x: 260, startPoint y: 236, endPoint x: 294, endPoint y: 238, distance: 34.5
click at [306, 235] on tr "Preview and edit artwork My Favorite Color Is Christmas Lights Shirt.png My Fav…" at bounding box center [238, 236] width 350 height 63
click at [272, 235] on input "My Favorite Color Is Christmas Lights Shirt" at bounding box center [249, 236] width 90 height 21
type input "My Favorite Color Is Christmas Lights"
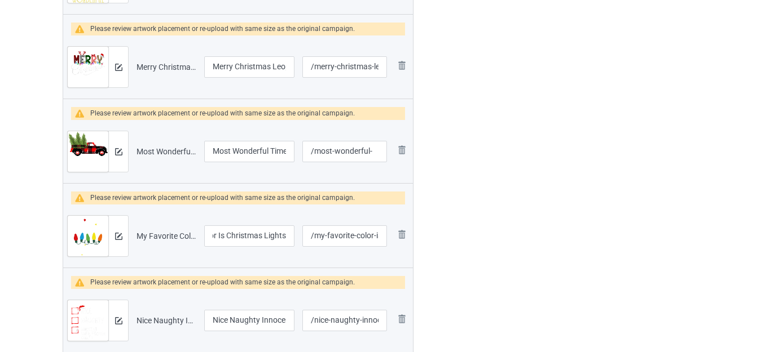
click at [480, 223] on div at bounding box center [461, 348] width 81 height 4303
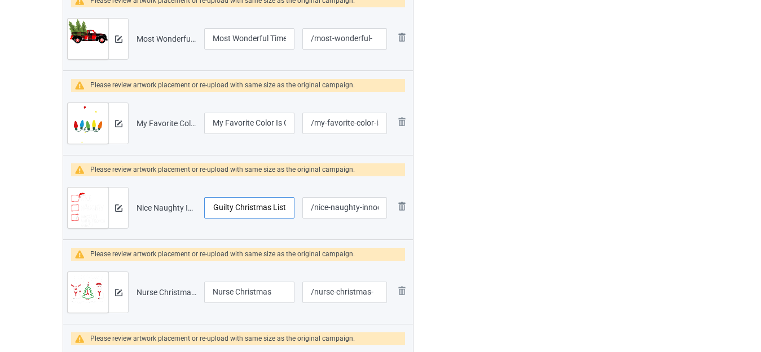
drag, startPoint x: 264, startPoint y: 205, endPoint x: 300, endPoint y: 210, distance: 36.9
click at [300, 210] on tr "Preview and edit artwork Nice Naughty Innocent Until Proven Guilty Christmas Li…" at bounding box center [238, 207] width 350 height 63
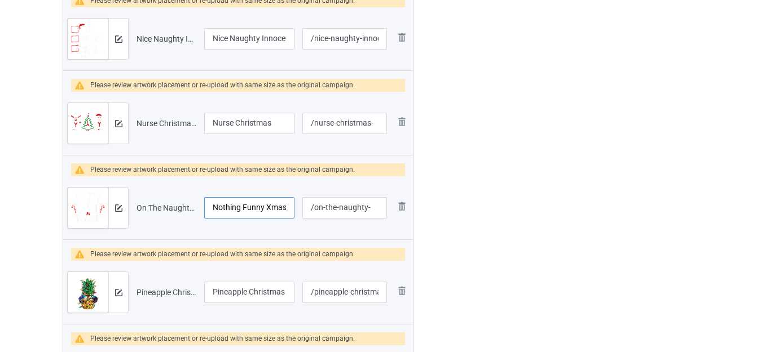
drag, startPoint x: 266, startPoint y: 206, endPoint x: 286, endPoint y: 213, distance: 21.4
click at [286, 213] on input "On The Naughty List And I Regret Nothing Funny Xmas" at bounding box center [249, 207] width 90 height 21
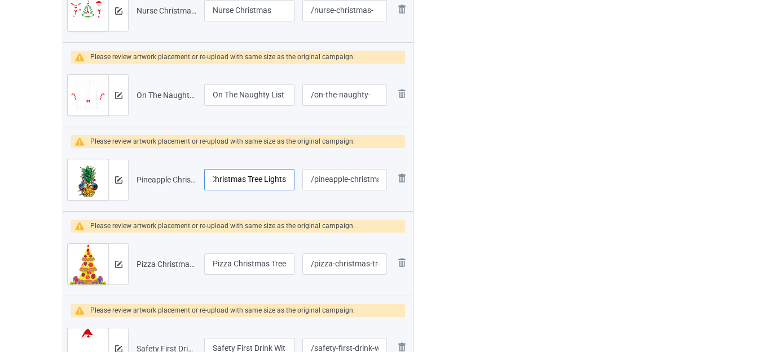
drag, startPoint x: 260, startPoint y: 178, endPoint x: 300, endPoint y: 186, distance: 41.5
click at [300, 186] on tr "Preview and edit artwork Pineapple Christmas Tree Lights.png Pineapple Christma…" at bounding box center [238, 179] width 350 height 63
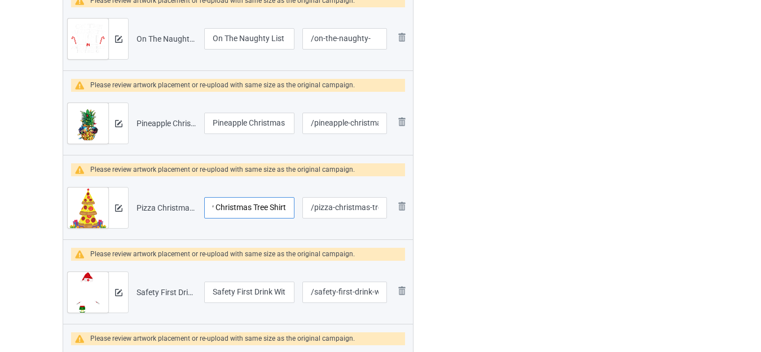
drag, startPoint x: 264, startPoint y: 212, endPoint x: 294, endPoint y: 215, distance: 30.6
click at [294, 215] on td "Pizza Christmas Tree Funny Christmas Tree Shirt" at bounding box center [249, 207] width 98 height 63
click at [273, 210] on input "Pizza Christmas Tree Funny Christmas Tree Shirt" at bounding box center [249, 207] width 90 height 21
type input "Pizza Christmas Tree Funny Christmas Tree"
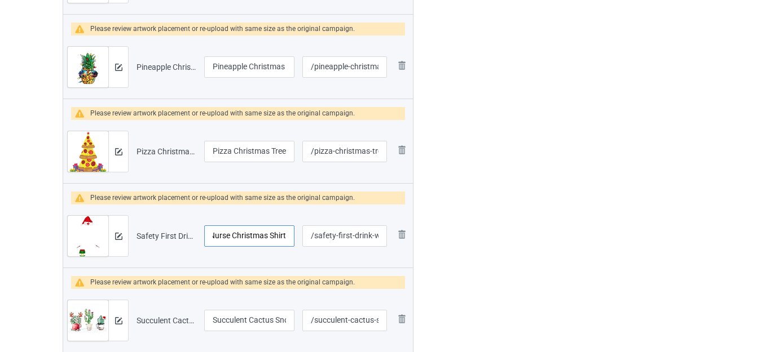
drag, startPoint x: 247, startPoint y: 237, endPoint x: 313, endPoint y: 237, distance: 66.0
click at [313, 237] on tr "Preview and edit artwork Safety First Drink With A Nurse Christmas Shirt.png Sa…" at bounding box center [238, 236] width 350 height 63
click at [276, 234] on input "Safety First Drink With A Nurse Christmas Shirt" at bounding box center [249, 236] width 90 height 21
type input "Safety First Drink With A Nurse Christmas"
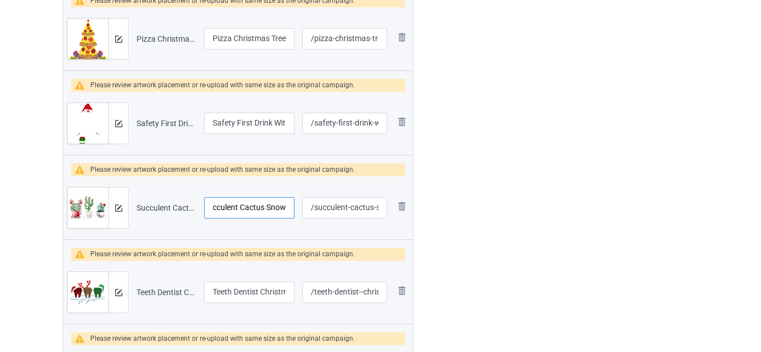
drag, startPoint x: 264, startPoint y: 213, endPoint x: 308, endPoint y: 215, distance: 44.0
click at [308, 215] on tr "Preview and edit artwork Succulent Cactus Snow.png Succulent Cactus Snow /succu…" at bounding box center [238, 207] width 350 height 63
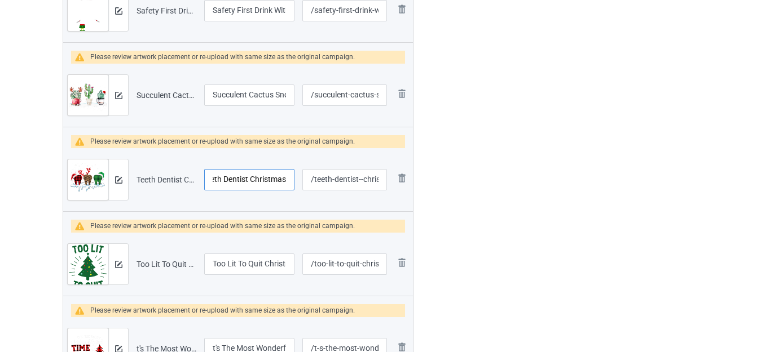
drag, startPoint x: 271, startPoint y: 184, endPoint x: 306, endPoint y: 188, distance: 35.2
click at [306, 188] on tr "Preview and edit artwork Teeth Dentist Christmas.png Teeth Dentist Christmas /t…" at bounding box center [238, 179] width 350 height 63
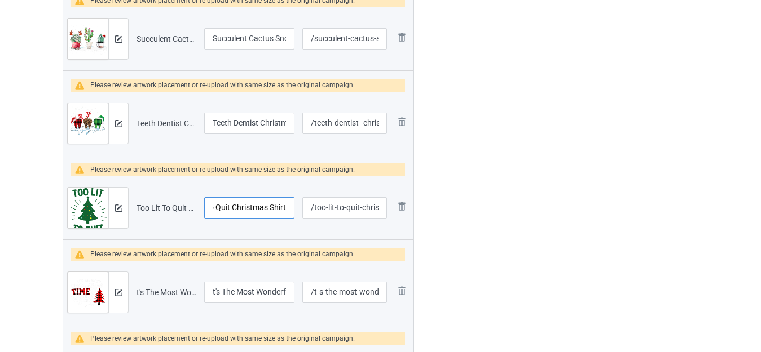
drag, startPoint x: 263, startPoint y: 210, endPoint x: 304, endPoint y: 218, distance: 42.5
click at [304, 218] on tr "Preview and edit artwork Too Lit To Quit Christmas Shirt.png Too Lit To Quit Ch…" at bounding box center [238, 207] width 350 height 63
click at [271, 210] on input "Too Lit To Quit Christmas Shirt" at bounding box center [249, 207] width 90 height 21
click at [272, 209] on input "Too Lit To Quit Christmas Shirt" at bounding box center [249, 207] width 90 height 21
click at [402, 205] on img at bounding box center [402, 207] width 14 height 14
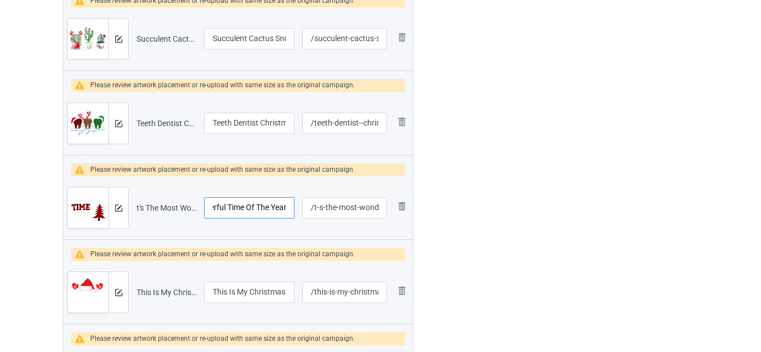
drag, startPoint x: 268, startPoint y: 206, endPoint x: 299, endPoint y: 213, distance: 32.3
click at [299, 213] on tr "Preview and edit artwork t's The Most Wonderful Time Of The Year.png t's The Mo…" at bounding box center [238, 207] width 350 height 63
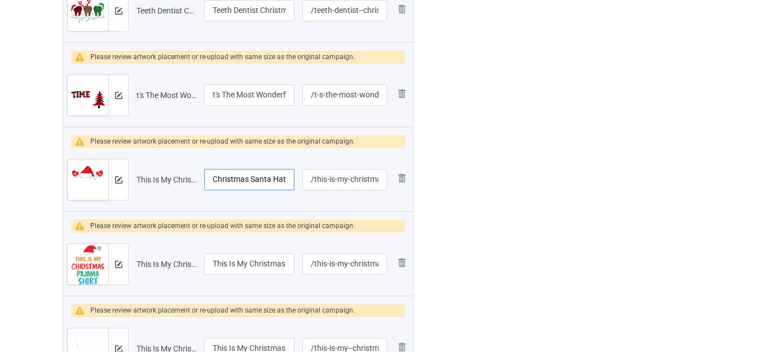
drag, startPoint x: 262, startPoint y: 183, endPoint x: 304, endPoint y: 192, distance: 42.6
click at [304, 192] on tr "Preview and edit artwork This Is My Christmas Pajama Shirt Funny Christmas Sant…" at bounding box center [238, 179] width 350 height 63
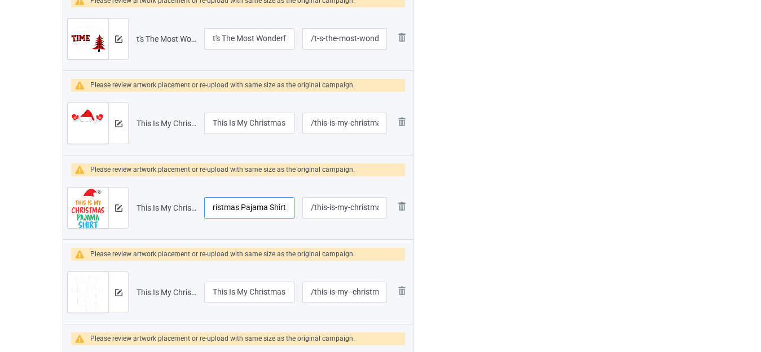
drag, startPoint x: 259, startPoint y: 208, endPoint x: 304, endPoint y: 216, distance: 46.3
click at [304, 216] on tr "Preview and edit artwork This Is My Christmas Pajama Shirt.png This Is My Chris…" at bounding box center [238, 207] width 350 height 63
click at [280, 209] on input "This Is My Christmas Pajama Shirt" at bounding box center [249, 207] width 90 height 21
type input "This Is My Christmas Pajama"
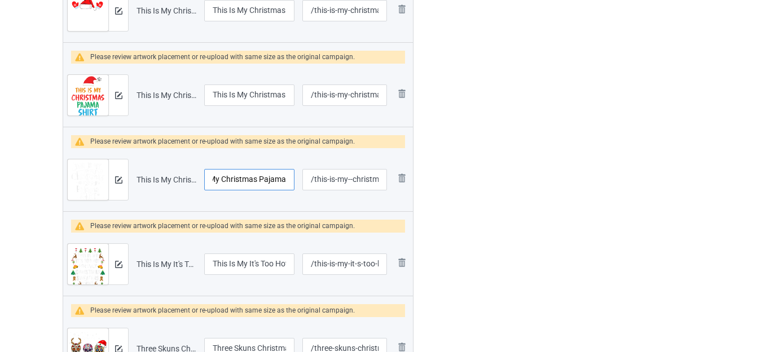
drag, startPoint x: 266, startPoint y: 184, endPoint x: 307, endPoint y: 190, distance: 42.2
click at [306, 190] on tr "Preview and edit artwork This Is My Christmas Pajama.png This Is My Christmas P…" at bounding box center [238, 179] width 350 height 63
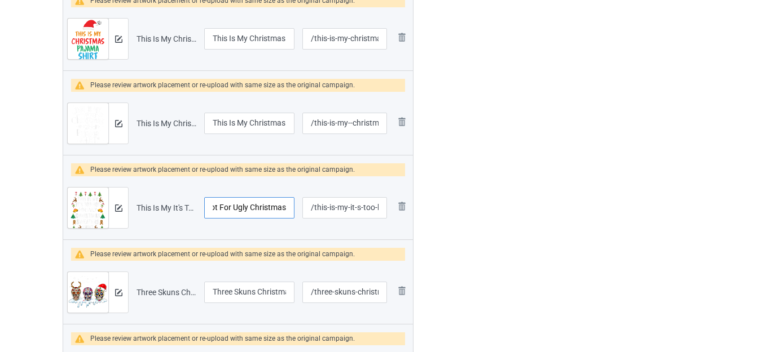
drag, startPoint x: 264, startPoint y: 209, endPoint x: 307, endPoint y: 214, distance: 42.6
click at [307, 214] on tr "Preview and edit artwork This Is My It's Too Hot For Ugly Christmas.png This Is…" at bounding box center [238, 207] width 350 height 63
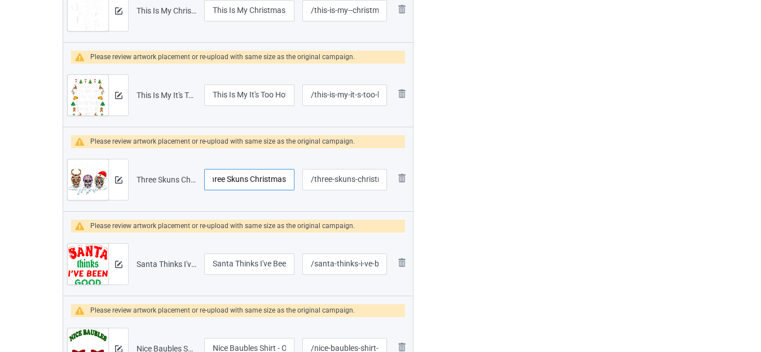
drag, startPoint x: 262, startPoint y: 182, endPoint x: 296, endPoint y: 191, distance: 34.9
click at [298, 191] on tr "Preview and edit artwork Three Skuns Christmas.png Three Skuns Christmas /three…" at bounding box center [238, 179] width 350 height 63
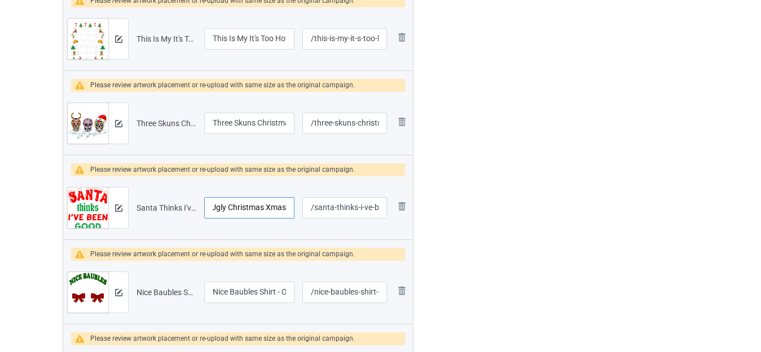
drag, startPoint x: 255, startPoint y: 205, endPoint x: 302, endPoint y: 211, distance: 46.6
click at [301, 211] on tr "Preview and edit artwork Santa Thinks I've Been Good Ugly Christmas Xmas Shirt.…" at bounding box center [238, 207] width 350 height 63
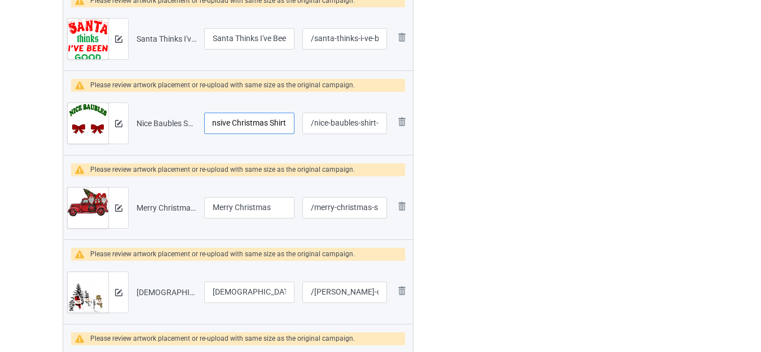
drag, startPoint x: 253, startPoint y: 122, endPoint x: 285, endPoint y: 140, distance: 37.1
click at [294, 131] on td "Nice Baubles Shirt - Offensive Christmas Shirt" at bounding box center [249, 123] width 98 height 63
click at [275, 204] on input "Merry Christmas" at bounding box center [249, 207] width 90 height 21
paste input "Buffalo Plaid Truck"
drag, startPoint x: 269, startPoint y: 211, endPoint x: 189, endPoint y: 208, distance: 80.1
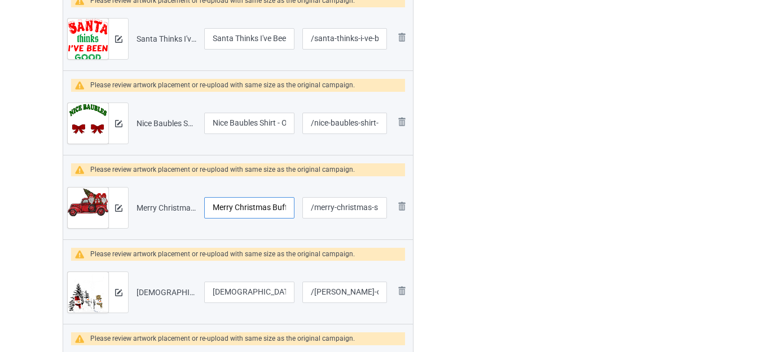
click at [189, 208] on tr "Preview and edit artwork Merry Christmas.png Merry Christmas Buffalo Plaid Truc…" at bounding box center [238, 207] width 350 height 63
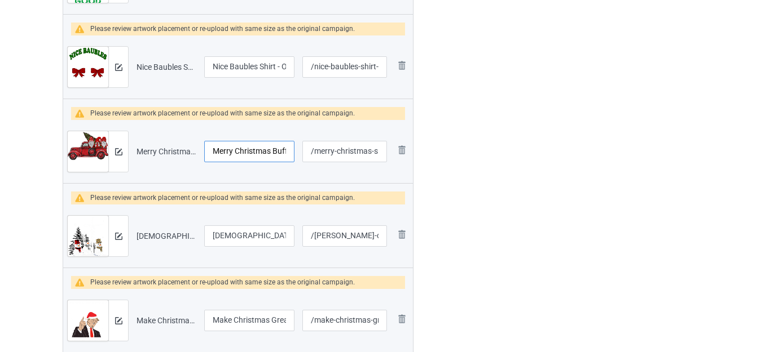
type input "Merry Christmas Buffalo Plaid Truck"
click at [274, 233] on input "[DEMOGRAPHIC_DATA] Christmas" at bounding box center [249, 236] width 90 height 21
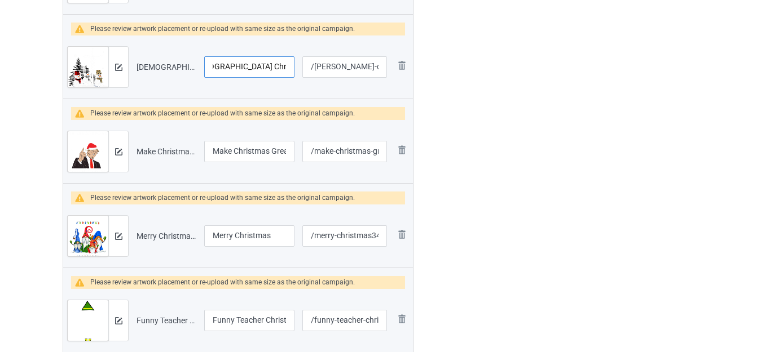
type input "[DEMOGRAPHIC_DATA] Christmas Snowman"
drag, startPoint x: 248, startPoint y: 153, endPoint x: 300, endPoint y: 157, distance: 52.0
click at [303, 157] on tr "Preview and edit artwork Make Christmas Great Again Funny Christmas Shirt.png M…" at bounding box center [238, 151] width 350 height 63
click at [276, 153] on input "Make Christmas Great Again Funny Christmas Shirt" at bounding box center [249, 151] width 90 height 21
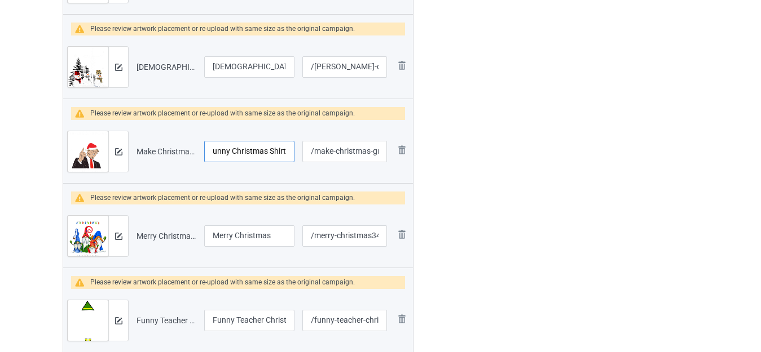
click at [276, 153] on input "Make Christmas Great Again Funny Christmas Shirt" at bounding box center [249, 151] width 90 height 21
click at [276, 152] on input "Make Christmas Great Again Funny Christmas Shirt" at bounding box center [249, 151] width 90 height 21
click at [277, 152] on input "Make Christmas Great Again Funny Christmas Shirt" at bounding box center [249, 151] width 90 height 21
click at [280, 150] on input "Make Christmas Great Again Funny Christmas Shirt" at bounding box center [249, 151] width 90 height 21
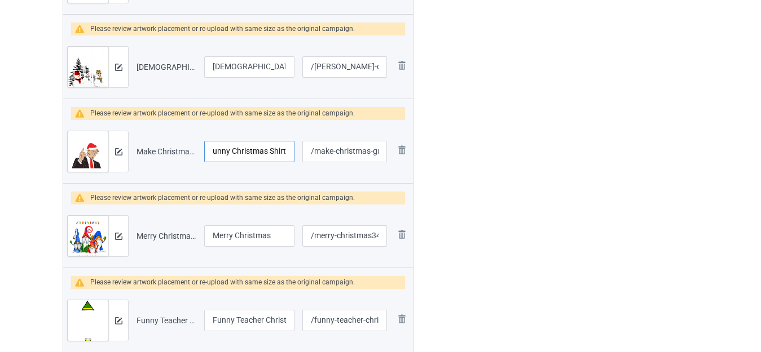
click at [280, 149] on input "Make Christmas Great Again Funny Christmas Shirt" at bounding box center [249, 151] width 90 height 21
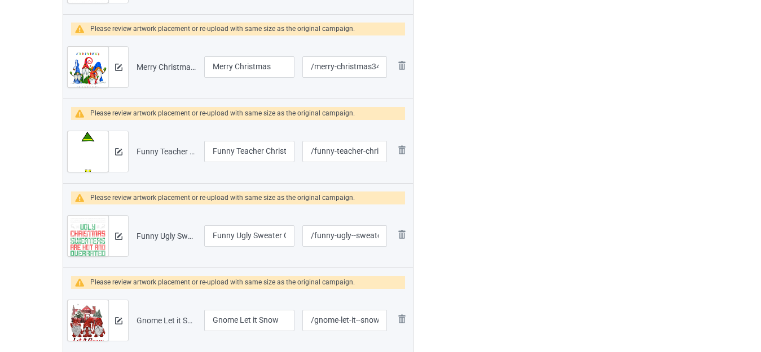
type input "Make Christmas Great Again Funny Christmas"
drag, startPoint x: 273, startPoint y: 151, endPoint x: 308, endPoint y: 159, distance: 35.3
click at [308, 159] on tr "Preview and edit artwork Funny Teacher Christmas Shirt Teaching Is My Favorite …" at bounding box center [238, 151] width 350 height 63
click at [278, 153] on input "Funny Teacher Christmas Shirt Teaching Is My Favorite Shirt" at bounding box center [249, 151] width 90 height 21
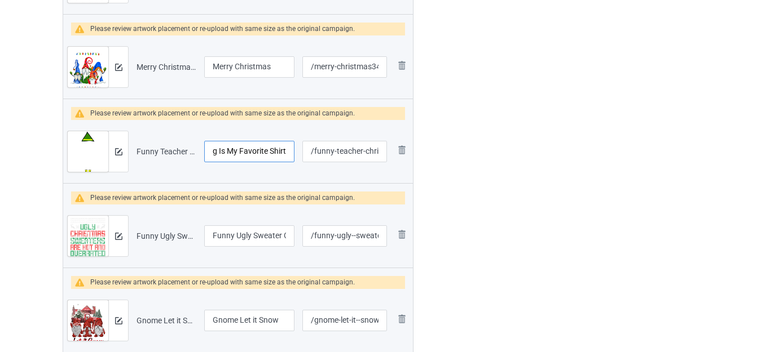
click at [278, 153] on input "Funny Teacher Christmas Shirt Teaching Is My Favorite Shirt" at bounding box center [249, 151] width 90 height 21
click at [273, 148] on input "Funny Teacher Christmas Shirt Teaching Is My Favorite Shirt" at bounding box center [249, 151] width 90 height 21
type input "Funny Teacher Christmas Shirt Teaching Is My Favorite"
drag, startPoint x: 249, startPoint y: 236, endPoint x: 302, endPoint y: 236, distance: 52.4
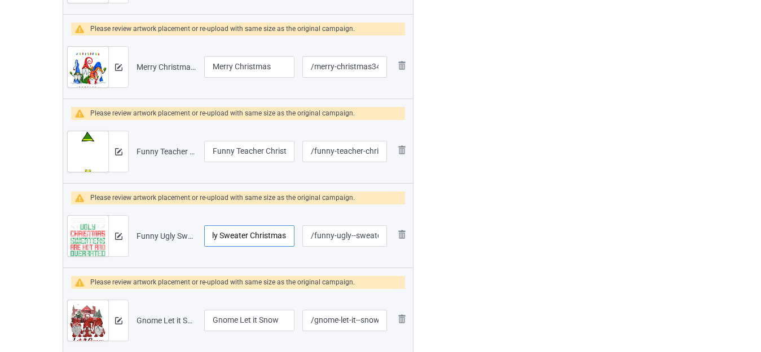
click at [303, 236] on tr "Preview and edit artwork Funny Ugly Sweater Christmas.png Funny Ugly Sweater Ch…" at bounding box center [238, 236] width 350 height 63
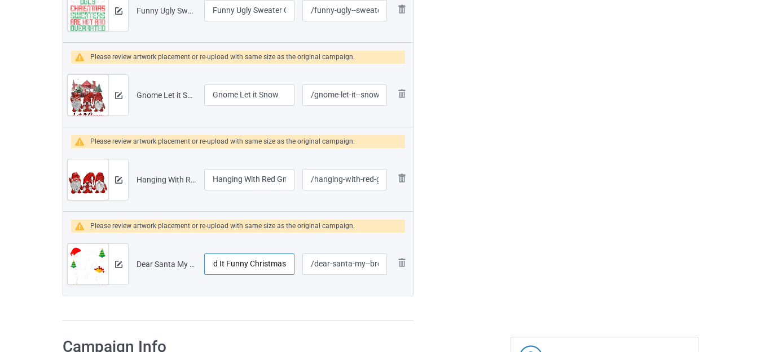
drag, startPoint x: 249, startPoint y: 264, endPoint x: 293, endPoint y: 266, distance: 44.6
click at [293, 266] on input "Dear Santa My Brother Did It Funny Christmas" at bounding box center [249, 264] width 90 height 21
drag, startPoint x: 268, startPoint y: 178, endPoint x: 297, endPoint y: 181, distance: 29.0
click at [297, 181] on td "Hanging With Red Gnomies" at bounding box center [249, 179] width 98 height 63
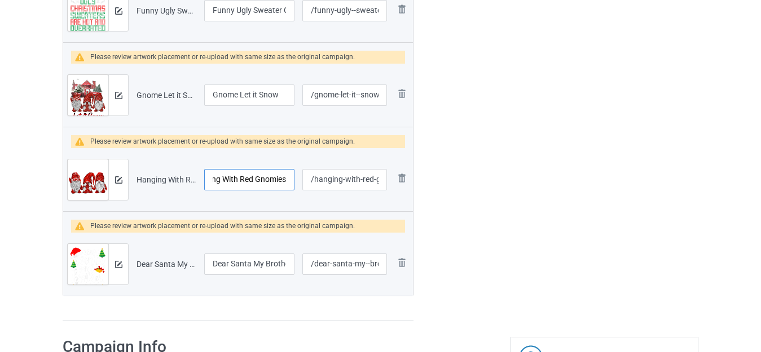
drag, startPoint x: 276, startPoint y: 180, endPoint x: 297, endPoint y: 184, distance: 20.6
click at [297, 183] on td "Hanging With Red Gnomies" at bounding box center [249, 179] width 98 height 63
drag, startPoint x: 277, startPoint y: 93, endPoint x: 291, endPoint y: 93, distance: 13.5
click at [291, 93] on input "Gnome Let it Snow" at bounding box center [249, 95] width 90 height 21
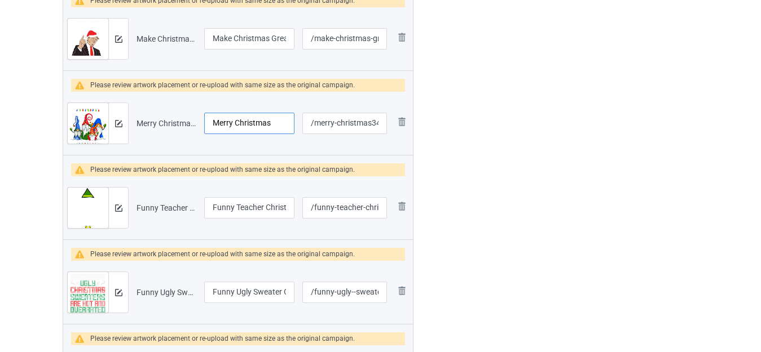
click at [274, 122] on input "Merry Christmas" at bounding box center [249, 123] width 90 height 21
paste input "Gnomies"
type input "Merry Christmas Gnomies"
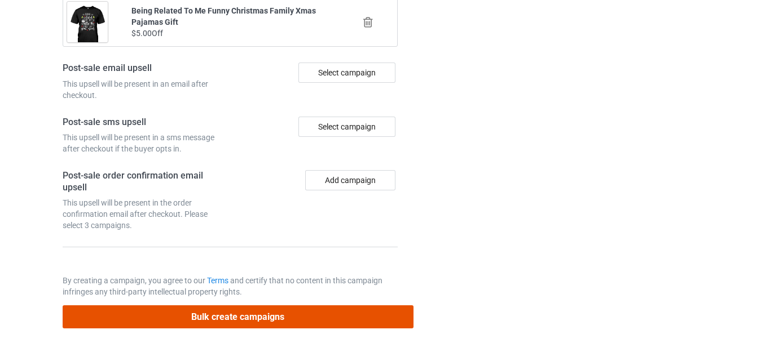
drag, startPoint x: 263, startPoint y: 319, endPoint x: 492, endPoint y: 149, distance: 284.6
click at [263, 319] on button "Bulk create campaigns" at bounding box center [238, 317] width 351 height 23
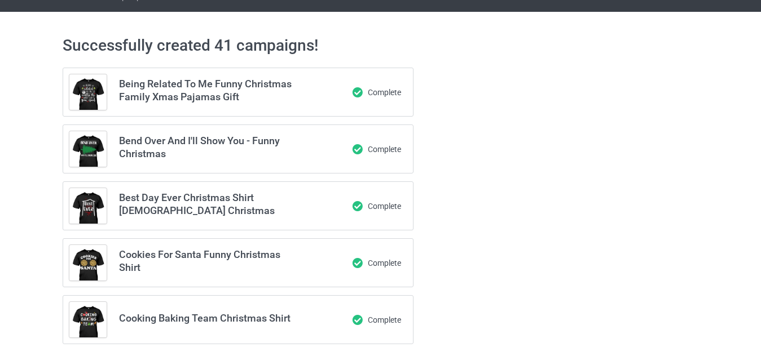
scroll to position [0, 0]
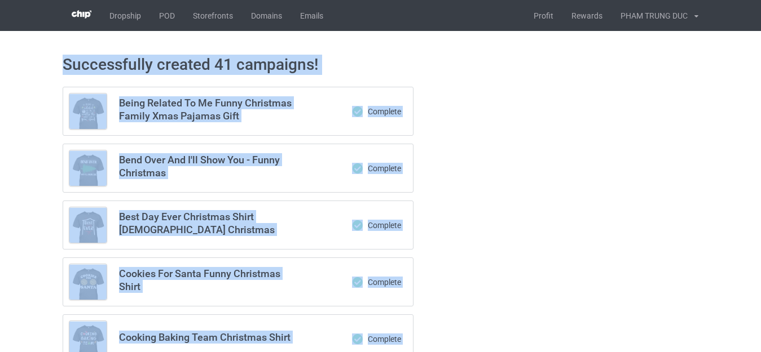
drag, startPoint x: 755, startPoint y: 26, endPoint x: 742, endPoint y: 151, distance: 125.8
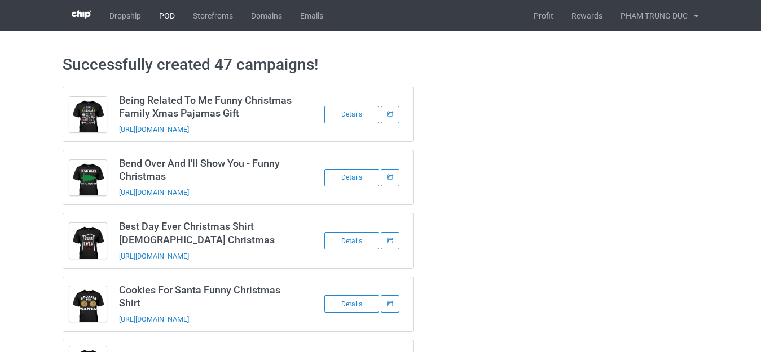
click at [170, 15] on link "POD" at bounding box center [167, 15] width 34 height 31
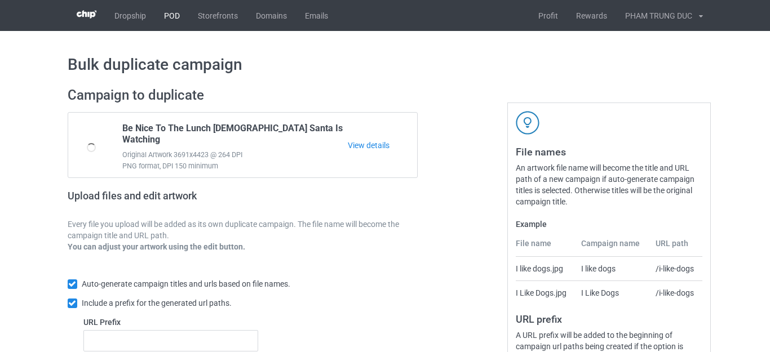
click at [173, 16] on link "POD" at bounding box center [172, 15] width 34 height 31
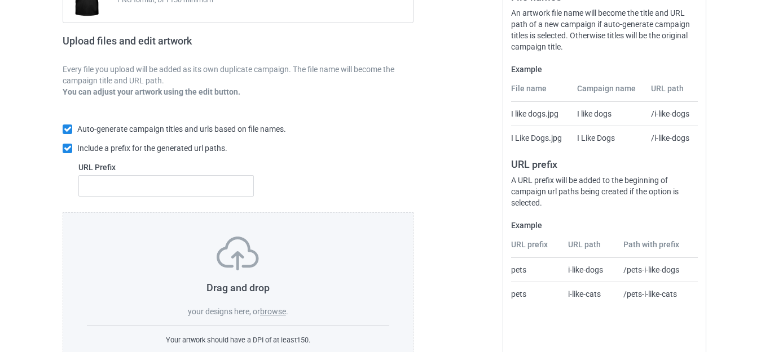
scroll to position [197, 0]
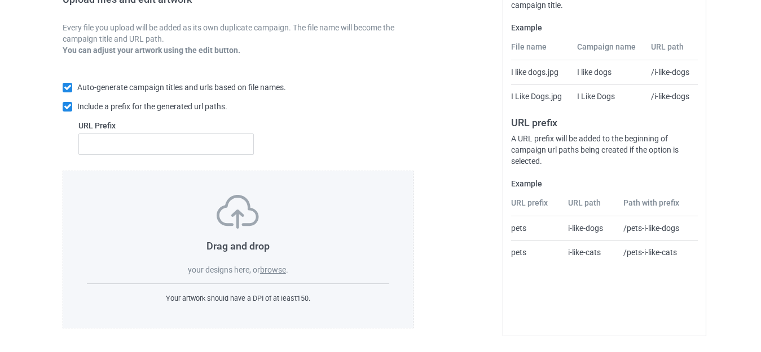
click at [272, 268] on label "browse" at bounding box center [273, 270] width 26 height 9
click at [0, 0] on input "browse" at bounding box center [0, 0] width 0 height 0
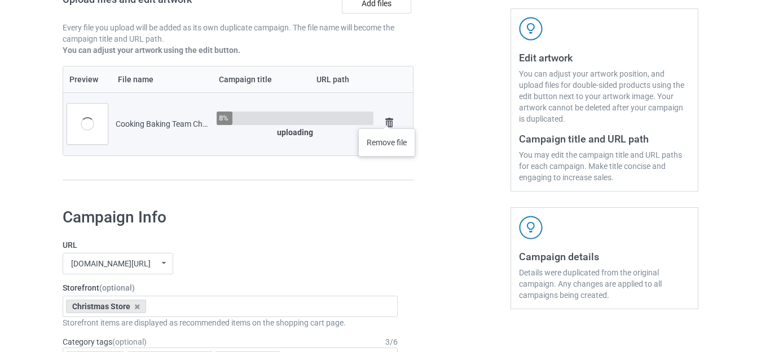
click at [386, 118] on img at bounding box center [389, 123] width 16 height 16
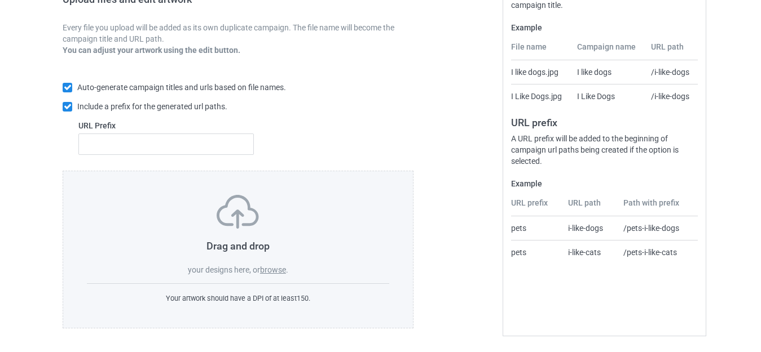
click at [275, 267] on label "browse" at bounding box center [273, 270] width 26 height 9
click at [0, 0] on input "browse" at bounding box center [0, 0] width 0 height 0
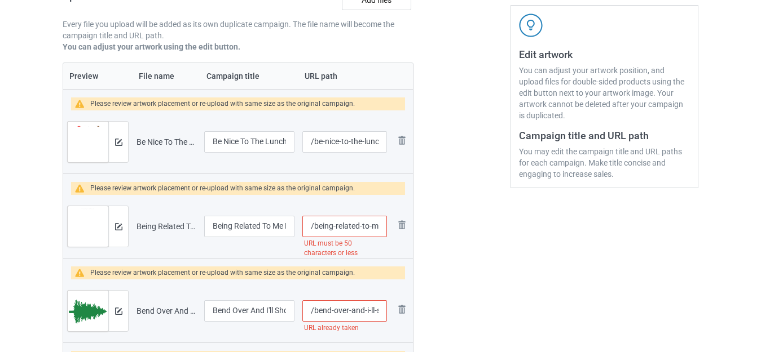
scroll to position [414, 0]
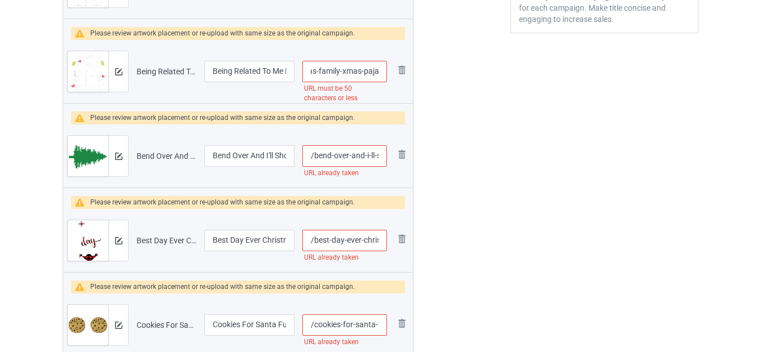
drag, startPoint x: 370, startPoint y: 72, endPoint x: 387, endPoint y: 74, distance: 17.0
click at [387, 74] on td "/being-related-to-me-funny-christmas-family-xmas-pajamas-gift URL must be 50 ch…" at bounding box center [344, 71] width 92 height 63
click at [354, 72] on input "/being-related-to-me-funny-christmas-family-xmas-pajamas-gift" at bounding box center [344, 71] width 85 height 21
drag, startPoint x: 332, startPoint y: 67, endPoint x: 434, endPoint y: 76, distance: 102.4
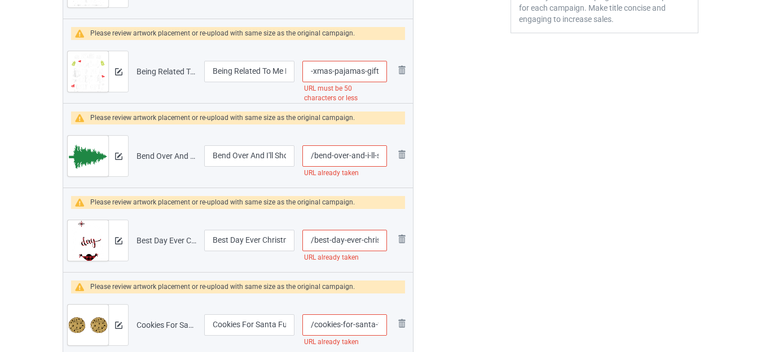
type input "/being-related-to-me-funny-christmas-family-xmas"
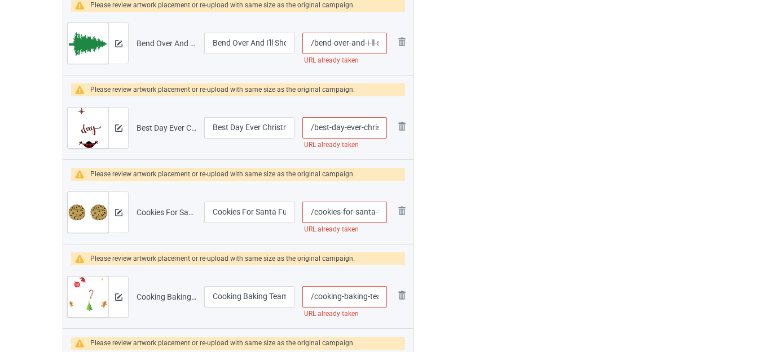
scroll to position [0, 92]
drag, startPoint x: 375, startPoint y: 43, endPoint x: 382, endPoint y: 46, distance: 6.6
click at [382, 46] on input "/bend-over-and-i-ll-show-you-funny-christmas" at bounding box center [344, 43] width 85 height 21
click at [354, 45] on input "/bend-over-and-i-ll-show-you-funny-christmas" at bounding box center [344, 43] width 85 height 21
drag, startPoint x: 341, startPoint y: 42, endPoint x: 426, endPoint y: 52, distance: 86.2
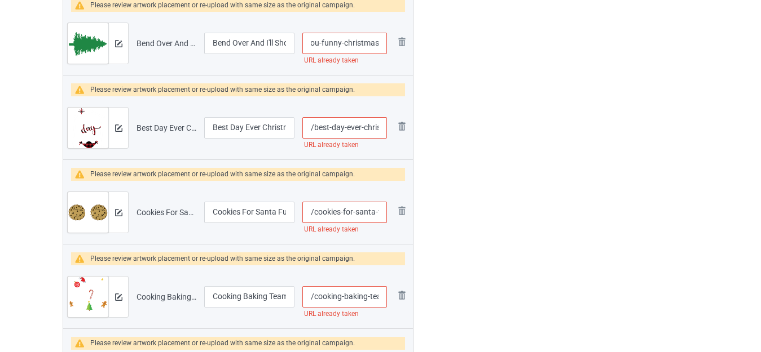
type input "/bend-over-and-i-ll-show-you-funny"
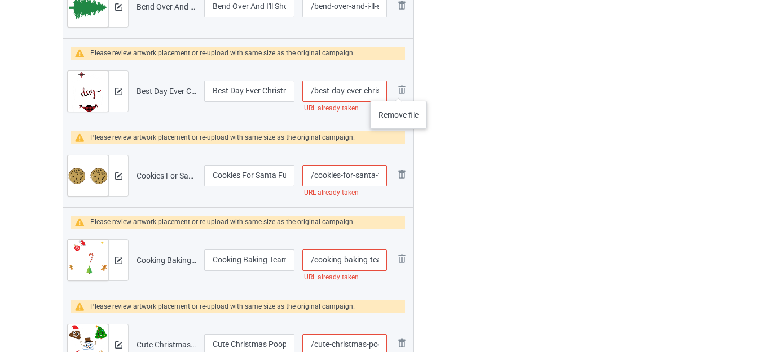
scroll to position [583, 0]
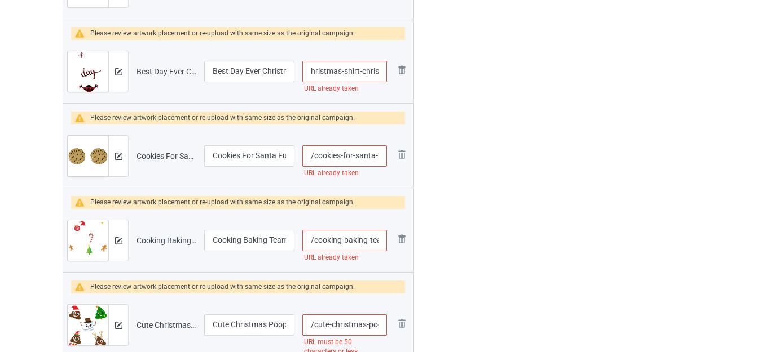
drag, startPoint x: 372, startPoint y: 72, endPoint x: 381, endPoint y: 76, distance: 9.1
click at [381, 76] on input "/best-day-ever-christmas-shirt-christian-christmas" at bounding box center [344, 71] width 85 height 21
click at [365, 73] on input "/best-day-ever-christmas-shirt-christian-christmas" at bounding box center [344, 71] width 85 height 21
drag, startPoint x: 343, startPoint y: 69, endPoint x: 441, endPoint y: 74, distance: 98.2
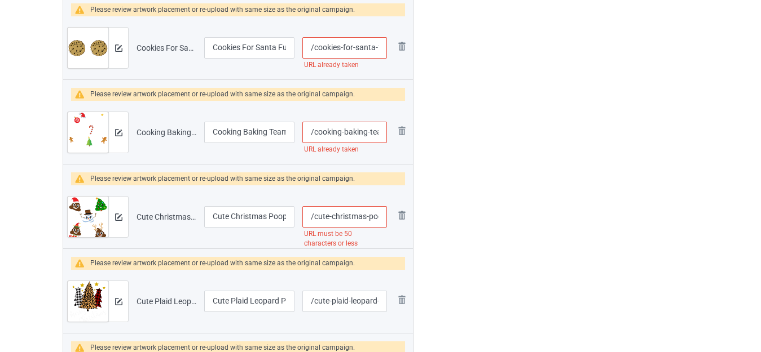
scroll to position [696, 0]
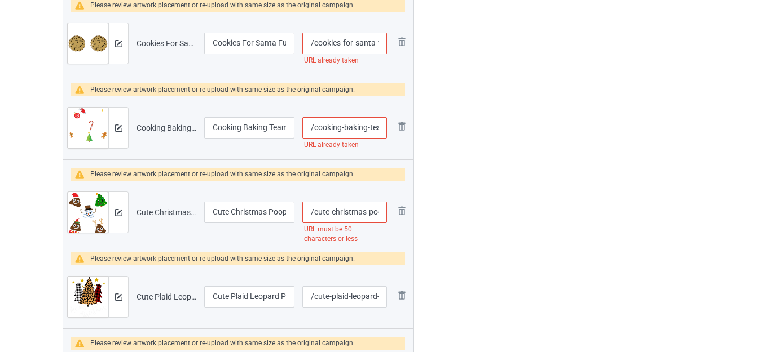
type input "/best-day-ever-christmas-shirt-christian-"
drag, startPoint x: 360, startPoint y: 44, endPoint x: 369, endPoint y: 51, distance: 10.8
click at [388, 50] on td "/cookies-for-santa-funny-christmas URL already taken" at bounding box center [344, 43] width 92 height 63
click at [352, 45] on input "/cookies-for-santa-funny-christmas" at bounding box center [344, 43] width 85 height 21
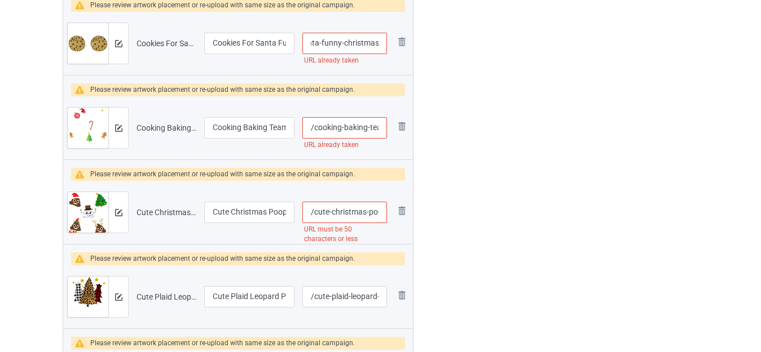
click at [342, 43] on input "/cookies-for-santa-funny-christmas" at bounding box center [344, 43] width 85 height 21
type input "/cookies-for-santa-funny--christmas"
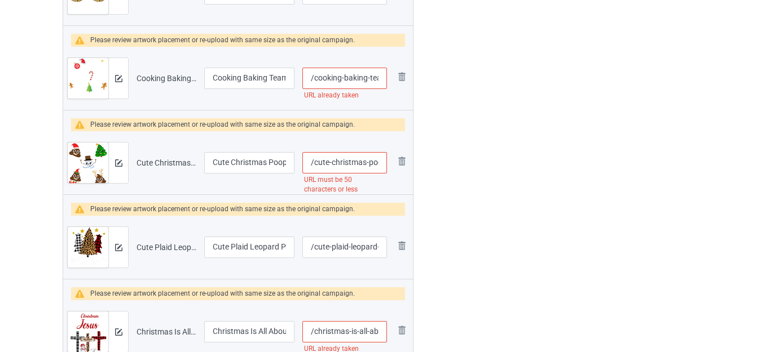
scroll to position [753, 0]
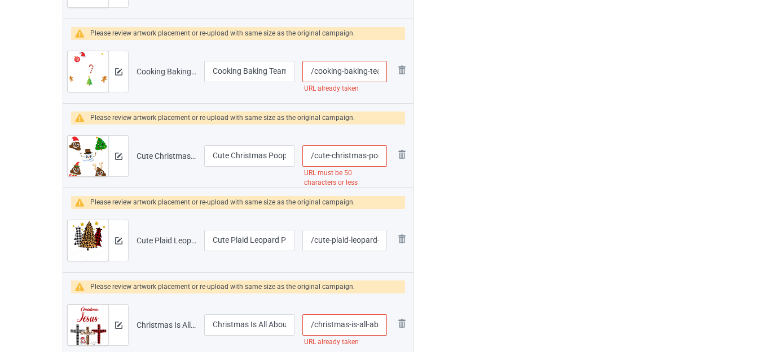
click at [370, 69] on input "/cooking-baking-team-christmas" at bounding box center [344, 71] width 85 height 21
type input "/cooking-baking--team-christmas"
drag, startPoint x: 366, startPoint y: 156, endPoint x: 384, endPoint y: 164, distance: 19.7
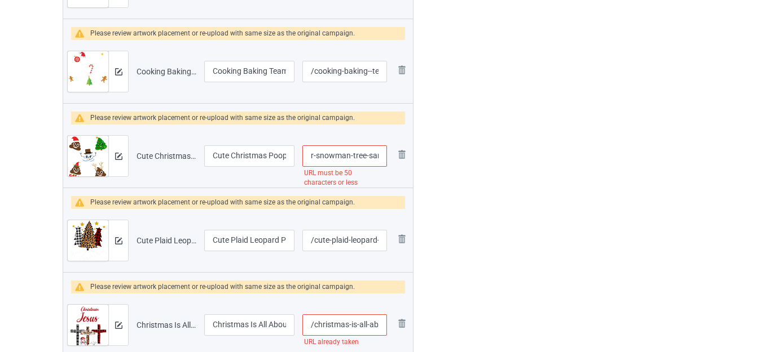
click at [383, 164] on input "/cute-christmas-poop-emojis-shirt-reindeer-snowman-tree-santa" at bounding box center [344, 155] width 85 height 21
click at [315, 154] on input "/cute-christmas-poop-emojis-shirt-reindeer-snowman-tree-santa" at bounding box center [344, 155] width 85 height 21
drag, startPoint x: 343, startPoint y: 156, endPoint x: 452, endPoint y: 165, distance: 109.7
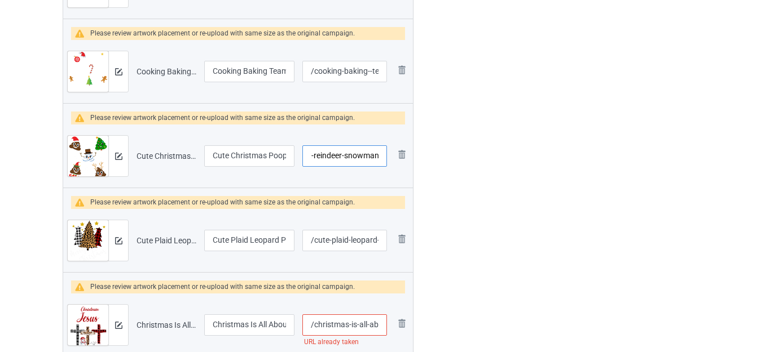
type input "/cute-christmas-poop-emojis-shirt-reindeer-snowman"
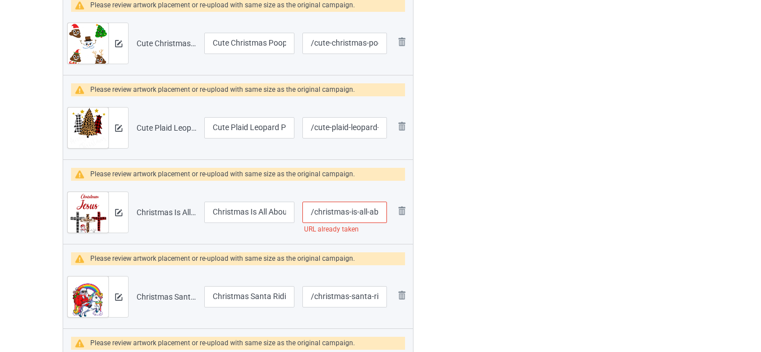
scroll to position [0, 32]
drag, startPoint x: 368, startPoint y: 216, endPoint x: 392, endPoint y: 221, distance: 25.3
click at [391, 221] on tr "Preview and edit artwork Christmas Is All About Jesus.png Christmas Is All Abou…" at bounding box center [238, 212] width 350 height 63
click at [357, 211] on input "/christmas-is-all-about-jesus" at bounding box center [344, 212] width 85 height 21
click at [359, 211] on input "/christmas-is-all-about-jesus" at bounding box center [344, 212] width 85 height 21
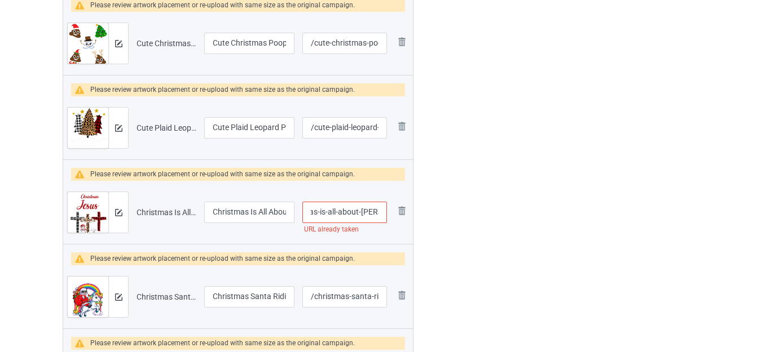
click at [361, 211] on input "/christmas-is-all-about-jesus" at bounding box center [344, 212] width 85 height 21
type input "/christmas-is-all-about--jesus"
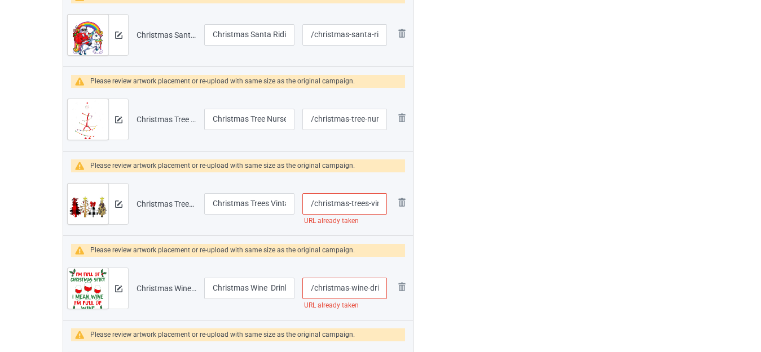
scroll to position [1147, 0]
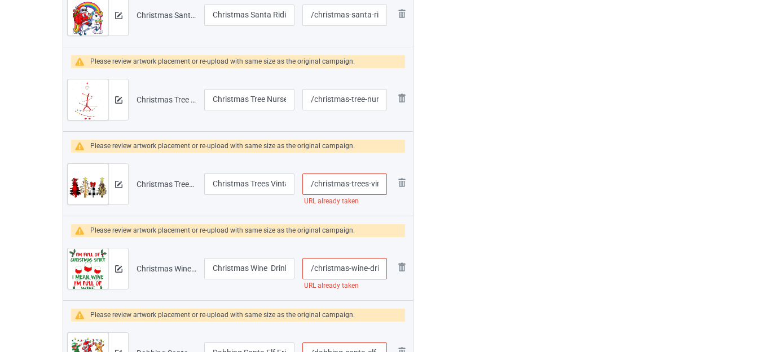
click at [369, 189] on input "/christmas-trees-vintage" at bounding box center [344, 184] width 85 height 21
type input "/christmas-trees--vintage"
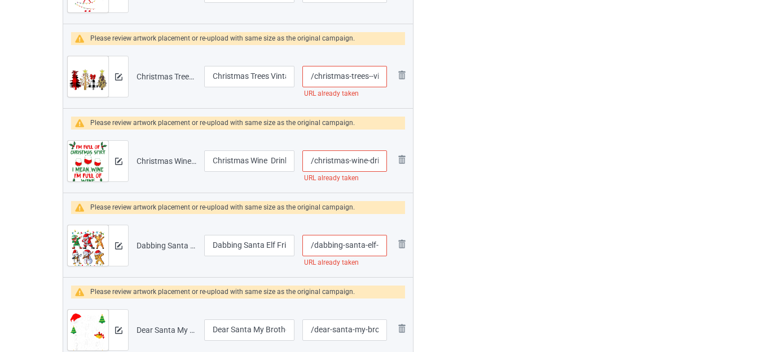
scroll to position [1260, 0]
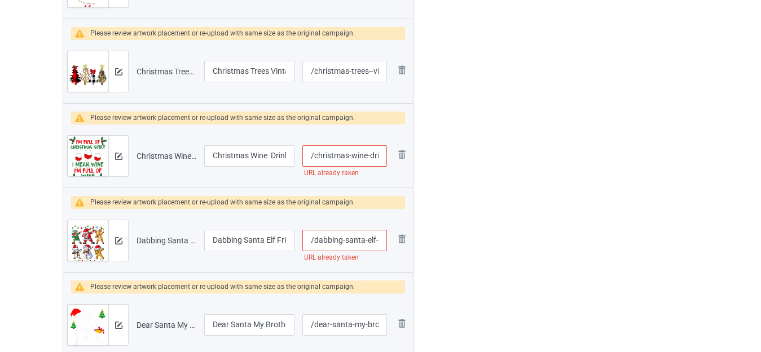
click at [367, 157] on input "/christmas-wine-drinking" at bounding box center [344, 155] width 85 height 21
type input "/christmas-wine--drinking"
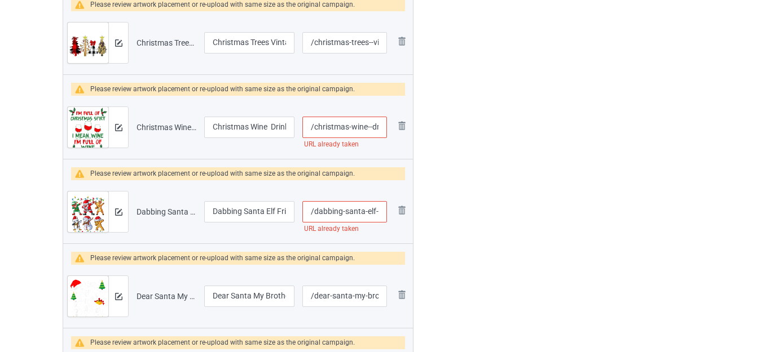
scroll to position [1316, 0]
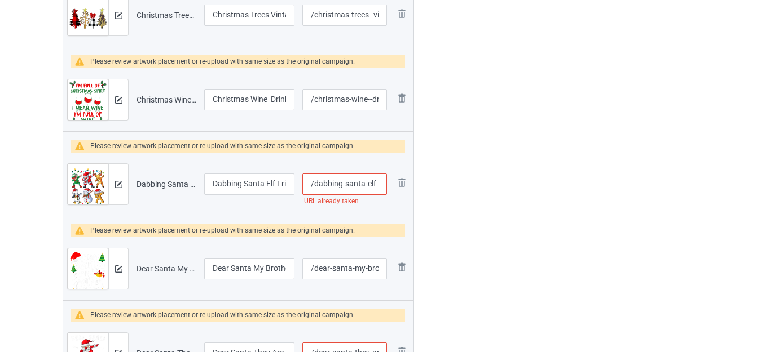
click at [364, 185] on input "/dabbing-santa-elf-friends-christmas" at bounding box center [344, 184] width 85 height 21
type input "/dabbing-santa--elf-friends-christmas"
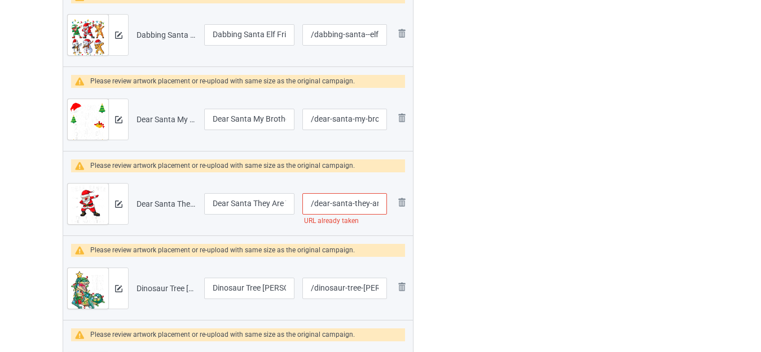
scroll to position [1486, 0]
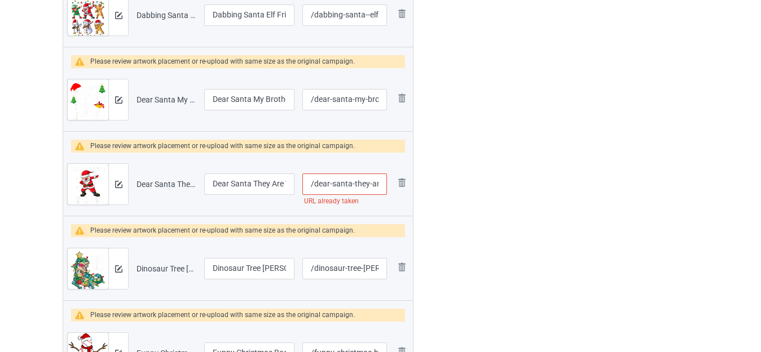
click at [370, 186] on input "/dear-santa-they-are-the-naughty-ones" at bounding box center [344, 184] width 85 height 21
type input "/dear-santa-they--are-the-naughty-ones"
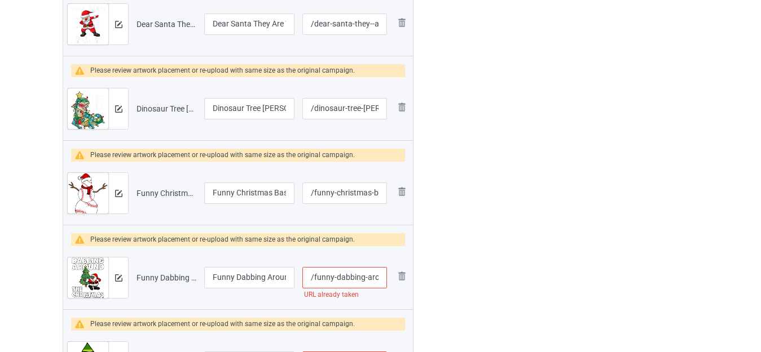
scroll to position [1711, 0]
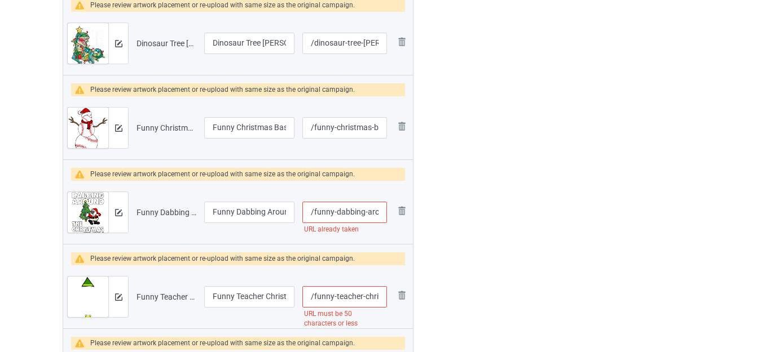
click at [365, 212] on input "/funny-dabbing-around-the-christmas-tree" at bounding box center [344, 212] width 85 height 21
type input "/funny-dabbing--around-the-christmas-tree"
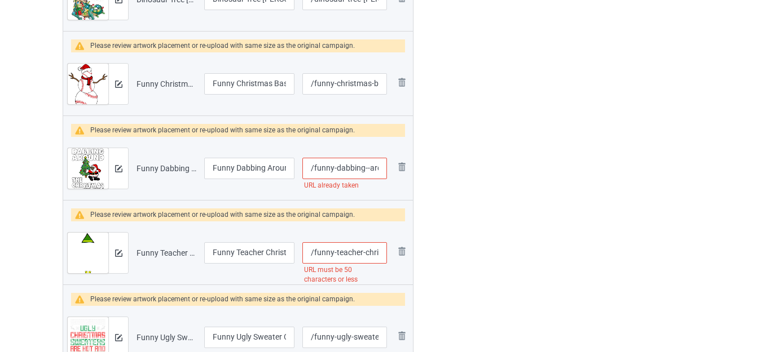
scroll to position [1824, 0]
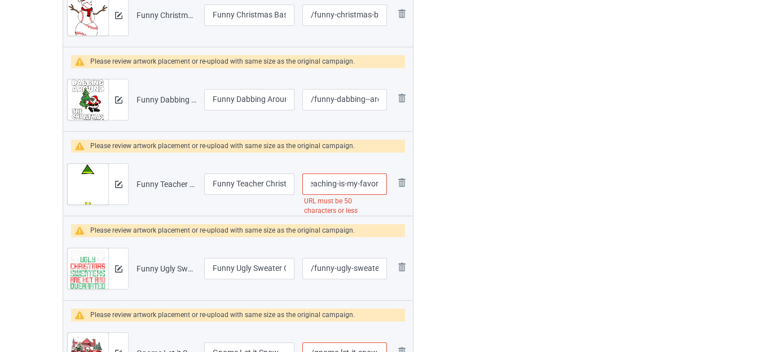
drag, startPoint x: 362, startPoint y: 185, endPoint x: 393, endPoint y: 189, distance: 30.6
click at [391, 189] on tr "Preview and edit artwork Funny Teacher Christmas Shirt Teaching Is My Favorite.…" at bounding box center [238, 184] width 350 height 63
click at [392, 189] on td "Remove file" at bounding box center [401, 184] width 21 height 63
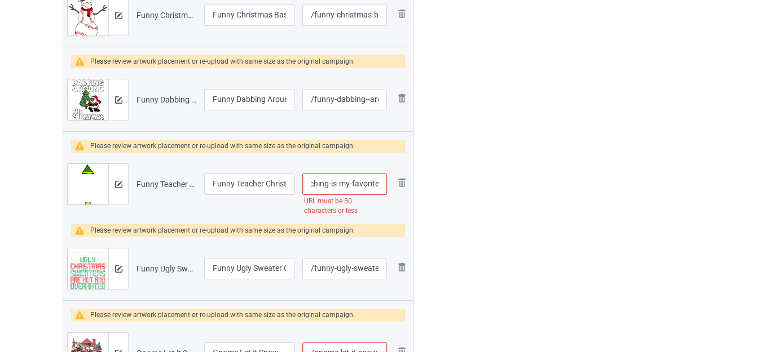
drag, startPoint x: 356, startPoint y: 185, endPoint x: 379, endPoint y: 188, distance: 23.3
click at [379, 188] on input "/funny-teacher-christmas-shirt-teaching-is-my-favorite" at bounding box center [344, 184] width 85 height 21
click at [329, 183] on input "/funny-teacher-christmas-shirt-teaching-is-my-favorite" at bounding box center [344, 184] width 85 height 21
drag, startPoint x: 330, startPoint y: 181, endPoint x: 464, endPoint y: 182, distance: 133.6
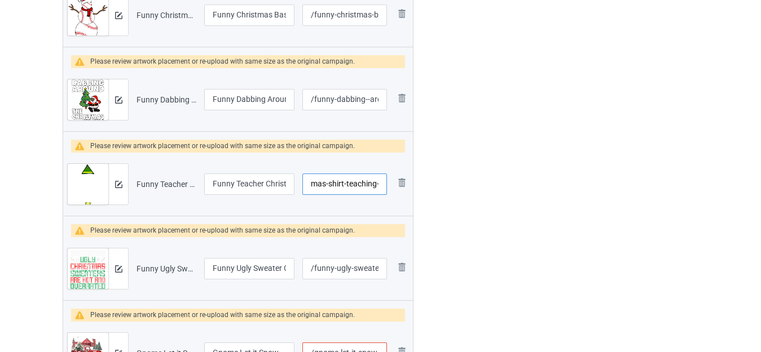
type input "/funny-teacher-christmas-shirt-teaching-"
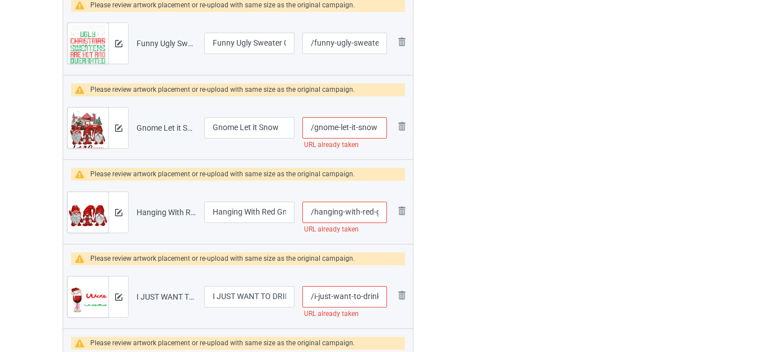
click at [359, 130] on input "/gnome-let-it-snow" at bounding box center [344, 127] width 85 height 21
type input "/gnome-let-it--snow"
click at [487, 121] on div at bounding box center [461, 314] width 81 height 4450
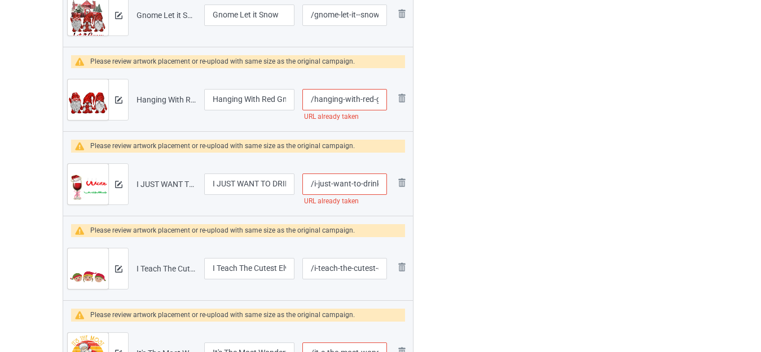
click at [359, 100] on input "/hanging-with-red-gnomies" at bounding box center [344, 99] width 85 height 21
type input "/hanging-with--red-gnomies"
click at [528, 96] on div "Edit artwork You can adjust your artwork position, and upload files for double-…" at bounding box center [604, 201] width 204 height 4450
click at [364, 180] on input "/i-just-want-to-drink-wine" at bounding box center [344, 184] width 85 height 21
type input "/i-just-want-to--drink-wine"
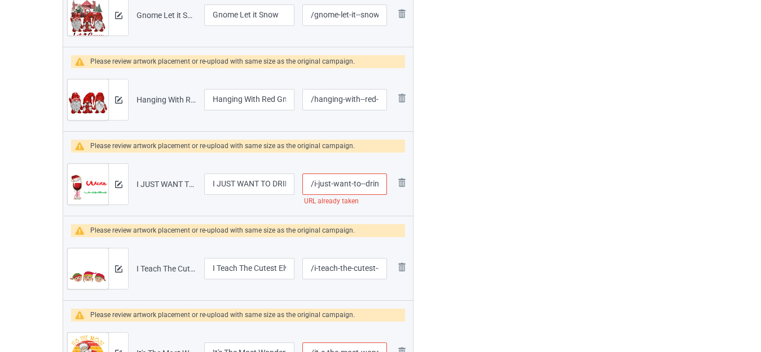
click at [506, 161] on div "Edit artwork You can adjust your artwork position, and upload files for double-…" at bounding box center [604, 201] width 204 height 4450
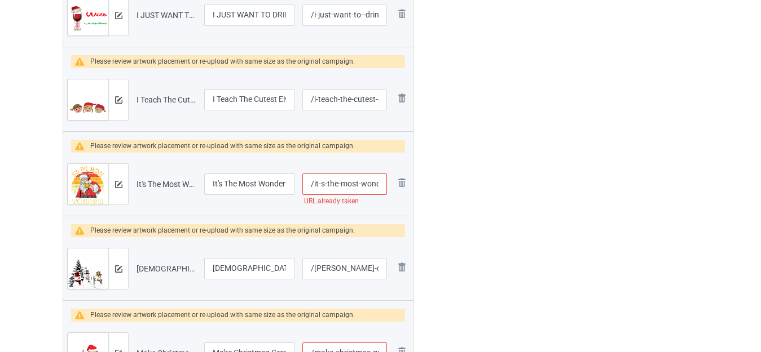
click at [357, 184] on input "/it-s-the-most-wonderful-time-for-a-beer-christmas" at bounding box center [344, 184] width 85 height 21
type input "/it-s-the-most--wonderful-time-for-a-beer-christmas"
click at [431, 154] on div at bounding box center [461, 32] width 81 height 4450
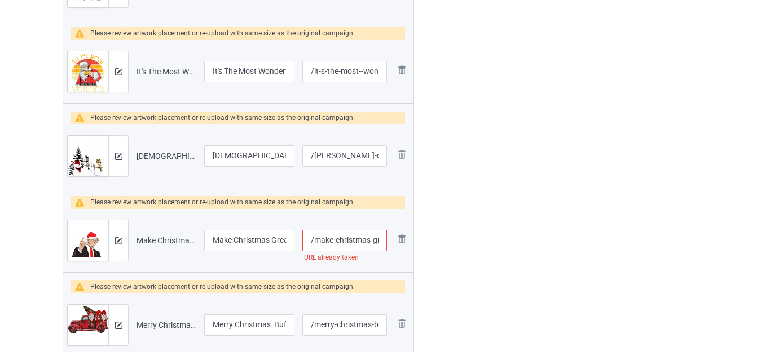
click at [372, 237] on input "/make-christmas-great-again-funny-christmas" at bounding box center [344, 240] width 85 height 21
type input "/make-christmas--great-again-funny-christmas"
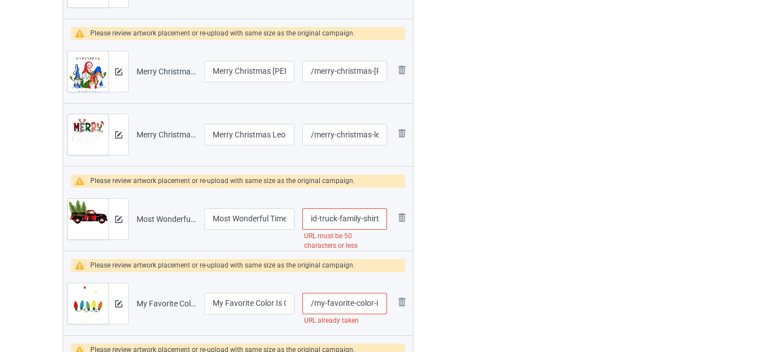
drag, startPoint x: 366, startPoint y: 219, endPoint x: 388, endPoint y: 223, distance: 22.9
click at [388, 223] on td "/most-wonderful-time-of-the-year-christmas-buffalo-plaid-truck-family-shirt URL…" at bounding box center [344, 219] width 92 height 63
click at [338, 221] on input "/most-wonderful-time-of-the-year-christmas-buffalo-plaid-truck-family-shirt" at bounding box center [344, 219] width 85 height 21
drag, startPoint x: 337, startPoint y: 217, endPoint x: 440, endPoint y: 224, distance: 103.4
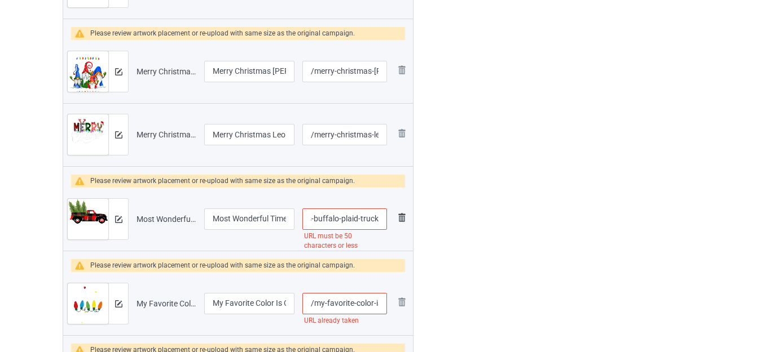
scroll to position [0, 153]
drag, startPoint x: 368, startPoint y: 216, endPoint x: 375, endPoint y: 220, distance: 8.1
click at [375, 220] on input "/most-wonderful-time-of-the-year-christmas-buffalo-plaid-truck" at bounding box center [344, 219] width 85 height 21
click at [368, 220] on input "/most-wonderful-time-of-the-year-christmas-buffalo-plaid-truck" at bounding box center [344, 219] width 85 height 21
drag, startPoint x: 378, startPoint y: 219, endPoint x: 462, endPoint y: 224, distance: 84.2
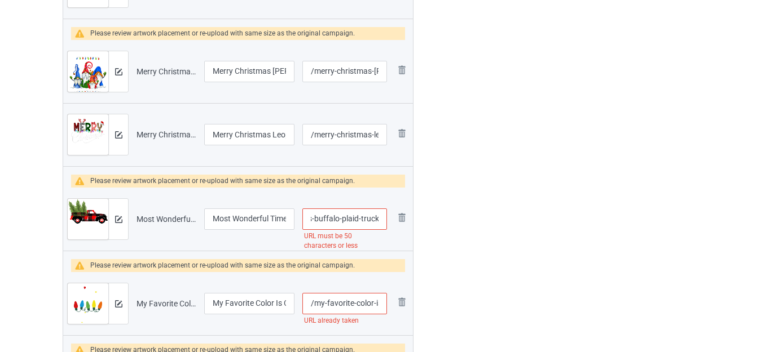
click at [379, 218] on input "/most-wonderful-time-of-the-year-christmas-buffalo-plaid-truck" at bounding box center [344, 219] width 85 height 21
drag, startPoint x: 379, startPoint y: 217, endPoint x: 412, endPoint y: 222, distance: 33.6
click at [412, 222] on tr "Preview and edit artwork Most Wonderful Time Of The Year Christmas Buffalo Plai…" at bounding box center [238, 219] width 350 height 63
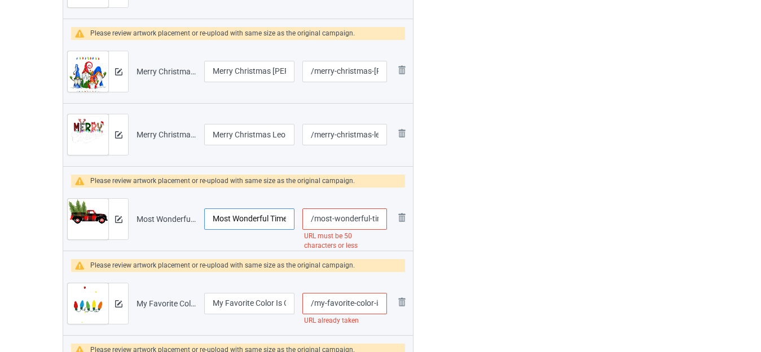
click at [270, 219] on input "Most Wonderful Time Of The Year Christmas Buffalo Plaid Truck Family Shirt" at bounding box center [249, 219] width 90 height 21
drag, startPoint x: 370, startPoint y: 218, endPoint x: 382, endPoint y: 222, distance: 12.7
click at [382, 222] on input "/most-wonderful-time-of-the-year-christmas-buffalo-plaid-truck" at bounding box center [344, 219] width 85 height 21
click at [346, 221] on input "/most-wonderful-time-of-the-year-christmas-buffalo-plaid-truck" at bounding box center [344, 219] width 85 height 21
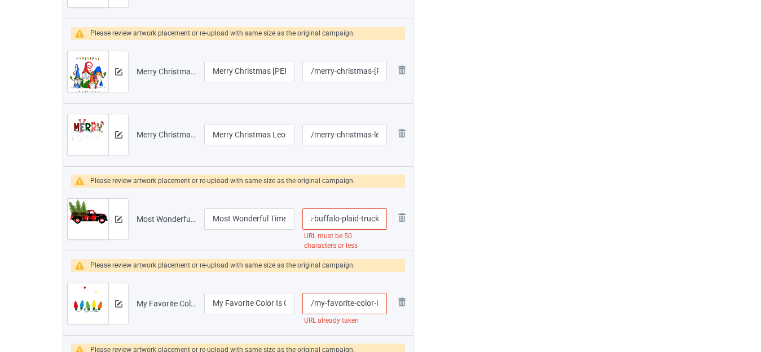
drag, startPoint x: 338, startPoint y: 218, endPoint x: 466, endPoint y: 233, distance: 129.4
type input "/most-wonderful-time-of-the-year-christmas-buffalo"
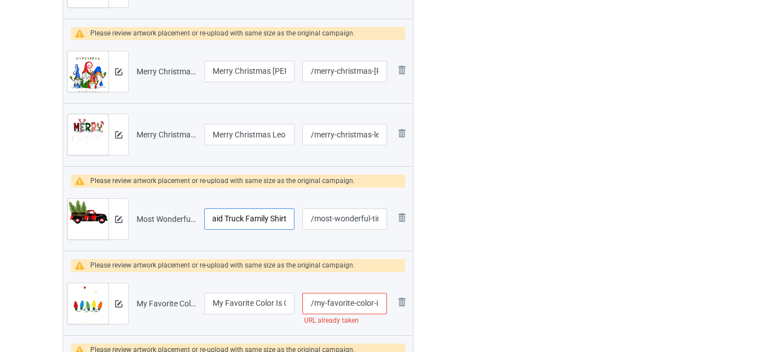
drag, startPoint x: 259, startPoint y: 220, endPoint x: 303, endPoint y: 228, distance: 45.2
click at [303, 228] on tr "Preview and edit artwork Most Wonderful Time Of The Year Christmas Buffalo Plai…" at bounding box center [238, 219] width 350 height 63
click at [274, 222] on input "Most Wonderful Time Of The Year Christmas Buffalo Plaid Truck Family Shirt" at bounding box center [249, 219] width 90 height 21
click at [278, 219] on input "Most Wonderful Time Of The Year Christmas Buffalo Plaid Truck Family Shirt" at bounding box center [249, 219] width 90 height 21
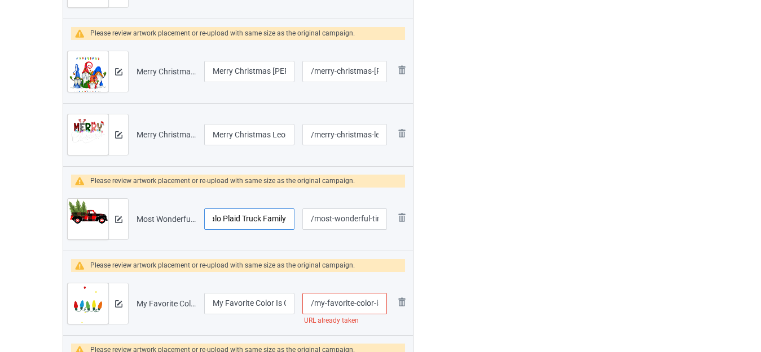
scroll to position [0, 175]
type input "Most Wonderful Time Of The Year Christmas Buffalo Plaid Truck Family"
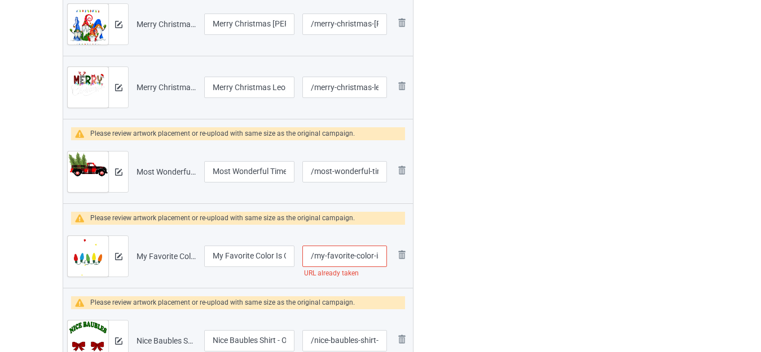
scroll to position [2895, 0]
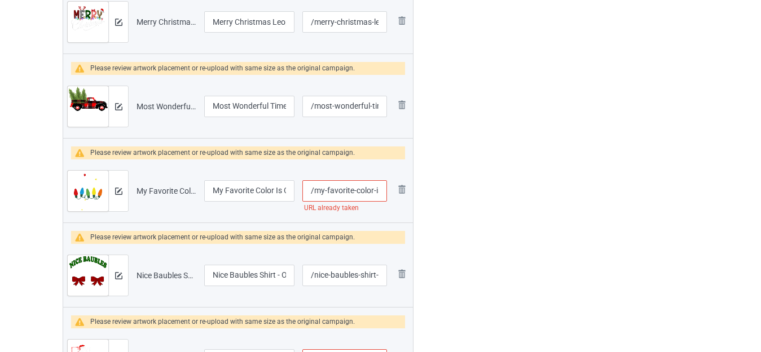
click at [375, 193] on input "/my-favorite-color-is-christmas-lights" at bounding box center [344, 190] width 85 height 21
type input "/my-favorite-color--is-christmas-lights"
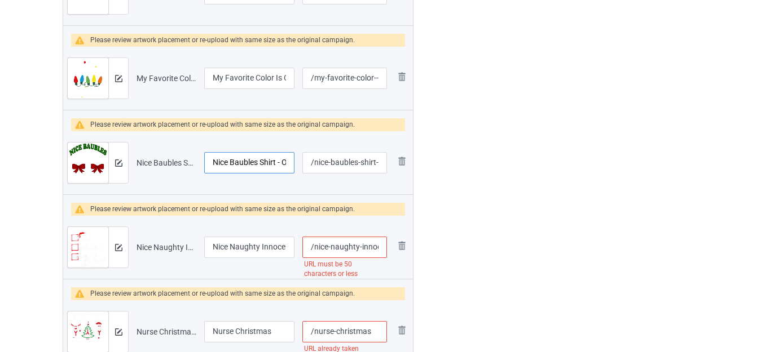
scroll to position [0, 67]
drag, startPoint x: 259, startPoint y: 164, endPoint x: 290, endPoint y: 167, distance: 31.2
click at [290, 167] on input "Nice Baubles Shirt - Offensive Christmas" at bounding box center [249, 162] width 90 height 21
drag, startPoint x: 357, startPoint y: 249, endPoint x: 383, endPoint y: 253, distance: 26.2
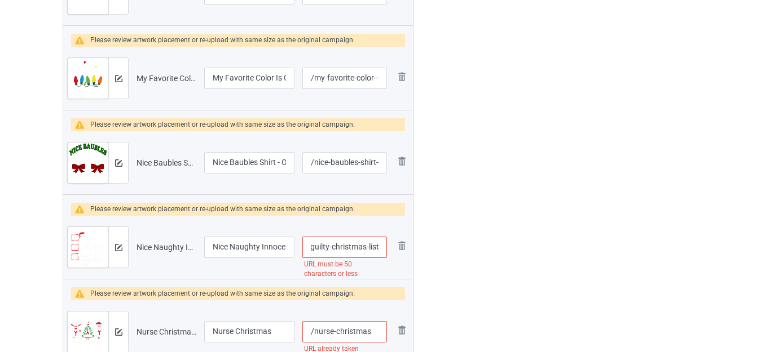
click at [383, 253] on input "/nice-naughty-innocent-until-proven-guilty-christmas-list" at bounding box center [344, 247] width 85 height 21
click at [352, 248] on input "/nice-naughty-innocent-until-proven-guilty-christmas-list" at bounding box center [344, 247] width 85 height 21
drag, startPoint x: 329, startPoint y: 246, endPoint x: 462, endPoint y: 249, distance: 132.5
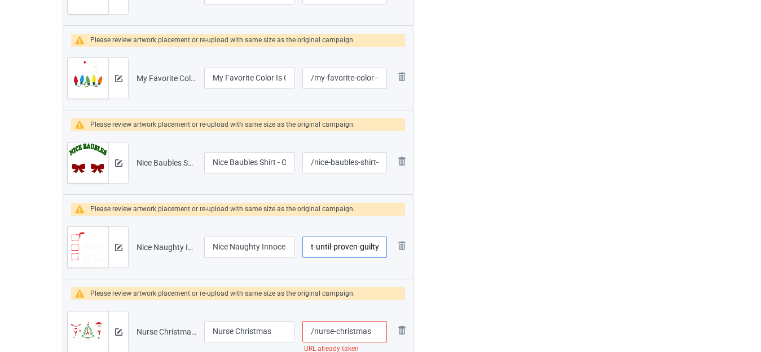
type input "/nice-naughty-innocent-until-proven-guilty"
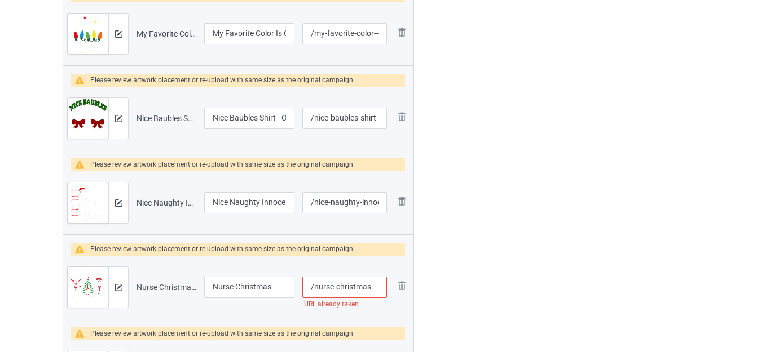
scroll to position [3120, 0]
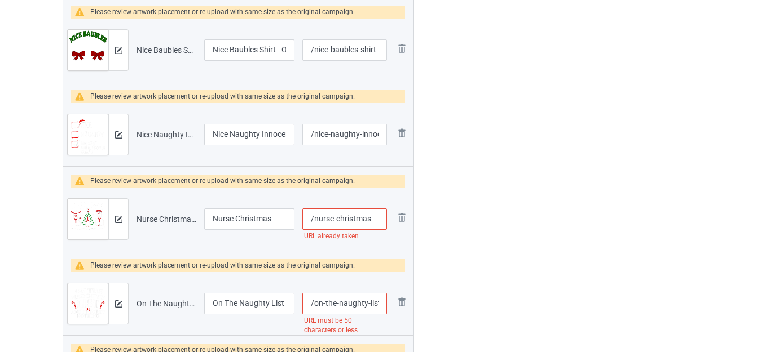
click at [374, 219] on input "/nurse-christmas" at bounding box center [344, 219] width 85 height 21
type input "/nurse-christmass"
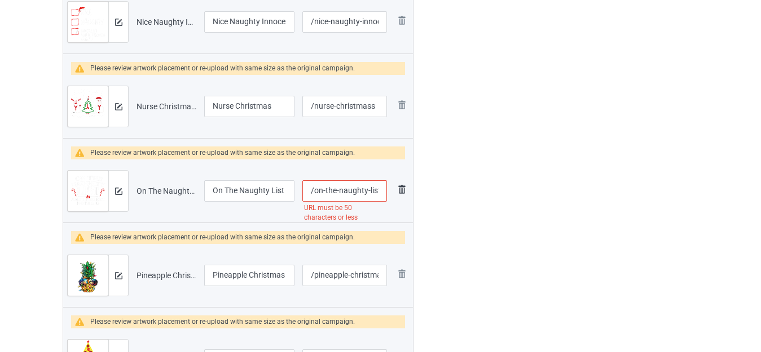
scroll to position [0, 118]
drag, startPoint x: 366, startPoint y: 191, endPoint x: 407, endPoint y: 197, distance: 41.0
click at [407, 197] on tr "Preview and edit artwork On The Naughty List And I Regret Nothing Funny Xmas.pn…" at bounding box center [238, 191] width 350 height 63
click at [341, 192] on input "/on-the-naughty-list-and-i-regret-nothing-funny-xmas" at bounding box center [344, 190] width 85 height 21
drag, startPoint x: 337, startPoint y: 189, endPoint x: 459, endPoint y: 201, distance: 122.9
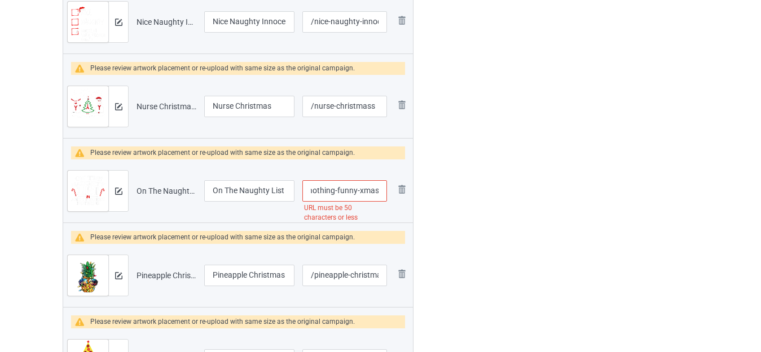
type input "/on-the-naughty-list-and-i-regret-nothing-"
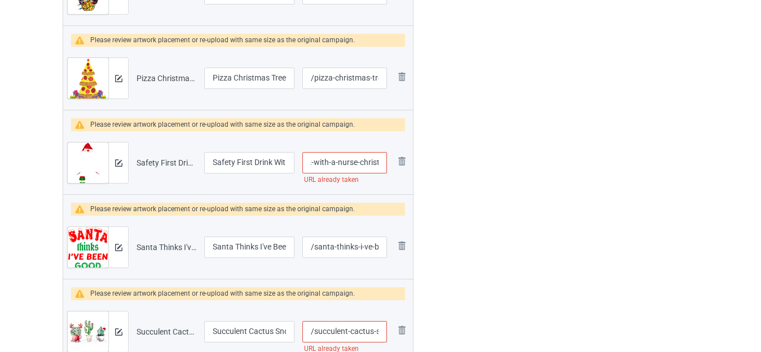
scroll to position [0, 77]
drag, startPoint x: 377, startPoint y: 163, endPoint x: 383, endPoint y: 168, distance: 7.6
click at [383, 168] on input "/safety-first-drink-with-a-nurse-christmas" at bounding box center [344, 162] width 85 height 21
click at [373, 160] on input "/safety-first-drink-with-a-nurse-christmas" at bounding box center [344, 162] width 85 height 21
click at [378, 160] on input "/safety-first-drink-with-a-nurse-christmas" at bounding box center [344, 162] width 85 height 21
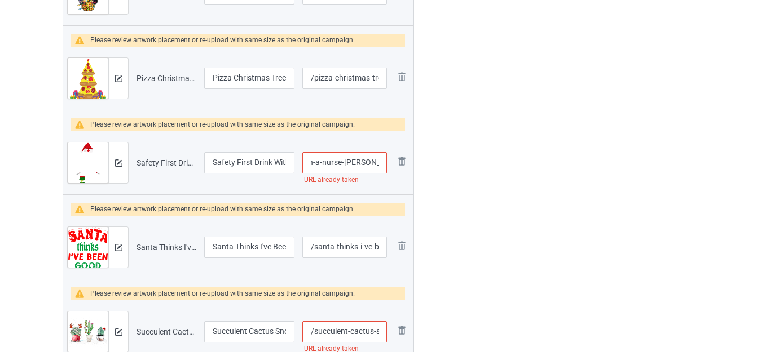
scroll to position [0, 73]
type input "/safety-first-drink-with-a-nurse-christma"
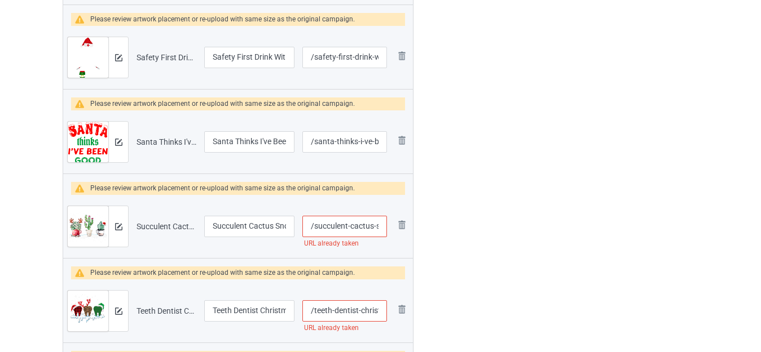
scroll to position [3628, 0]
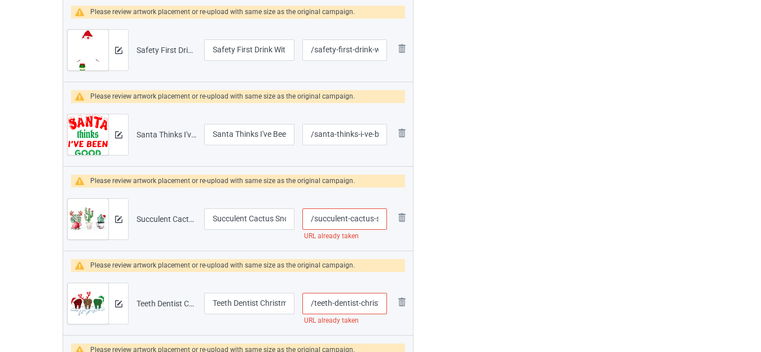
click at [375, 219] on input "/succulent-cactus-snow" at bounding box center [344, 219] width 85 height 21
type input "/succulent-cactussnow"
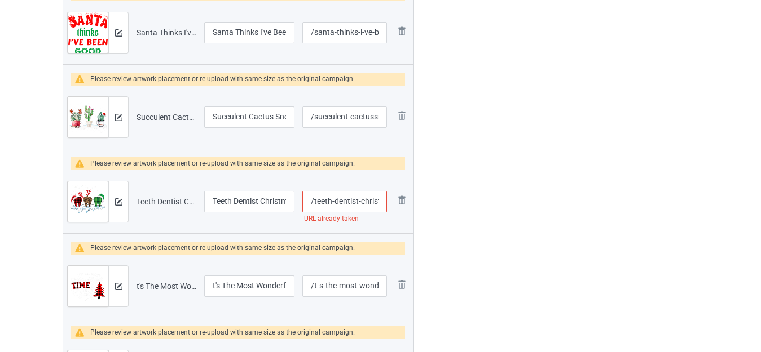
scroll to position [3741, 0]
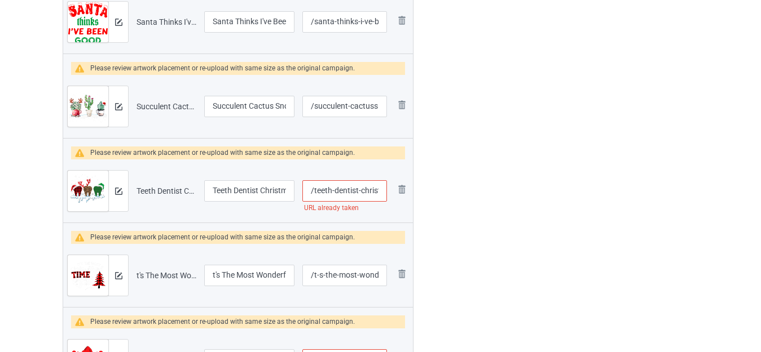
click at [358, 189] on input "/teeth-dentist-christmas" at bounding box center [344, 190] width 85 height 21
type input "/teeth-dentis-christmas"
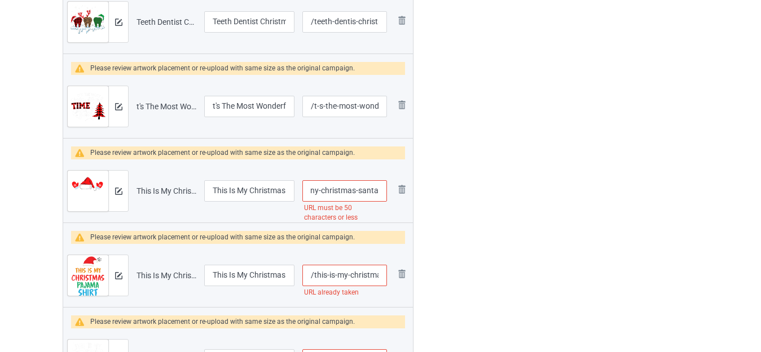
scroll to position [0, 149]
drag, startPoint x: 363, startPoint y: 192, endPoint x: 380, endPoint y: 197, distance: 17.5
click at [383, 197] on input "/this-is-my-christmas-pajama-shirt-funny-christmas-santa-hat" at bounding box center [344, 190] width 85 height 21
click at [364, 191] on input "/this-is-my-christmas-pajama-shirt-funny-christmas-santa-hat" at bounding box center [344, 190] width 85 height 21
drag, startPoint x: 342, startPoint y: 190, endPoint x: 449, endPoint y: 200, distance: 107.0
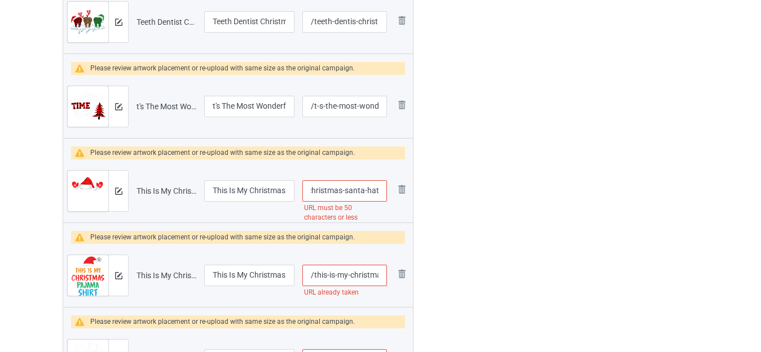
type input "/this-is-my-christmas-pajama-shirt-funny-christmas"
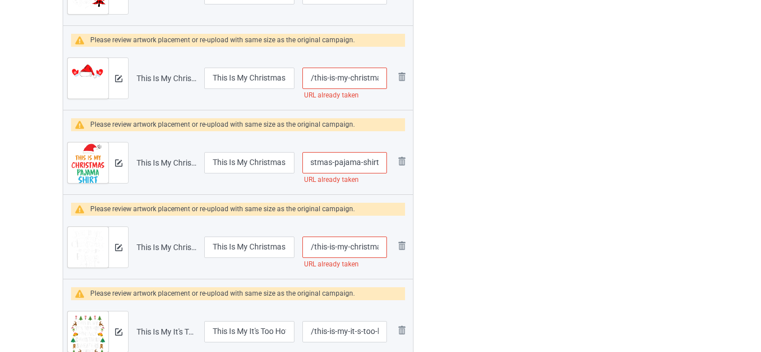
drag, startPoint x: 357, startPoint y: 162, endPoint x: 381, endPoint y: 166, distance: 24.1
click at [381, 166] on input "/this-is-my-christmas-pajama-shirt" at bounding box center [344, 162] width 85 height 21
click at [358, 162] on input "/this-is-my-christmas-pajama-shirt" at bounding box center [344, 162] width 85 height 21
drag, startPoint x: 361, startPoint y: 161, endPoint x: 389, endPoint y: 165, distance: 28.4
click at [388, 165] on td "/this-is-my-christmas-pajama-shirt URL already taken" at bounding box center [344, 162] width 92 height 63
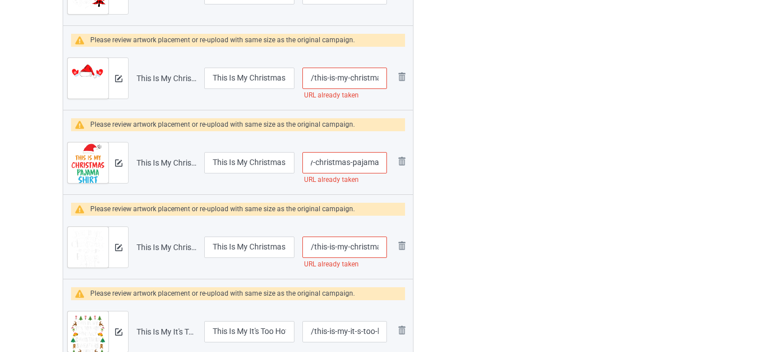
drag, startPoint x: 352, startPoint y: 165, endPoint x: 468, endPoint y: 178, distance: 116.9
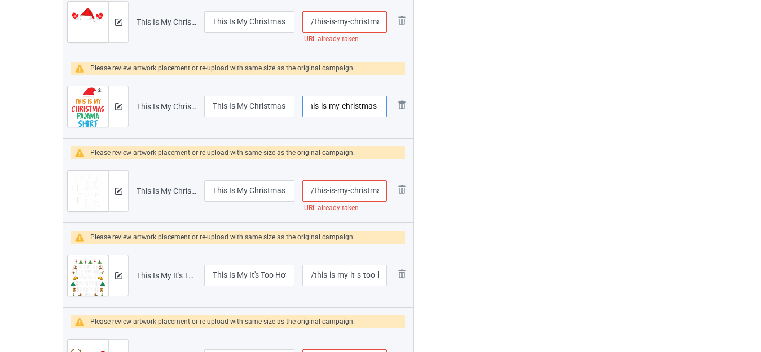
type input "/this-is-my-christmas-"
drag, startPoint x: 355, startPoint y: 188, endPoint x: 393, endPoint y: 192, distance: 37.9
click at [393, 192] on tr "Preview and edit artwork This Is My Christmas Pajama.png This Is My Christmas P…" at bounding box center [238, 191] width 350 height 63
click at [351, 189] on input "/this-is-my-christmas-pajama" at bounding box center [344, 190] width 85 height 21
type input "/this-is-my-christmas--pajama"
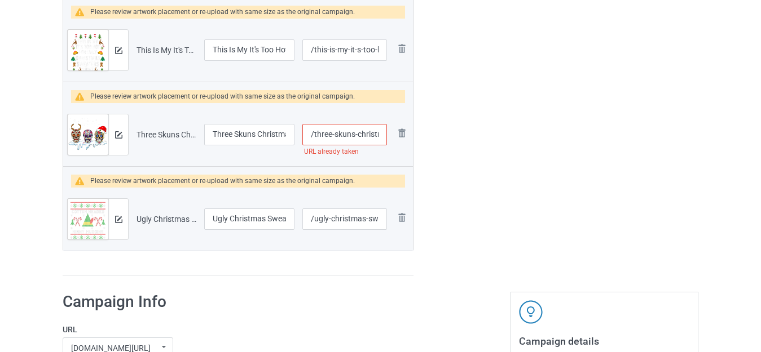
click at [356, 135] on input "/three-skuns-christmas" at bounding box center [344, 134] width 85 height 21
type input "/three-skuns--christmas"
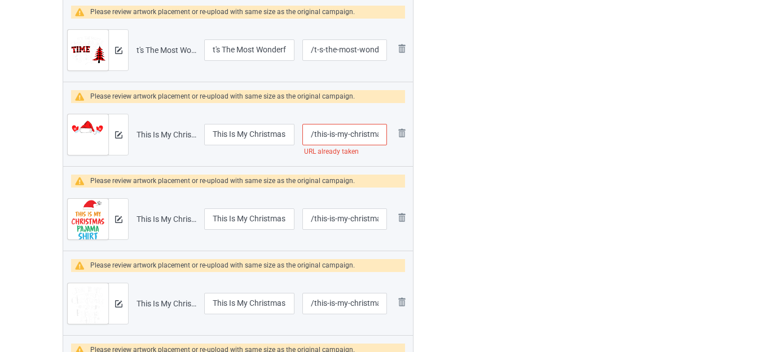
click at [348, 131] on input "/this-is-my-christmas-pajama-shirt-funny-christmas" at bounding box center [344, 134] width 85 height 21
type input "/this-is-my--christmas-pajama-shirt-funny-christmas"
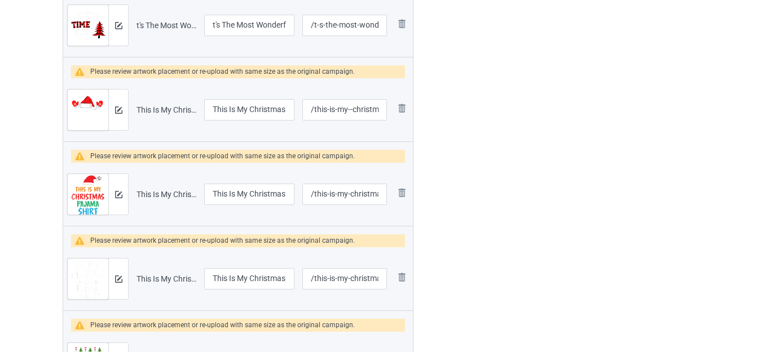
scroll to position [4003, 0]
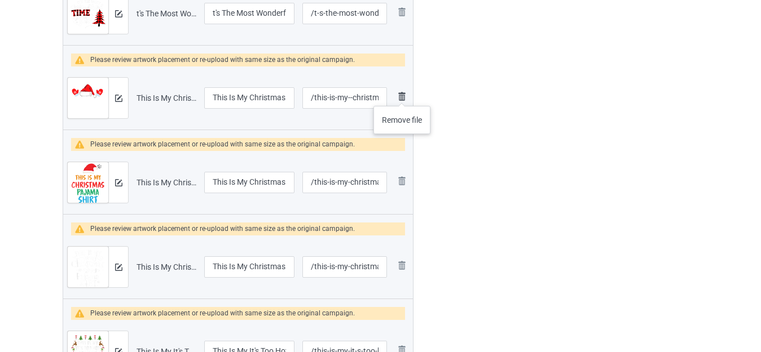
click at [401, 95] on img at bounding box center [402, 97] width 14 height 14
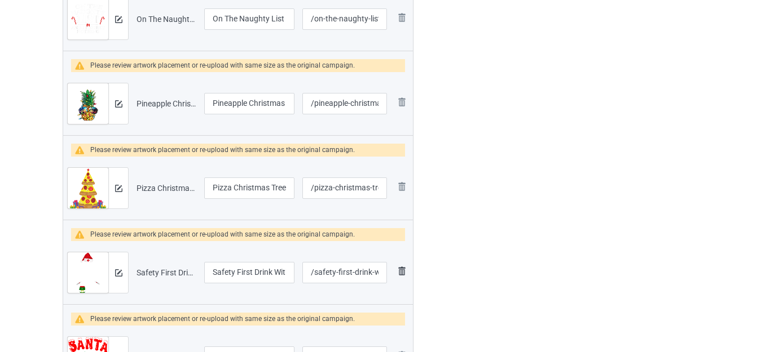
scroll to position [3213, 0]
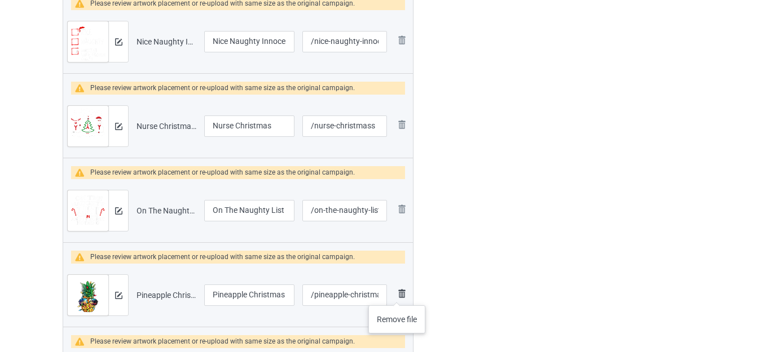
click at [396, 294] on img at bounding box center [402, 294] width 14 height 14
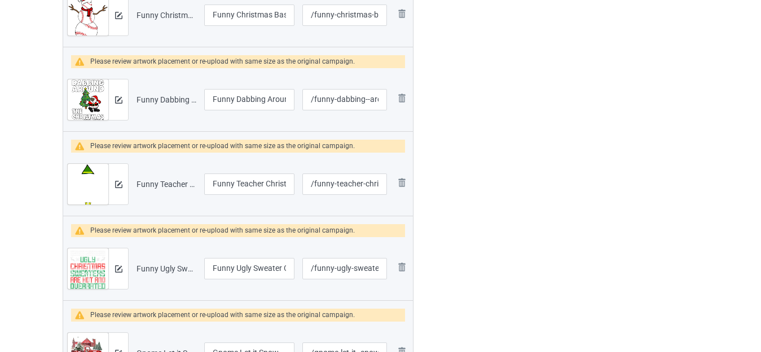
scroll to position [1804, 0]
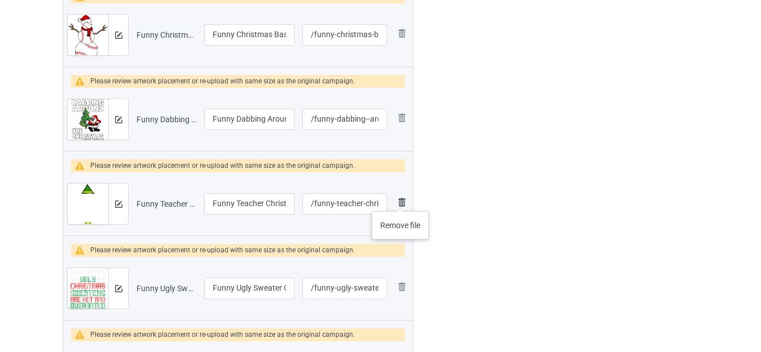
click at [400, 200] on img at bounding box center [402, 203] width 14 height 14
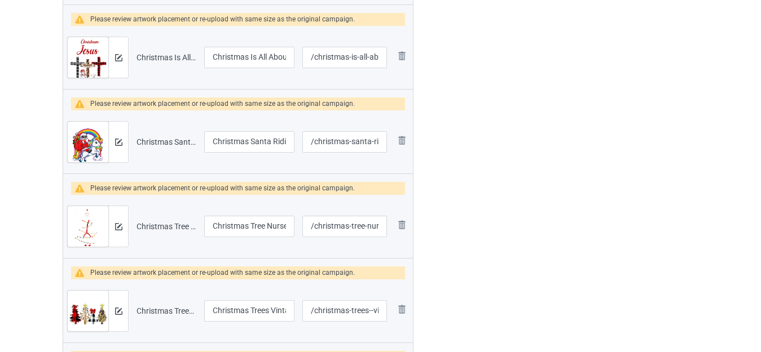
scroll to position [1015, 0]
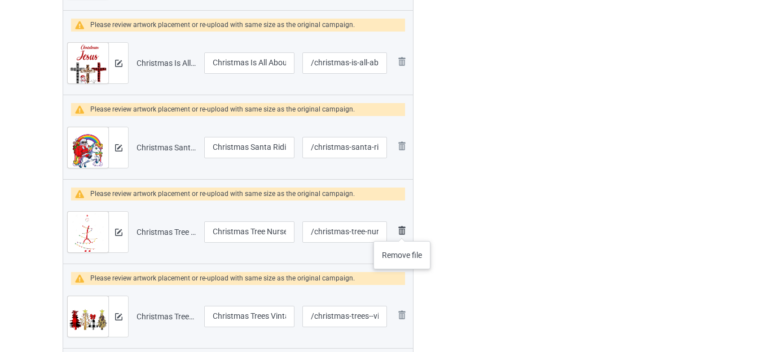
click at [401, 230] on img at bounding box center [402, 231] width 14 height 14
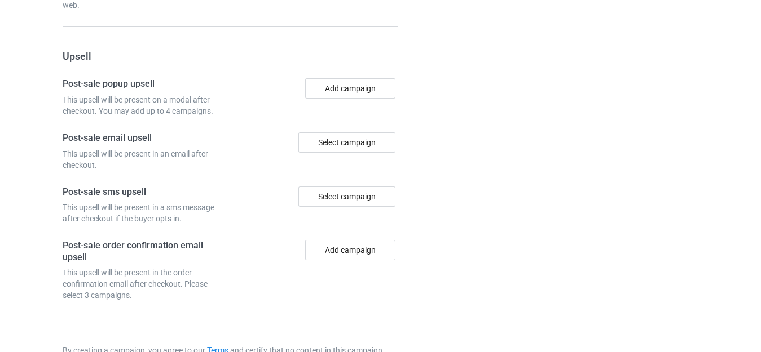
scroll to position [4948, 0]
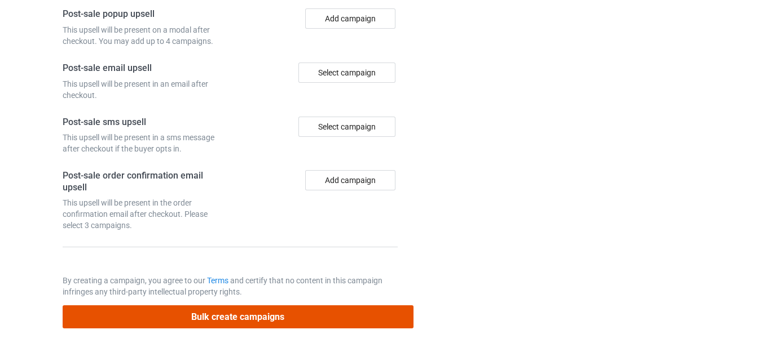
drag, startPoint x: 291, startPoint y: 315, endPoint x: 505, endPoint y: 252, distance: 222.8
click at [289, 315] on button "Bulk create campaigns" at bounding box center [238, 317] width 351 height 23
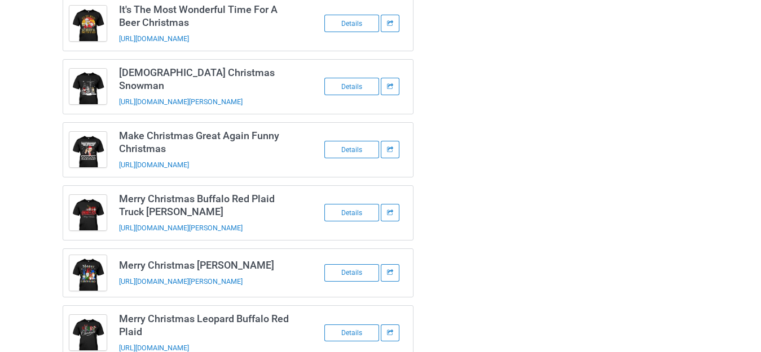
scroll to position [1522, 0]
